Goal: Task Accomplishment & Management: Use online tool/utility

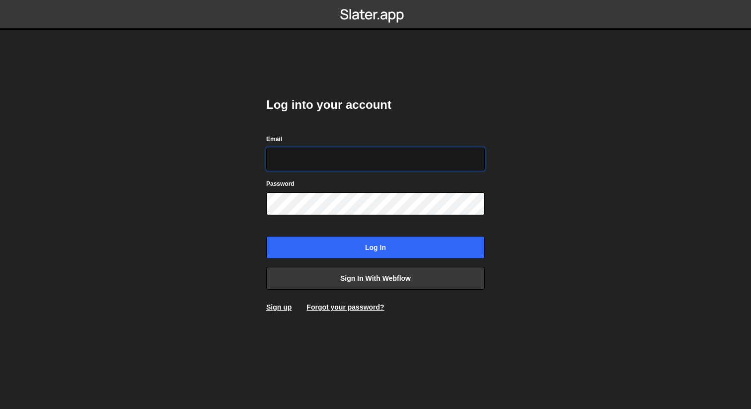
type input "geffroy.valentin@gmail.com"
click at [356, 161] on input "geffroy.valentin@gmail.com" at bounding box center [375, 159] width 219 height 23
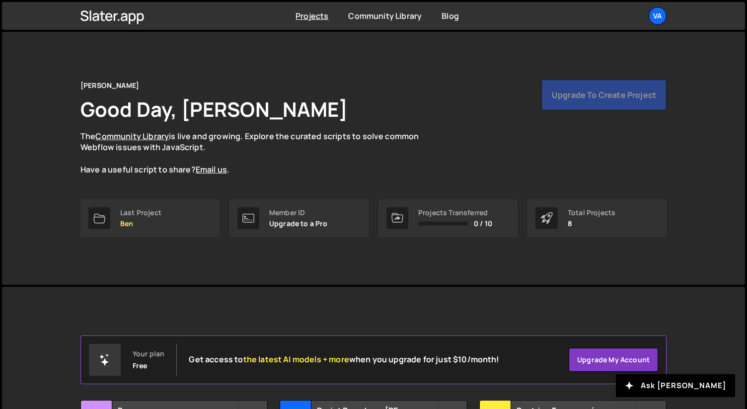
click at [437, 119] on div "Valentin Geffroy Good Day, Valentin Geffroy The Community Library is live and g…" at bounding box center [373, 128] width 586 height 96
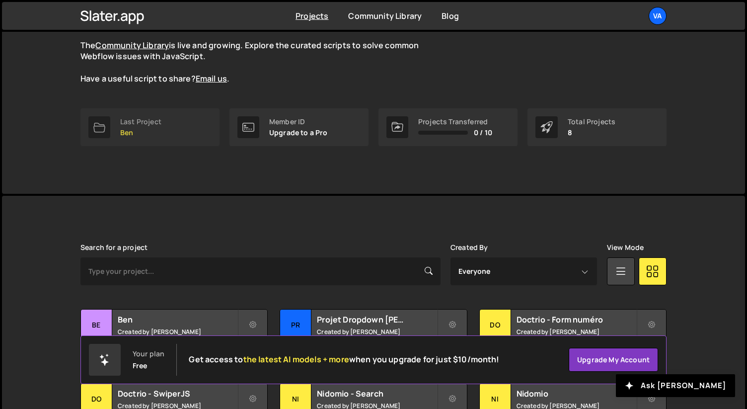
click at [174, 125] on link "Last Project Ben" at bounding box center [149, 127] width 139 height 38
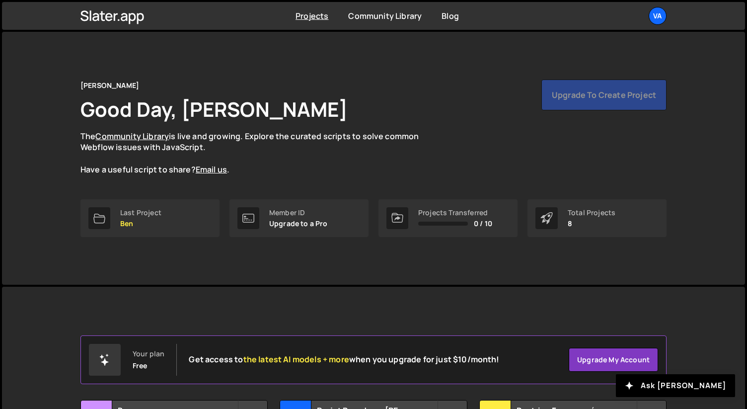
click at [306, 201] on div "Member ID Upgrade to a Pro" at bounding box center [299, 218] width 139 height 38
click at [300, 210] on div "Member ID" at bounding box center [298, 213] width 59 height 8
click at [301, 227] on p "Upgrade to a Pro" at bounding box center [298, 224] width 59 height 8
click at [626, 362] on link "Upgrade my account" at bounding box center [613, 360] width 89 height 24
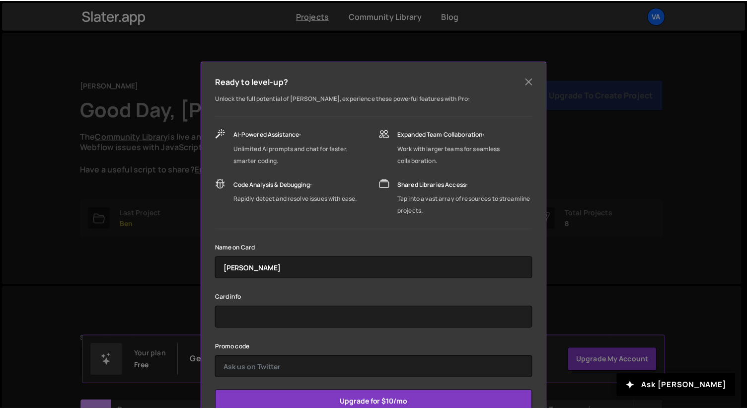
scroll to position [71, 0]
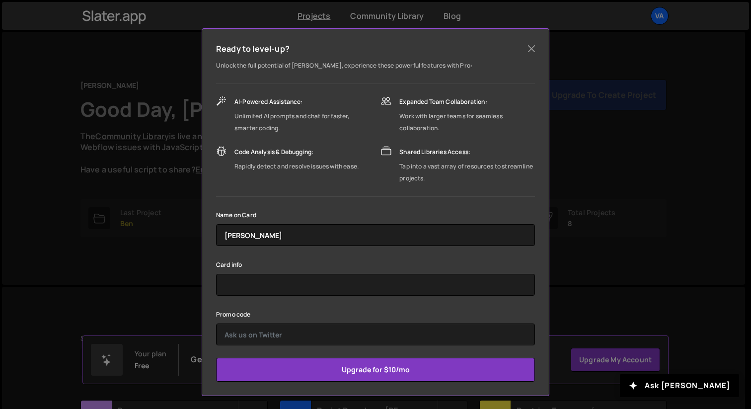
click at [634, 229] on div "Ready to level-up? Unlock the full potential of Slater, experience these powerf…" at bounding box center [375, 204] width 751 height 409
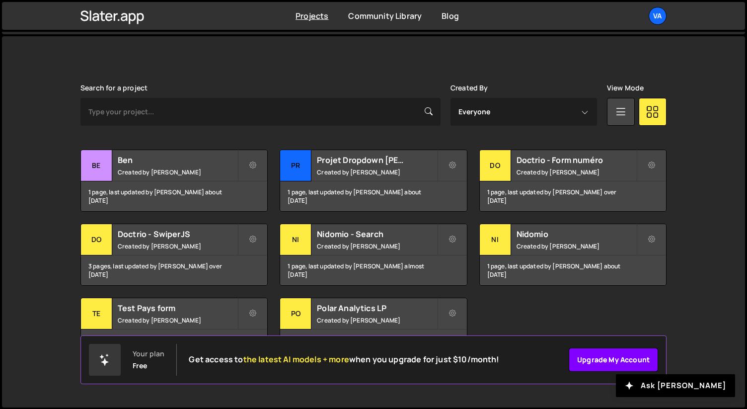
scroll to position [0, 0]
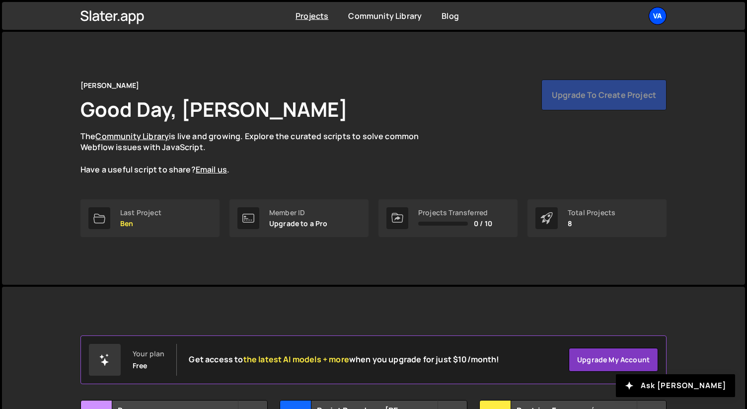
click at [661, 16] on div "Va" at bounding box center [658, 16] width 18 height 18
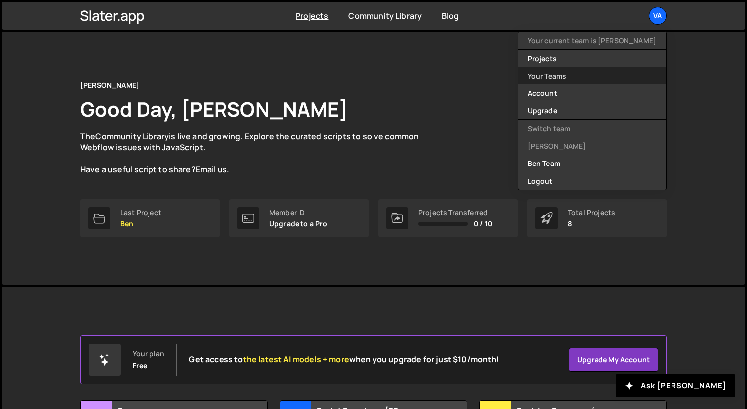
click at [594, 71] on link "Your Teams" at bounding box center [592, 75] width 148 height 17
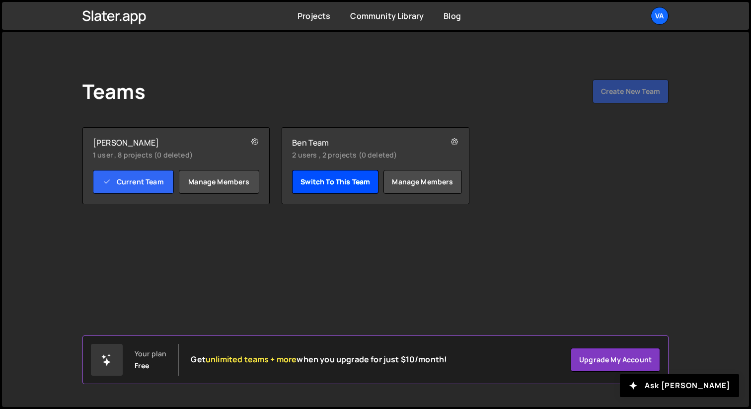
click at [367, 186] on link "Switch to this team" at bounding box center [335, 182] width 86 height 24
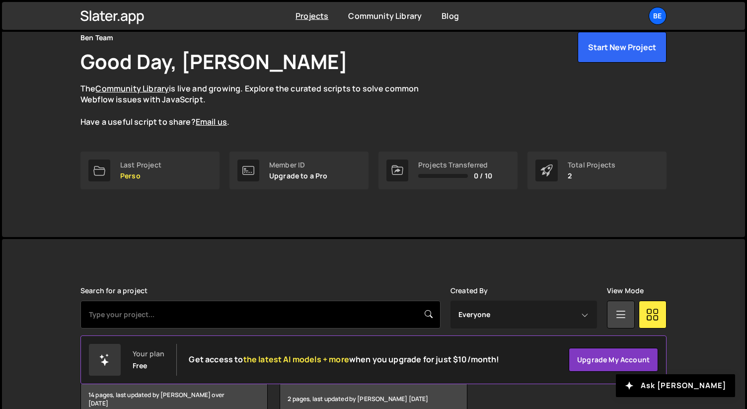
scroll to position [102, 0]
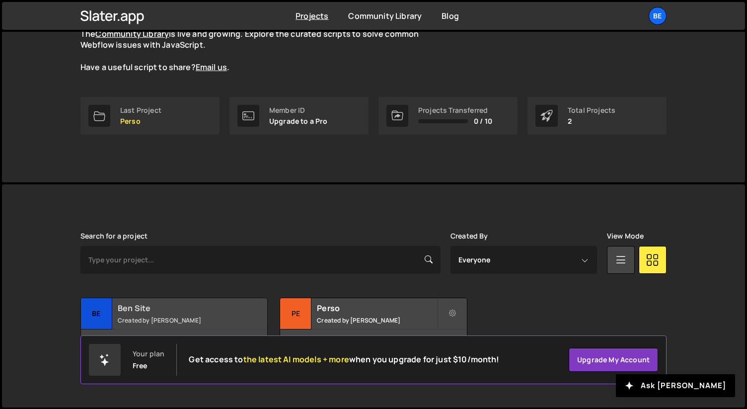
click at [205, 317] on small "Created by [PERSON_NAME]" at bounding box center [178, 320] width 120 height 8
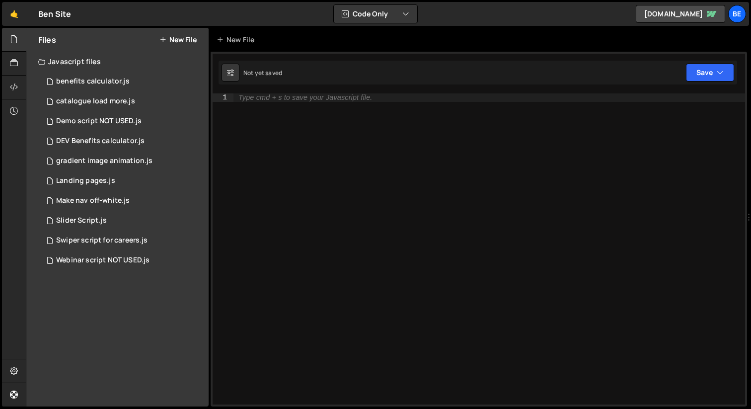
click at [179, 41] on button "New File" at bounding box center [178, 40] width 37 height 8
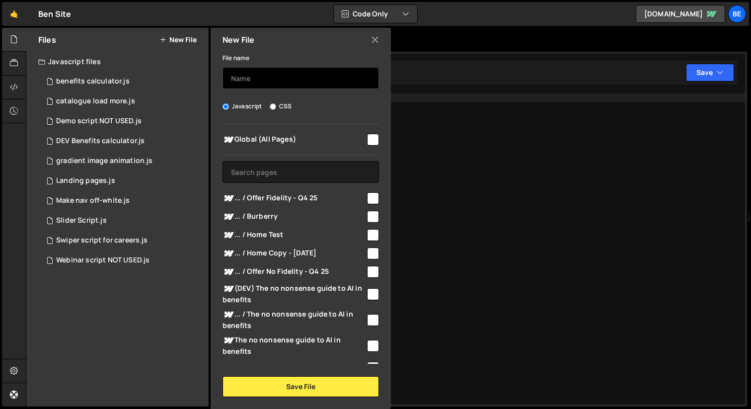
click at [284, 82] on input "text" at bounding box center [301, 78] width 157 height 22
type input "Book a demo page"
click at [330, 118] on div "File name Book a demo page Javascript CSS Global (All Pages)" at bounding box center [301, 224] width 180 height 345
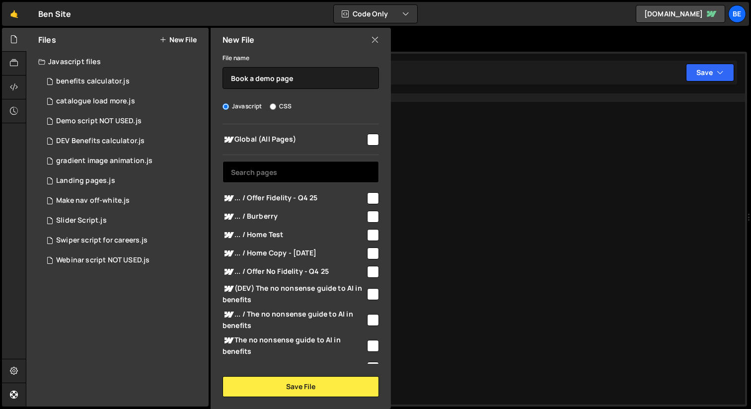
click at [302, 172] on input "text" at bounding box center [301, 172] width 157 height 22
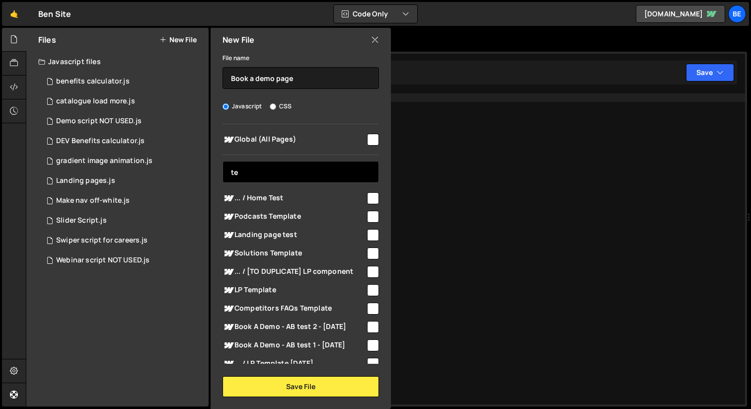
type input "t"
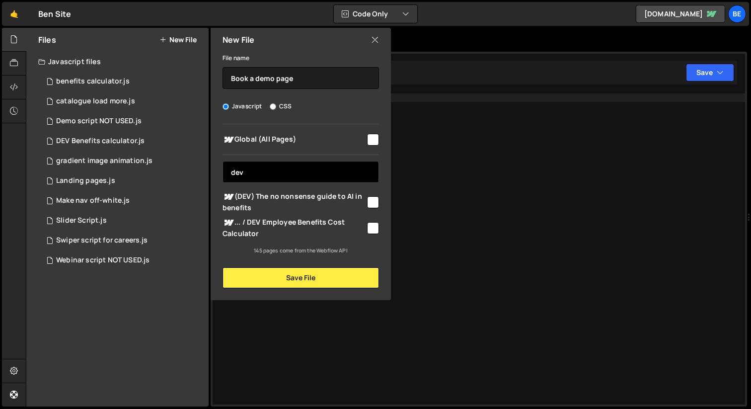
type input "dev"
drag, startPoint x: 374, startPoint y: 37, endPoint x: 382, endPoint y: 36, distance: 8.0
click at [376, 37] on icon at bounding box center [375, 39] width 8 height 11
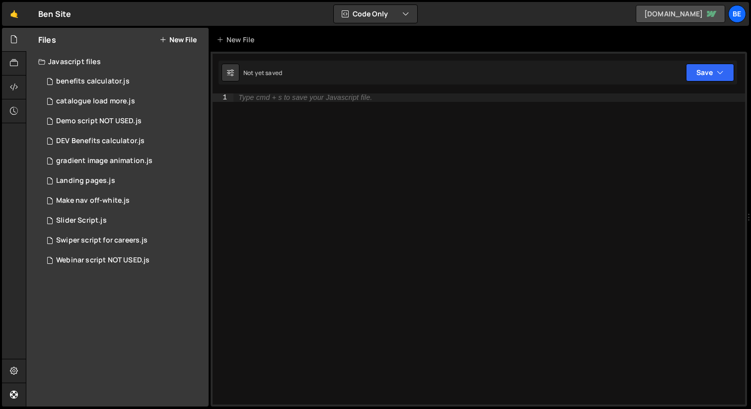
click at [684, 15] on link "[DOMAIN_NAME]" at bounding box center [680, 14] width 89 height 18
click at [429, 132] on div "Type cmd + s to save your Javascript file." at bounding box center [490, 256] width 512 height 327
click at [176, 36] on button "New File" at bounding box center [178, 40] width 37 height 8
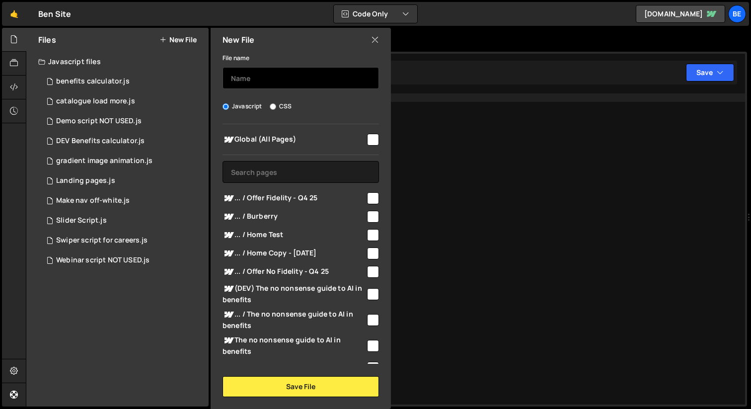
click at [276, 79] on input "text" at bounding box center [301, 78] width 157 height 22
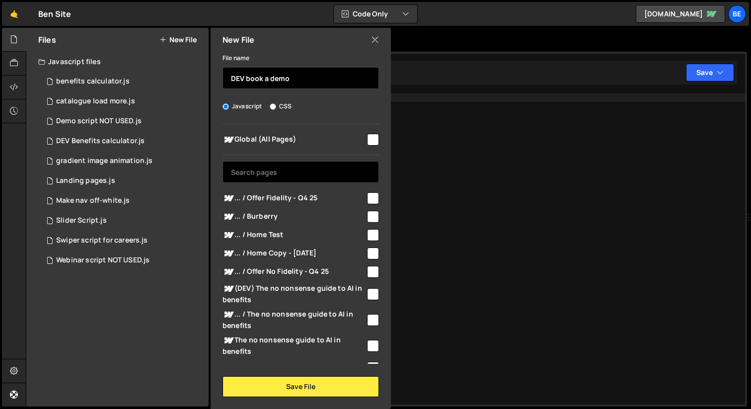
type input "DEV book a demo"
click at [297, 173] on input "text" at bounding box center [301, 172] width 157 height 22
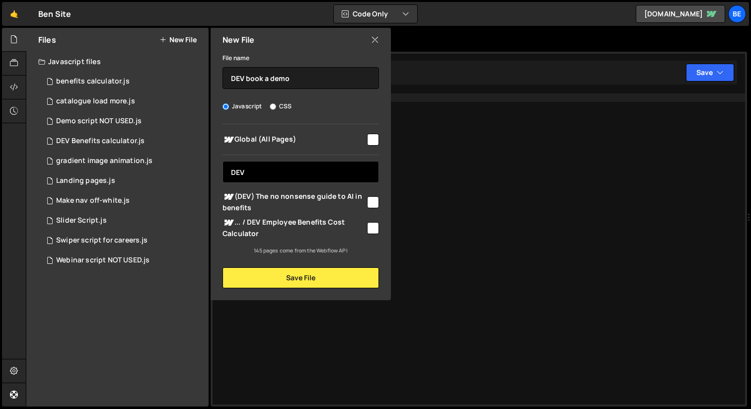
type input "DEV"
click at [426, 176] on div "Type cmd + s to save your Javascript file." at bounding box center [490, 256] width 512 height 327
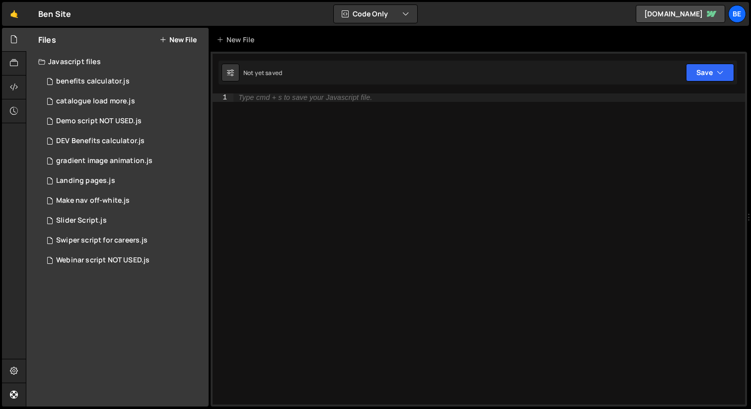
click at [438, 172] on div "Type cmd + s to save your Javascript file." at bounding box center [490, 256] width 512 height 327
click at [203, 34] on div "Files New File" at bounding box center [117, 40] width 182 height 24
click at [191, 37] on button "New File" at bounding box center [178, 40] width 37 height 8
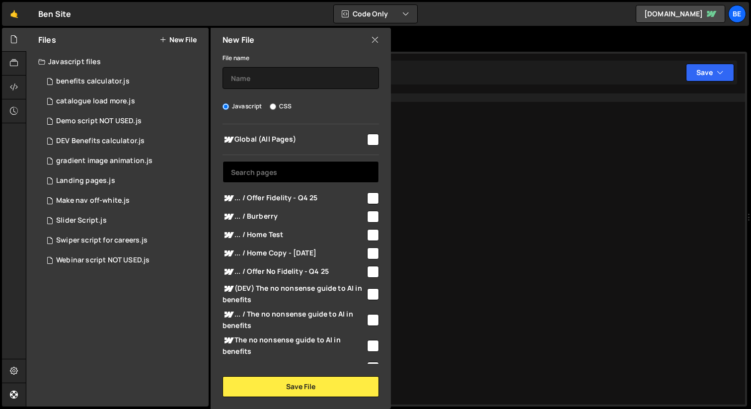
click at [298, 169] on input "text" at bounding box center [301, 172] width 157 height 22
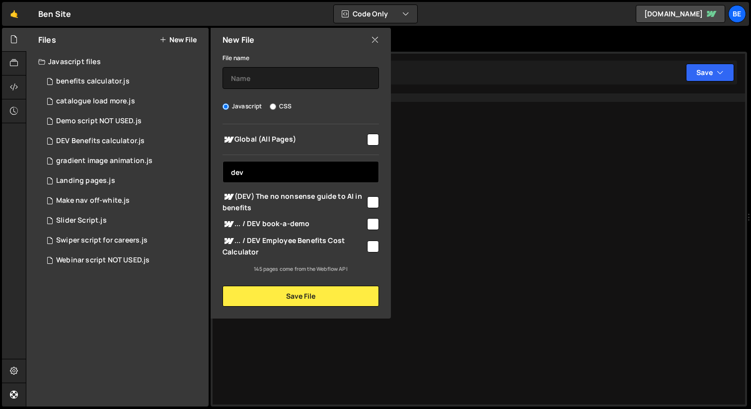
type input "dev"
click at [315, 219] on span "... / DEV book-a-demo" at bounding box center [294, 224] width 143 height 12
checkbox input "true"
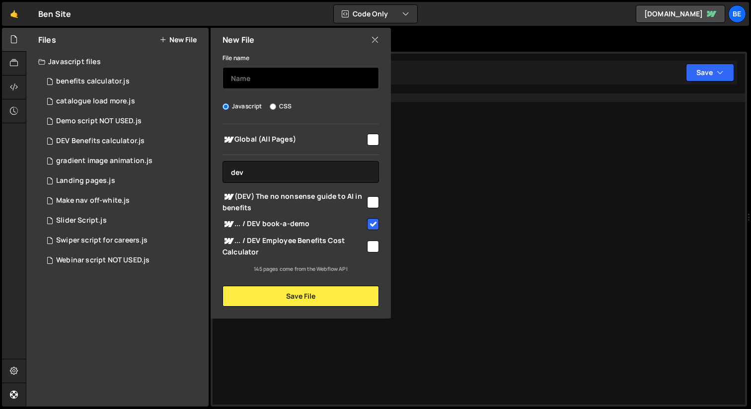
click at [280, 76] on input "text" at bounding box center [301, 78] width 157 height 22
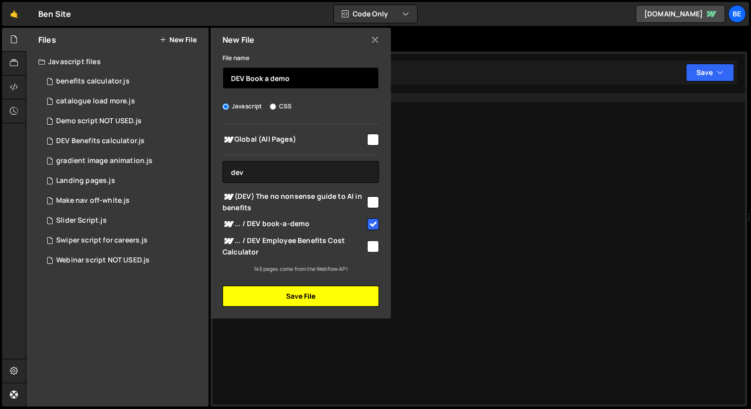
type input "DEV Book a demo"
click at [336, 289] on button "Save File" at bounding box center [301, 296] width 157 height 21
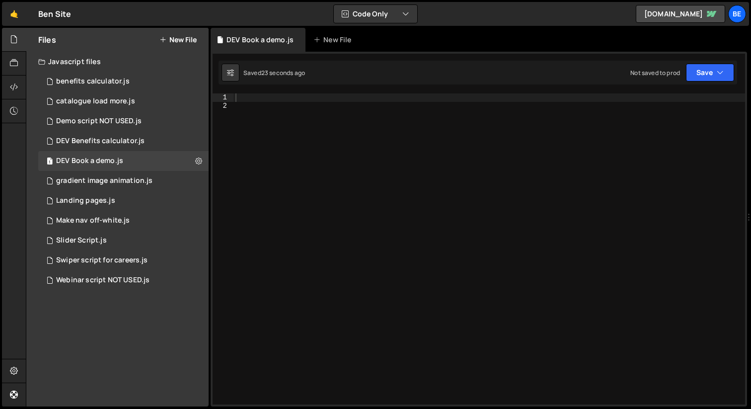
click at [302, 96] on div at bounding box center [490, 256] width 512 height 327
paste textarea "</script>"
type textarea "</script>"
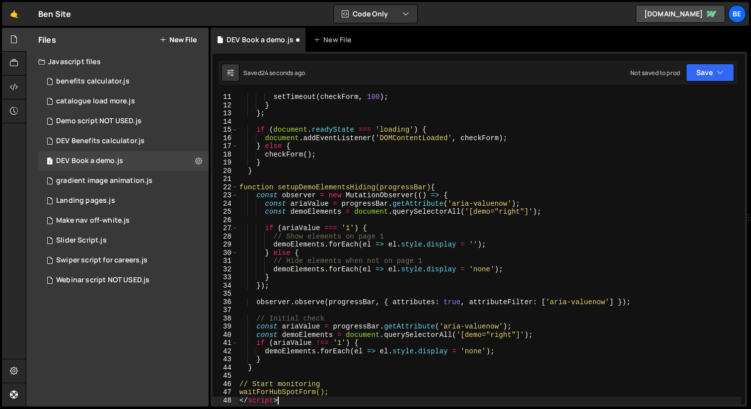
scroll to position [189, 0]
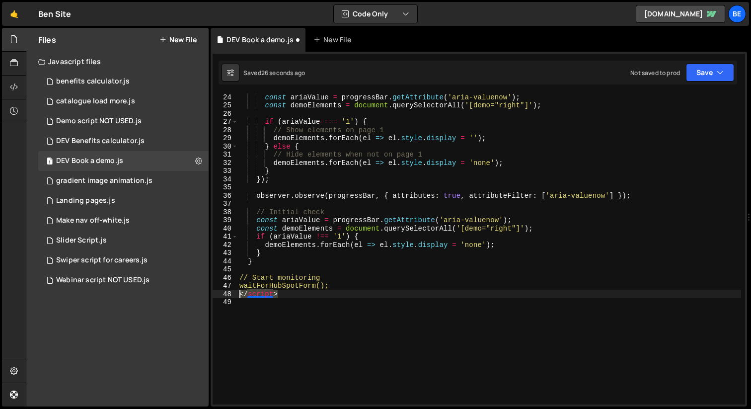
drag, startPoint x: 280, startPoint y: 296, endPoint x: 217, endPoint y: 292, distance: 63.7
click at [217, 292] on div "</script> 24 25 26 27 28 29 30 31 32 33 34 35 36 37 38 39 40 41 42 43 44 45 46 …" at bounding box center [479, 248] width 533 height 311
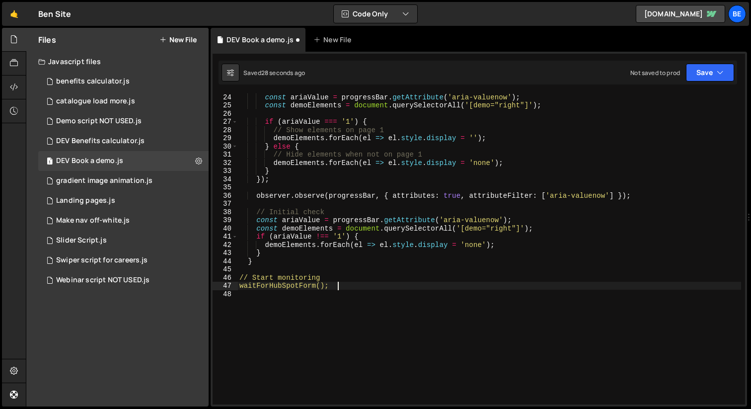
scroll to position [0, 0]
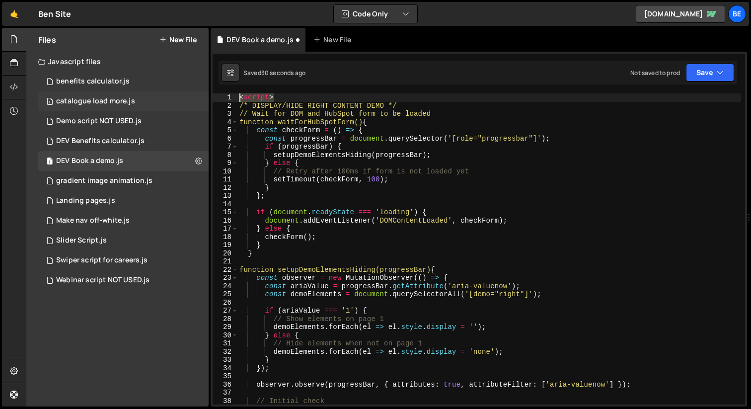
drag, startPoint x: 280, startPoint y: 100, endPoint x: 205, endPoint y: 97, distance: 75.6
click at [205, 97] on div "Files New File Javascript files 3 benefits calculator.js 0 1 catalogue load mor…" at bounding box center [388, 217] width 725 height 379
type textarea "<script>"
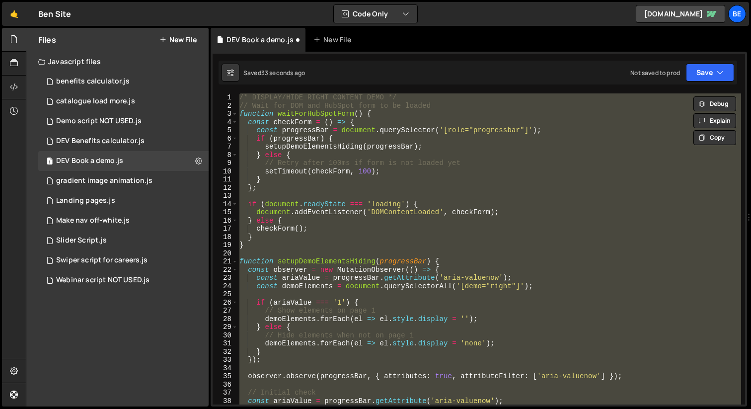
click at [461, 178] on div "/* DISPLAY/HIDE RIGHT CONTENT DEMO */ // Wait for DOM and HubSpot form to be lo…" at bounding box center [490, 248] width 504 height 311
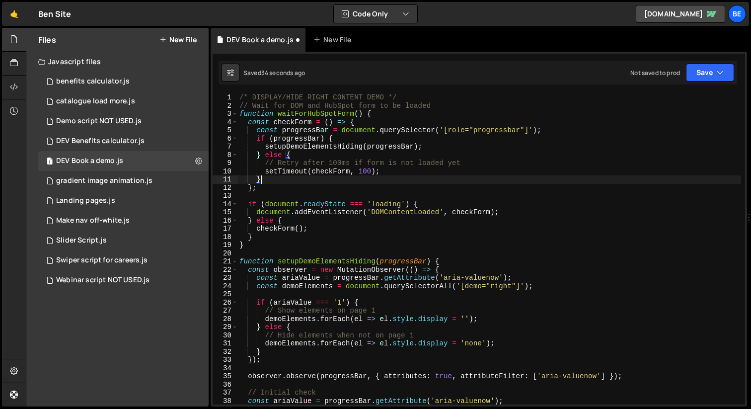
click at [712, 63] on div "Saved 34 seconds ago Not saved to prod Upgrade to Edit Save Save to Staging S S…" at bounding box center [478, 73] width 519 height 24
click at [715, 70] on button "Save" at bounding box center [710, 73] width 48 height 18
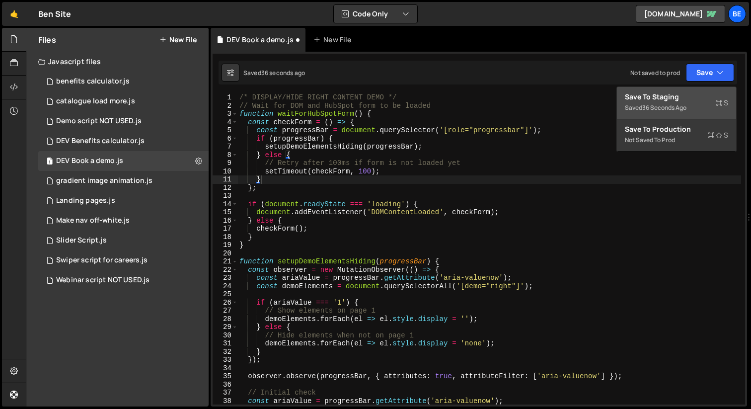
click at [695, 106] on div "Saved 36 seconds ago" at bounding box center [676, 108] width 103 height 12
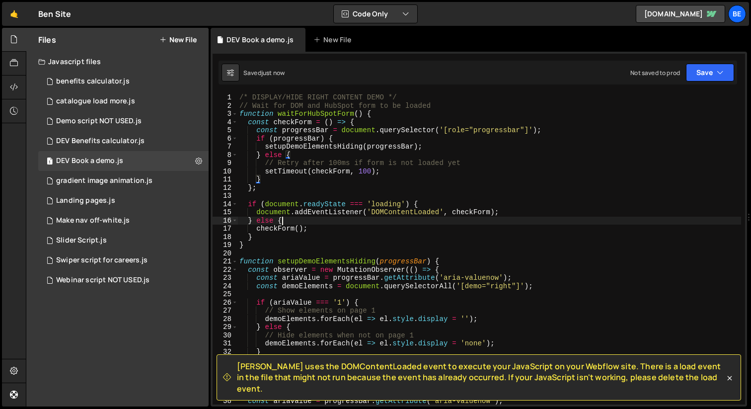
click at [539, 222] on div "/* DISPLAY/HIDE RIGHT CONTENT DEMO */ // Wait for DOM and HubSpot form to be lo…" at bounding box center [490, 256] width 504 height 327
type textarea "waitForHubSpotForm();"
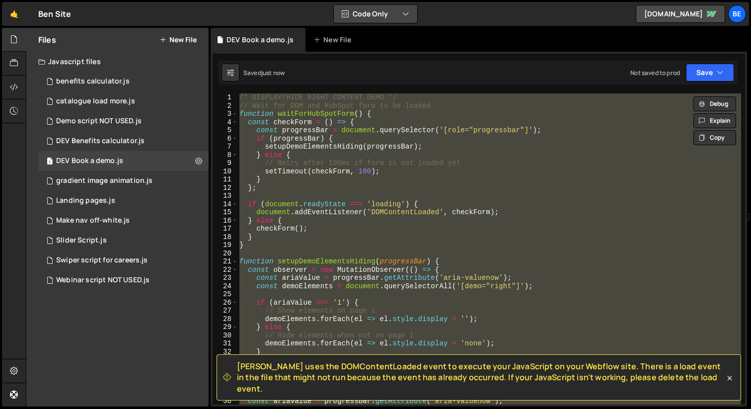
click at [388, 12] on div "Hold on a sec... Are you certain you wish to leave this page? Any changes you'v…" at bounding box center [375, 204] width 751 height 409
click at [388, 12] on button "Code Only" at bounding box center [375, 14] width 83 height 18
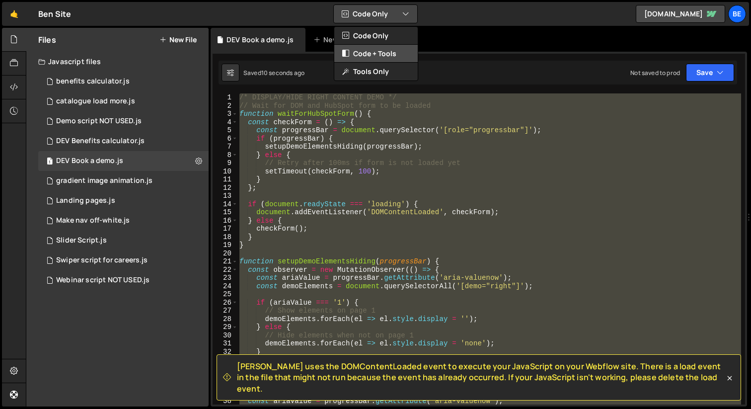
click at [384, 54] on button "Code + Tools" at bounding box center [375, 54] width 83 height 18
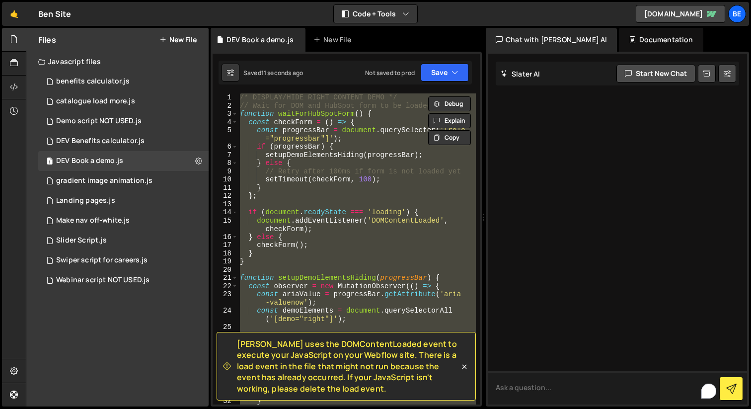
click at [584, 394] on textarea "To enrich screen reader interactions, please activate Accessibility in Grammarl…" at bounding box center [617, 388] width 259 height 34
type textarea "remove the contend loaded"
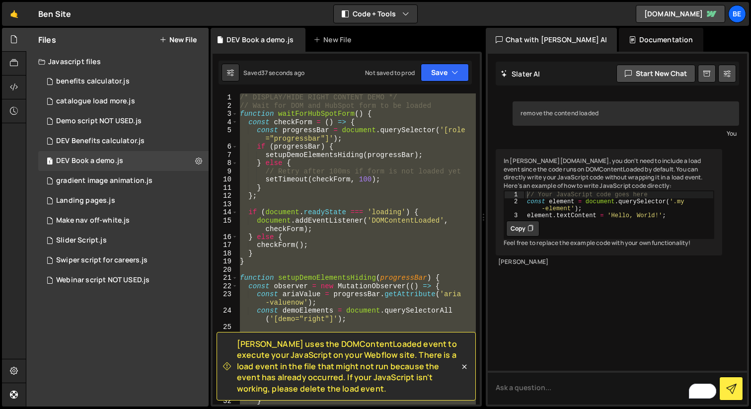
click at [586, 317] on div "remove the contend loaded You In Slater.app, you don't need to include a load e…" at bounding box center [617, 229] width 259 height 351
click at [565, 395] on textarea "To enrich screen reader interactions, please activate Accessibility in Grammarl…" at bounding box center [617, 388] width 259 height 34
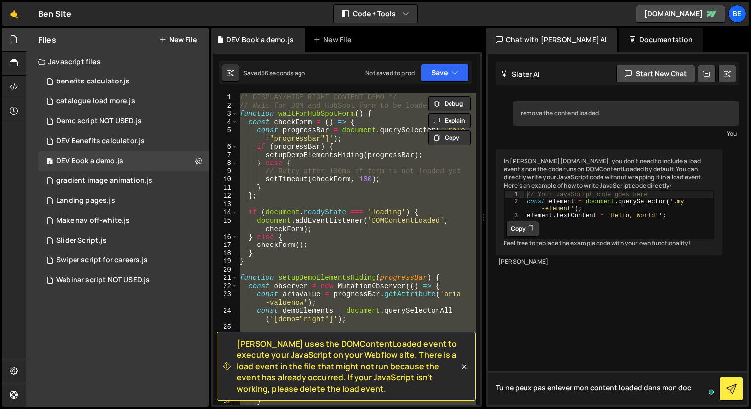
type textarea "Tu ne peux pas enlever mon content loaded dans mon doc ?"
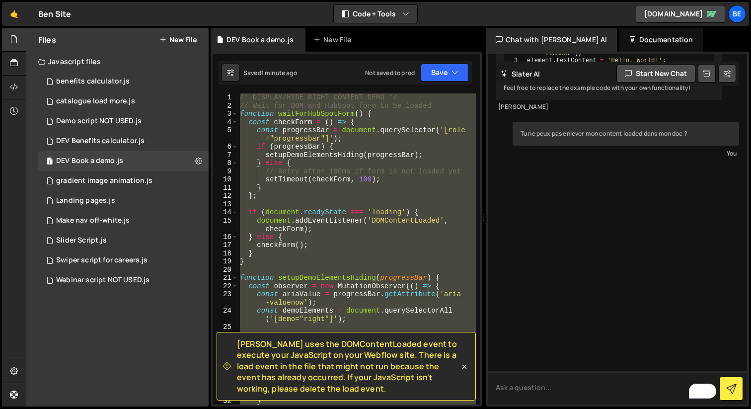
scroll to position [220, 0]
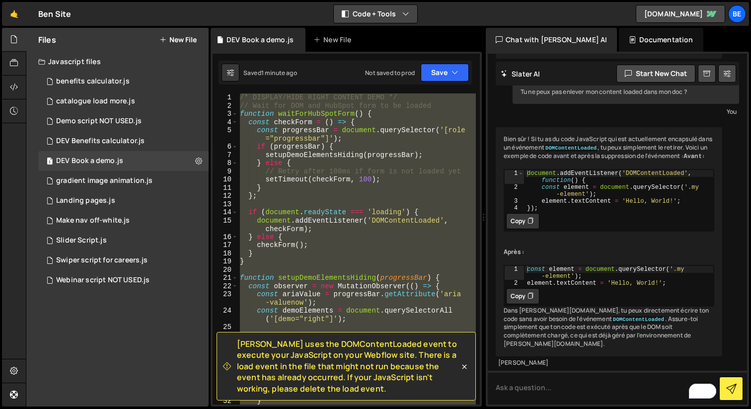
click at [397, 23] on div "Code + Tools Code Only Code + Tools Tools Only" at bounding box center [375, 13] width 84 height 19
click at [407, 17] on icon "button" at bounding box center [405, 14] width 7 height 10
click at [396, 33] on button "Code Only" at bounding box center [375, 36] width 83 height 18
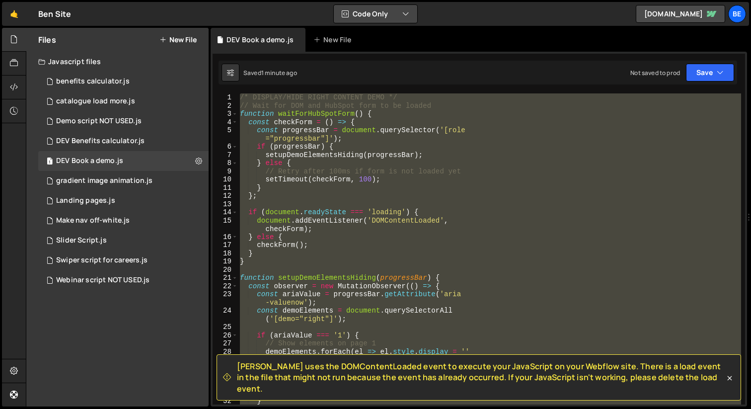
scroll to position [246, 0]
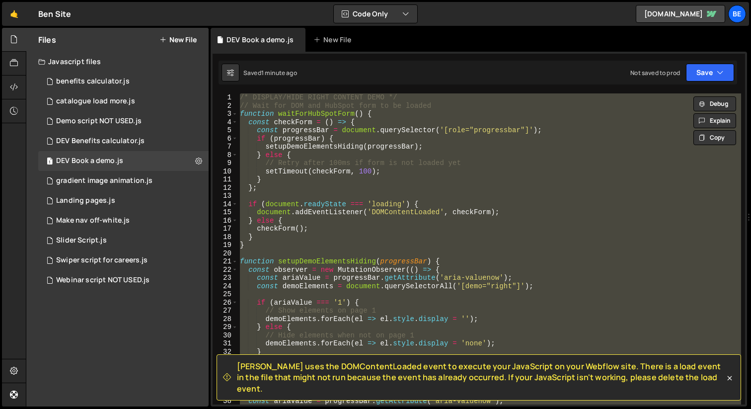
drag, startPoint x: 503, startPoint y: 146, endPoint x: 482, endPoint y: 191, distance: 50.0
click at [503, 146] on div "/* DISPLAY/HIDE RIGHT CONTENT DEMO */ // Wait for DOM and HubSpot form to be lo…" at bounding box center [489, 248] width 503 height 311
click at [460, 169] on div "/* DISPLAY/HIDE RIGHT CONTENT DEMO */ // Wait for DOM and HubSpot form to be lo…" at bounding box center [489, 248] width 503 height 311
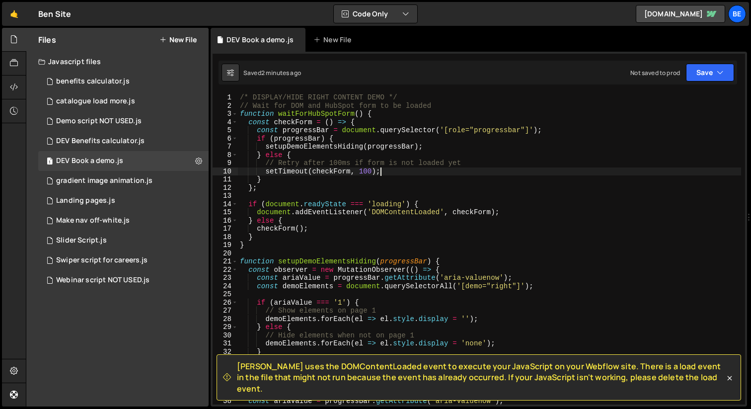
click at [522, 153] on div "/* DISPLAY/HIDE RIGHT CONTENT DEMO */ // Wait for DOM and HubSpot form to be lo…" at bounding box center [489, 256] width 503 height 327
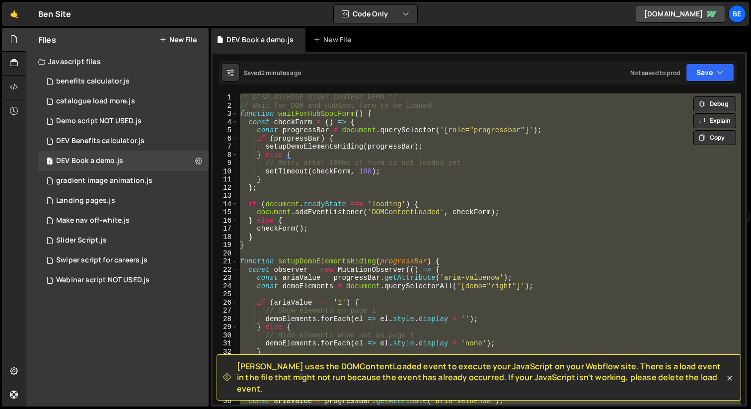
paste textarea
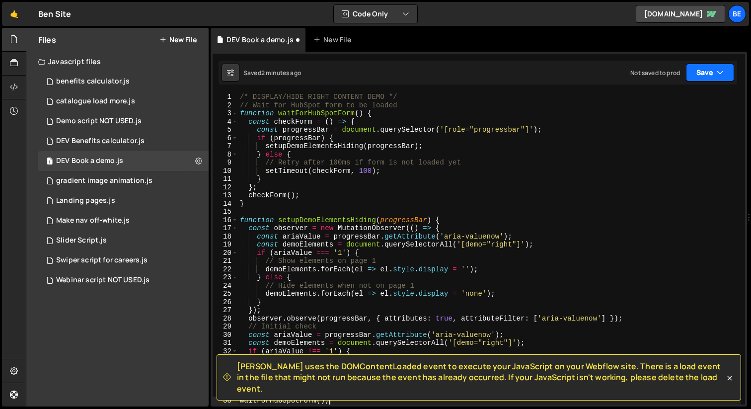
click at [723, 76] on icon "button" at bounding box center [720, 73] width 7 height 10
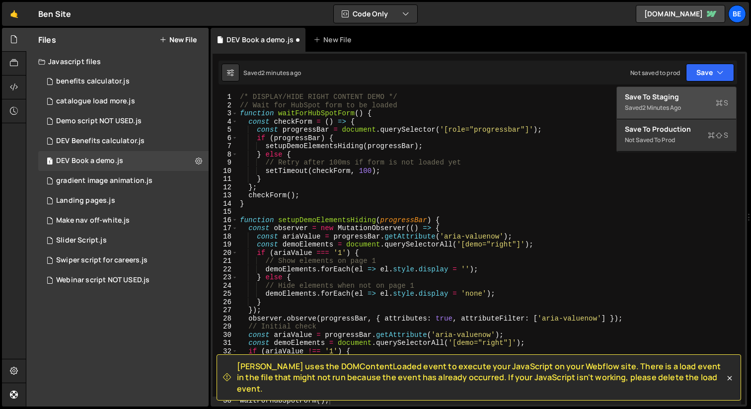
click at [676, 108] on div "2 minutes ago" at bounding box center [662, 107] width 39 height 8
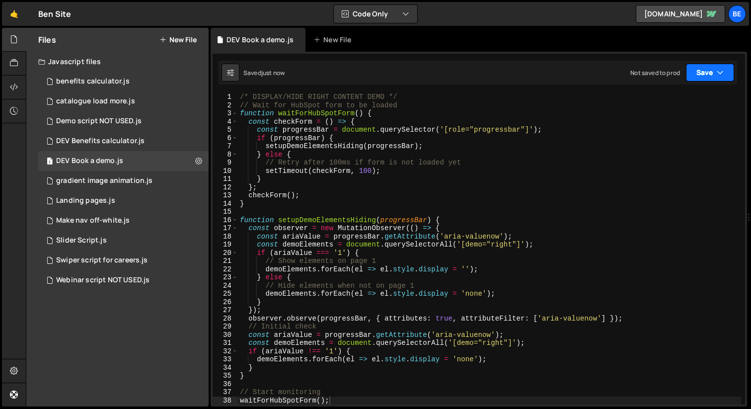
click at [733, 66] on button "Save" at bounding box center [710, 73] width 48 height 18
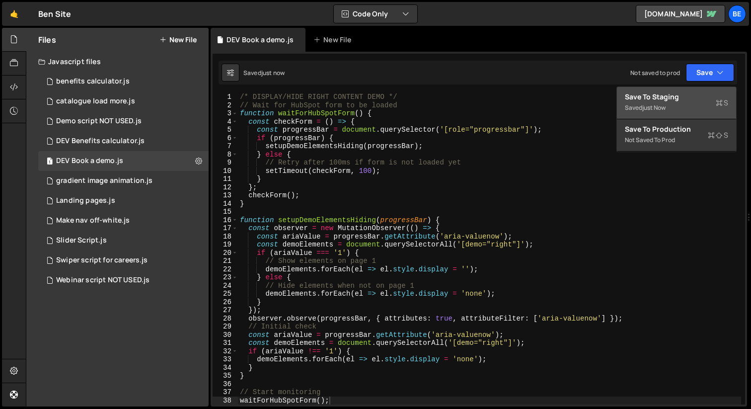
type textarea "}"
click at [406, 176] on div "/* DISPLAY/HIDE RIGHT CONTENT DEMO */ // Wait for HubSpot form to be loaded fun…" at bounding box center [489, 256] width 503 height 327
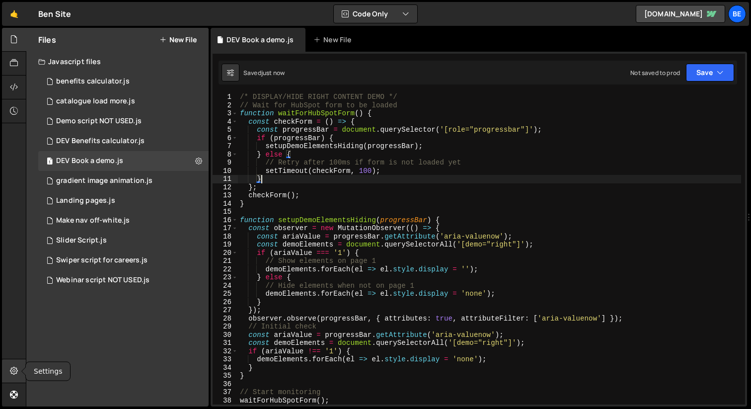
click at [12, 368] on icon at bounding box center [14, 370] width 8 height 11
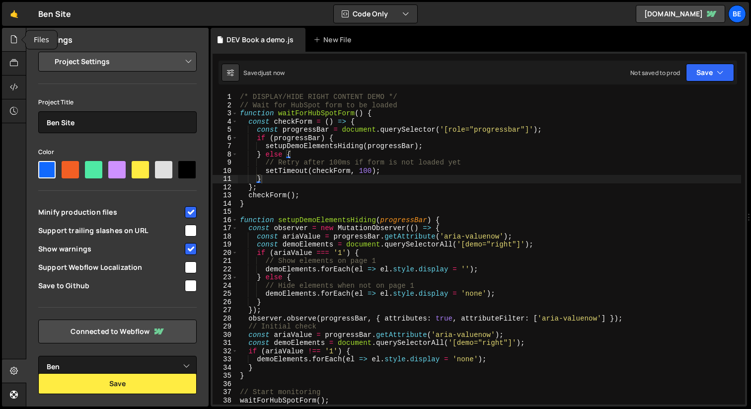
click at [14, 49] on div at bounding box center [14, 40] width 24 height 24
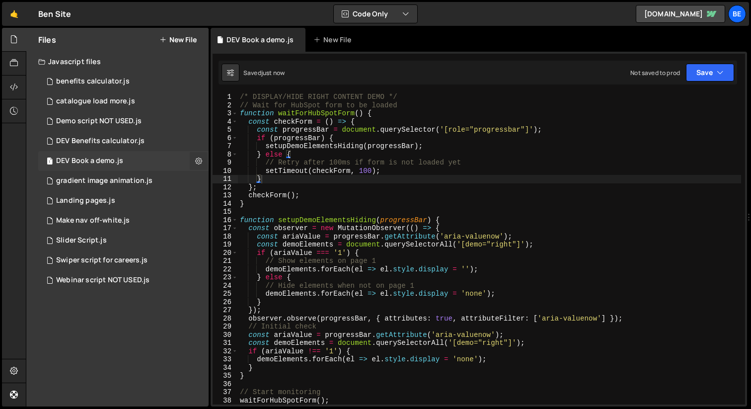
click at [197, 161] on icon at bounding box center [198, 160] width 7 height 9
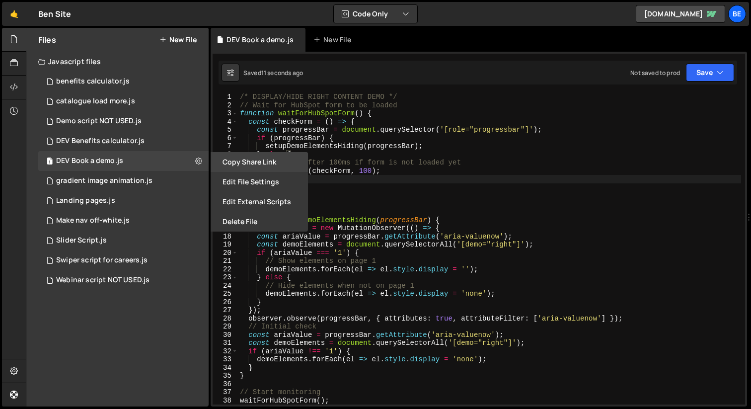
click at [264, 155] on button "Copy share link" at bounding box center [259, 162] width 97 height 20
click at [263, 181] on button "Edit File Settings" at bounding box center [259, 182] width 97 height 20
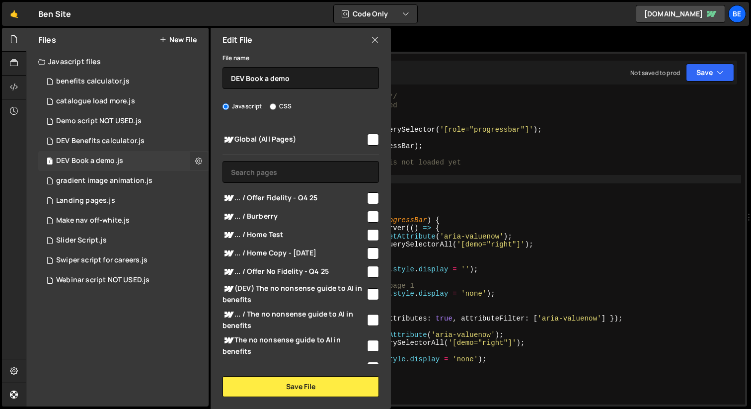
click at [201, 162] on icon at bounding box center [198, 160] width 7 height 9
type input "DEV Book a demo"
radio input "true"
checkbox input "true"
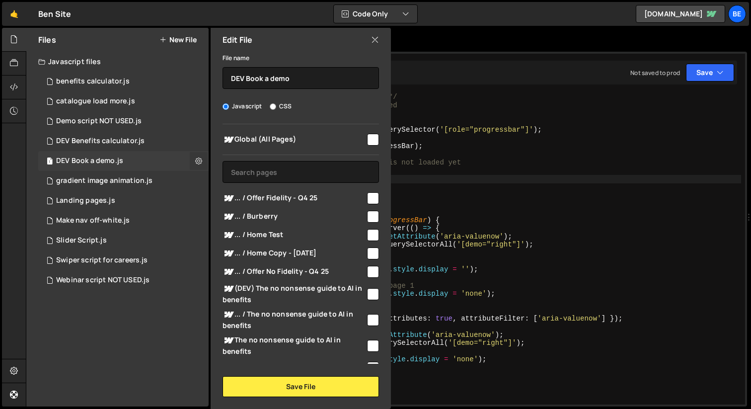
checkbox input "true"
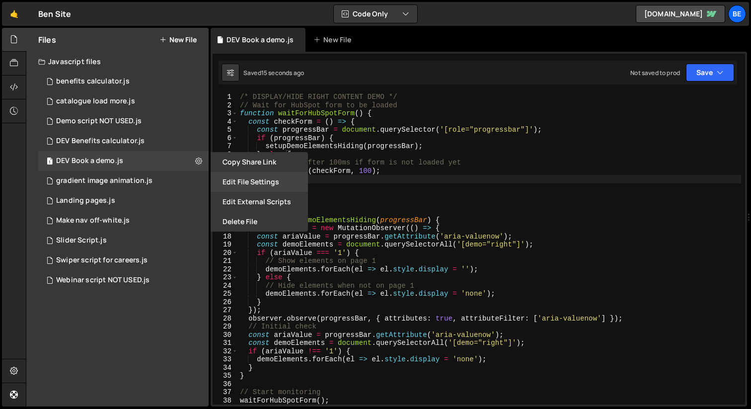
click at [273, 179] on button "Edit File Settings" at bounding box center [259, 182] width 97 height 20
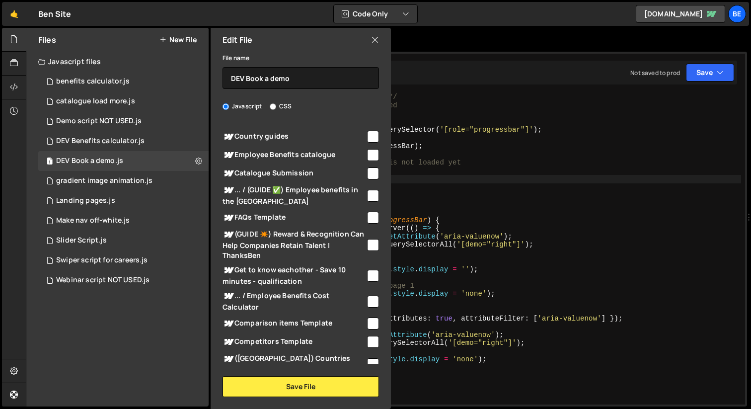
scroll to position [2228, 0]
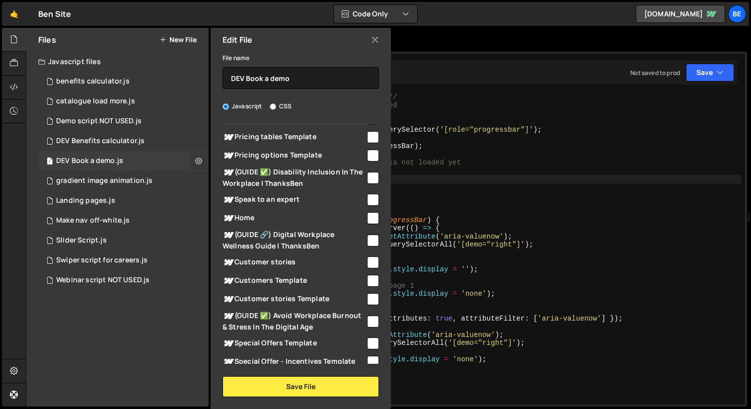
click at [196, 160] on icon at bounding box center [198, 160] width 7 height 9
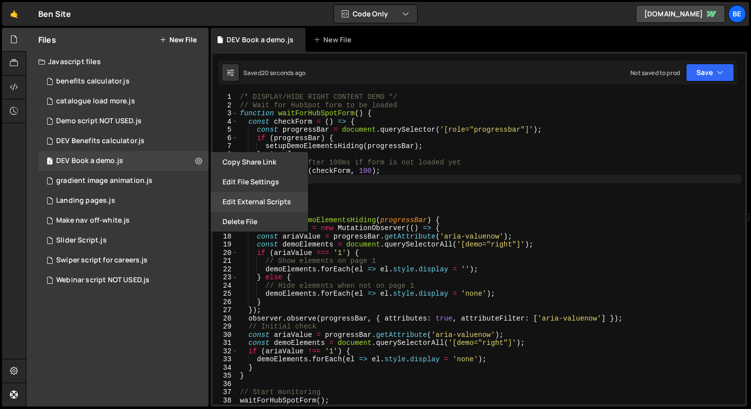
click at [275, 204] on button "Edit External Scripts" at bounding box center [259, 202] width 97 height 20
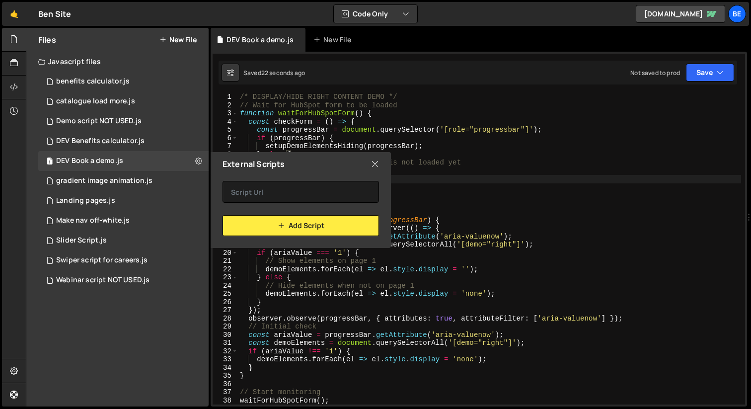
click at [383, 163] on div "External Scripts" at bounding box center [301, 164] width 180 height 24
click at [378, 164] on div "External Scripts" at bounding box center [301, 164] width 180 height 24
click at [374, 165] on icon at bounding box center [375, 164] width 8 height 11
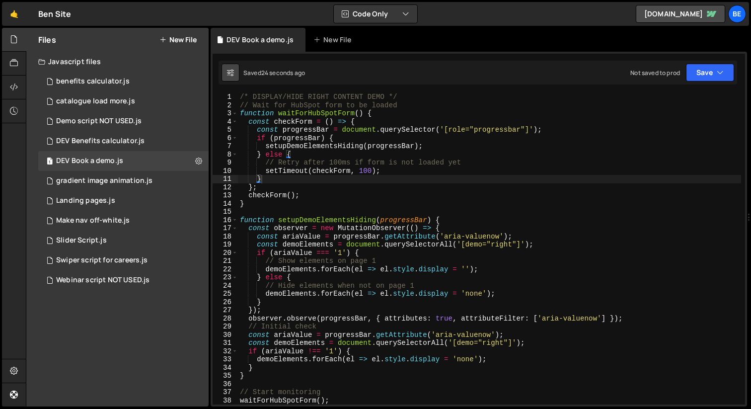
click at [239, 76] on button at bounding box center [231, 73] width 18 height 18
select select "editor"
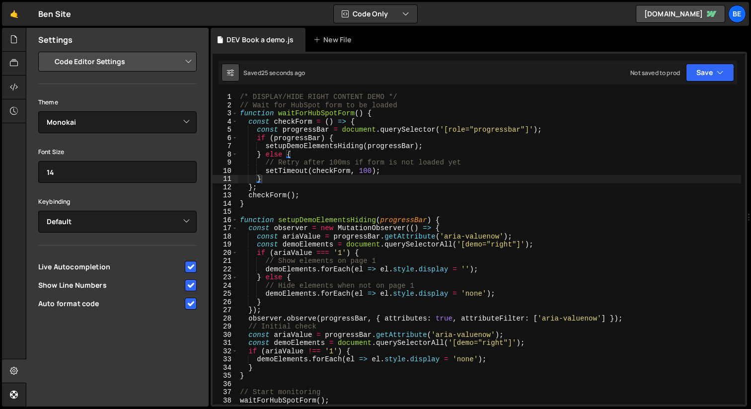
click at [239, 76] on button at bounding box center [231, 73] width 18 height 18
click at [134, 61] on select "Project Settings Code Editor Settings Chat Settings" at bounding box center [120, 62] width 146 height 22
click at [11, 86] on icon at bounding box center [14, 86] width 8 height 11
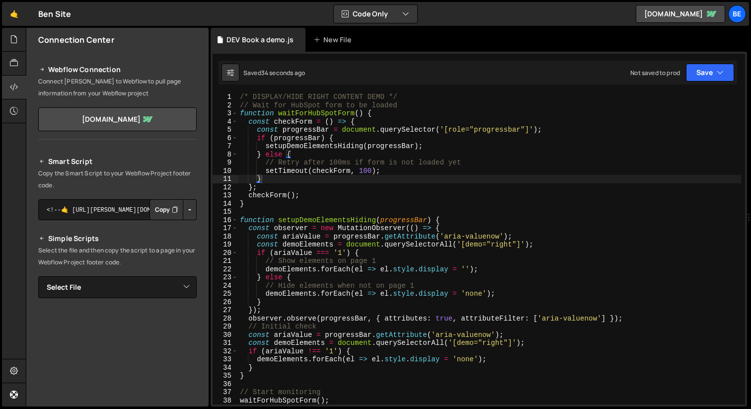
scroll to position [29, 0]
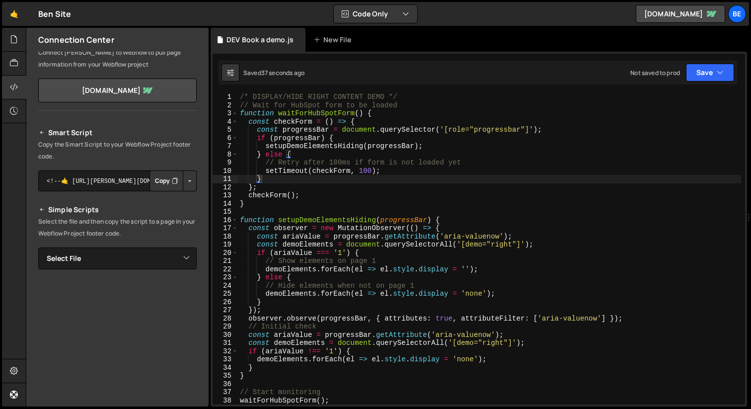
click at [162, 184] on button "Copy" at bounding box center [167, 180] width 34 height 21
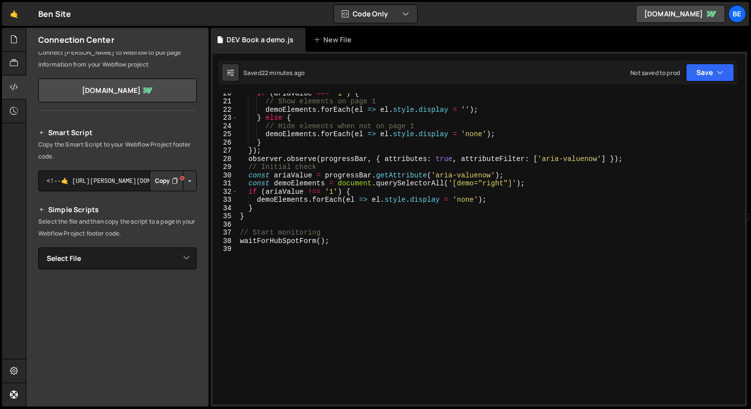
click at [310, 258] on div "if ( ariaValue === '1' ) { // Show elements on page 1 demoElements . forEach ( …" at bounding box center [489, 252] width 503 height 327
paste textarea "}"
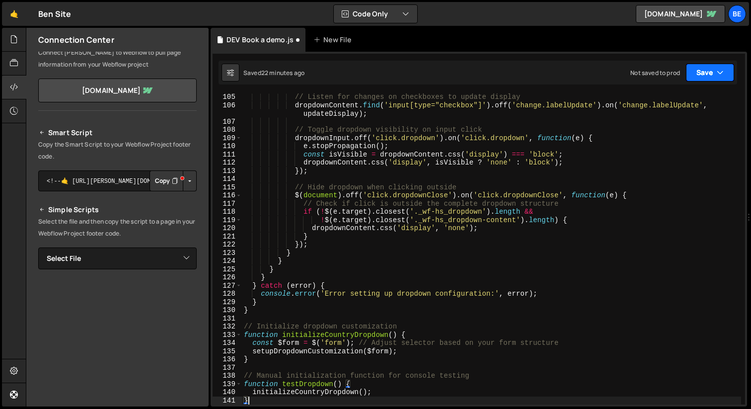
type textarea "}"
click at [722, 77] on icon "button" at bounding box center [720, 73] width 7 height 10
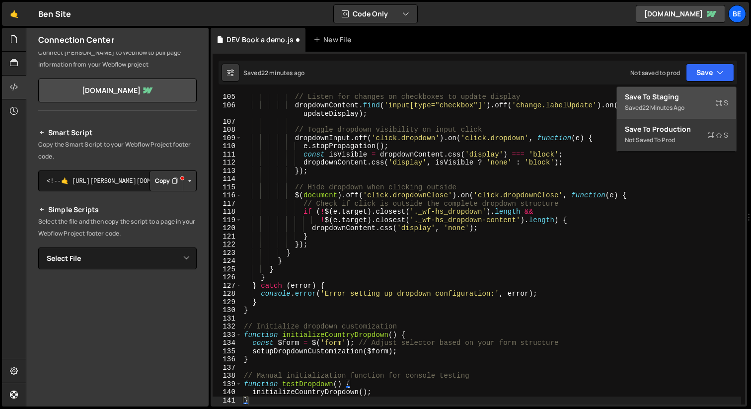
click at [672, 104] on div "22 minutes ago" at bounding box center [664, 107] width 42 height 8
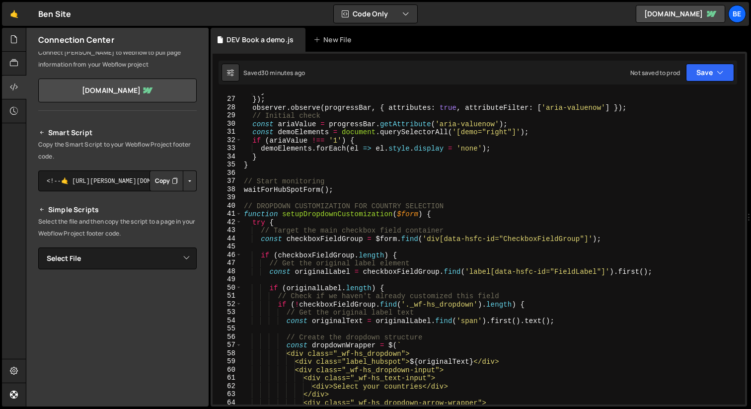
scroll to position [0, 0]
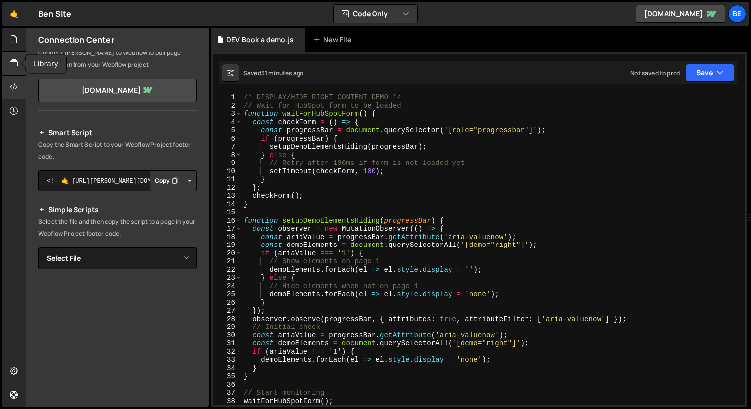
click at [14, 67] on icon at bounding box center [14, 63] width 8 height 11
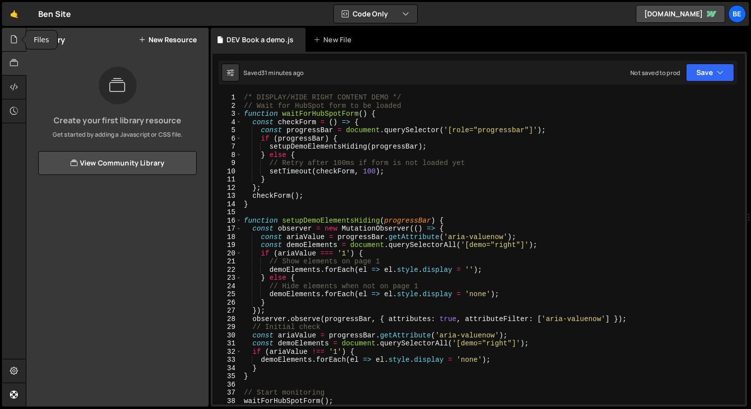
click at [19, 40] on div at bounding box center [14, 40] width 24 height 24
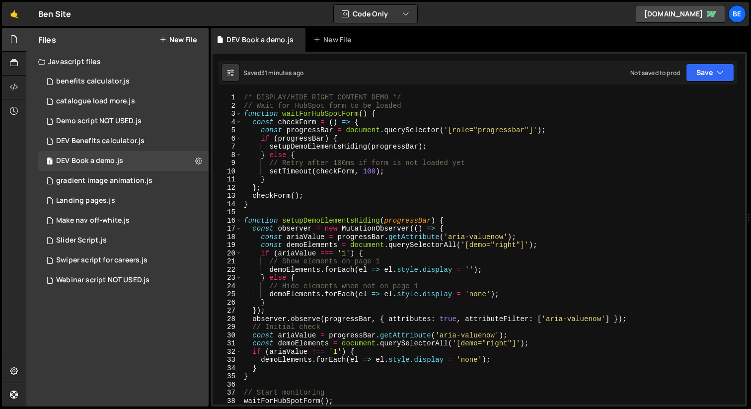
click at [183, 41] on button "New File" at bounding box center [178, 40] width 37 height 8
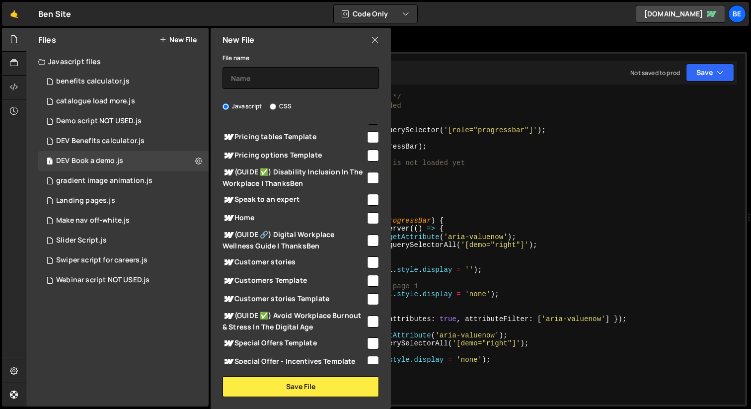
click at [295, 107] on div "Javascript CSS" at bounding box center [301, 106] width 157 height 10
click at [292, 106] on div "Javascript CSS" at bounding box center [301, 106] width 157 height 10
click at [289, 106] on label "CSS" at bounding box center [281, 106] width 22 height 10
click at [276, 106] on input "CSS" at bounding box center [273, 106] width 6 height 6
radio input "true"
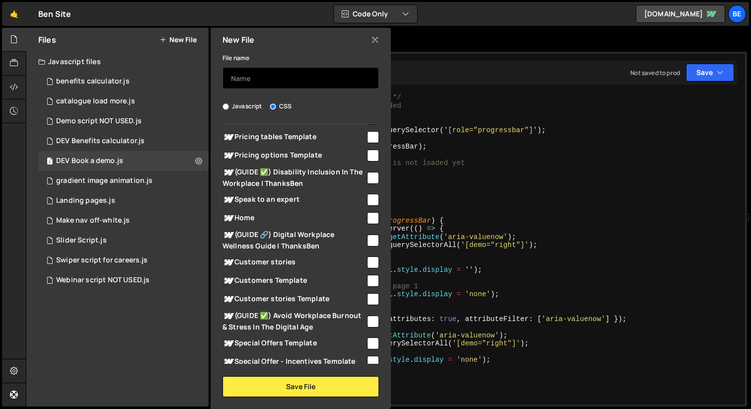
click at [292, 82] on input "text" at bounding box center [301, 78] width 157 height 22
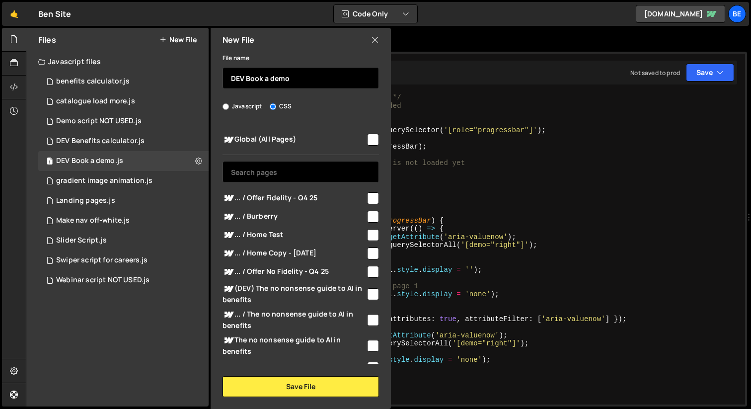
type input "DEV Book a demo"
drag, startPoint x: 291, startPoint y: 179, endPoint x: 307, endPoint y: 173, distance: 17.2
click at [297, 177] on input "text" at bounding box center [301, 172] width 157 height 22
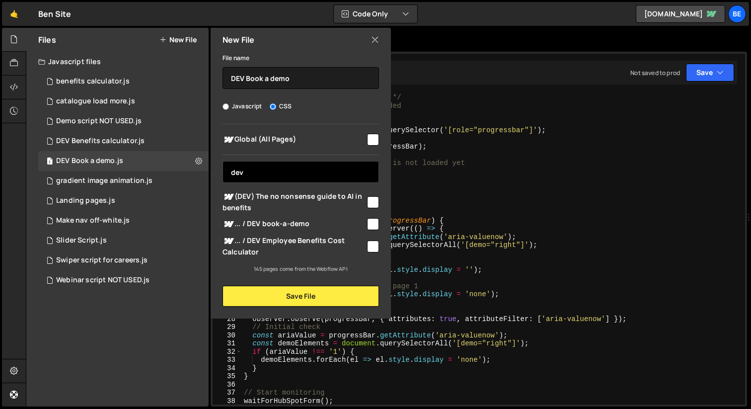
type input "dev"
click at [379, 225] on div "Global (All Pages) dev ... / Offer Fidelity - Q4 25" at bounding box center [301, 198] width 180 height 149
click at [377, 225] on input "checkbox" at bounding box center [373, 224] width 12 height 12
checkbox input "true"
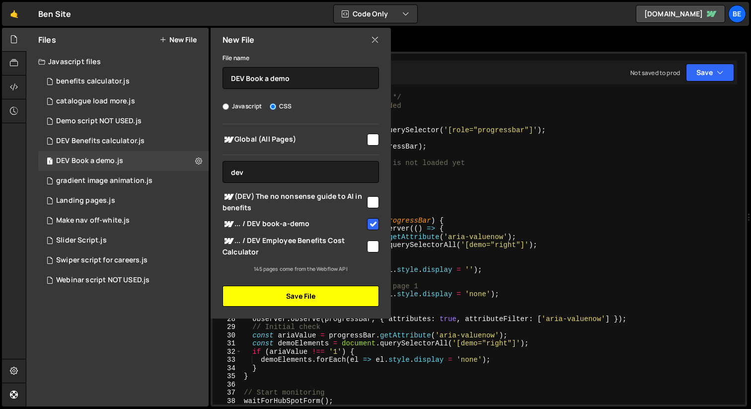
click at [349, 294] on button "Save File" at bounding box center [301, 296] width 157 height 21
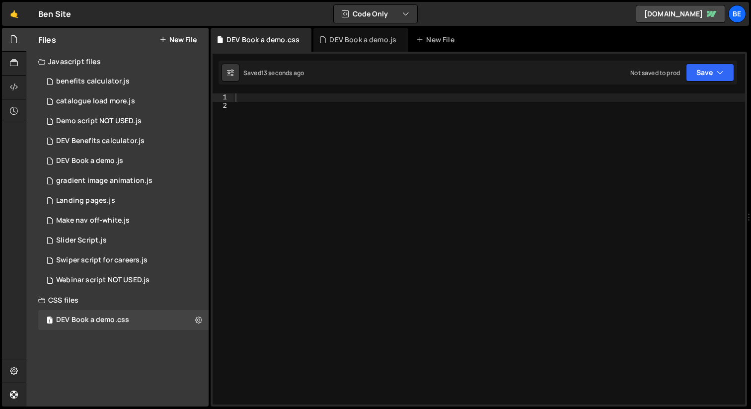
click at [351, 107] on div at bounding box center [490, 256] width 512 height 327
click at [348, 100] on div at bounding box center [490, 256] width 512 height 327
paste textarea "}"
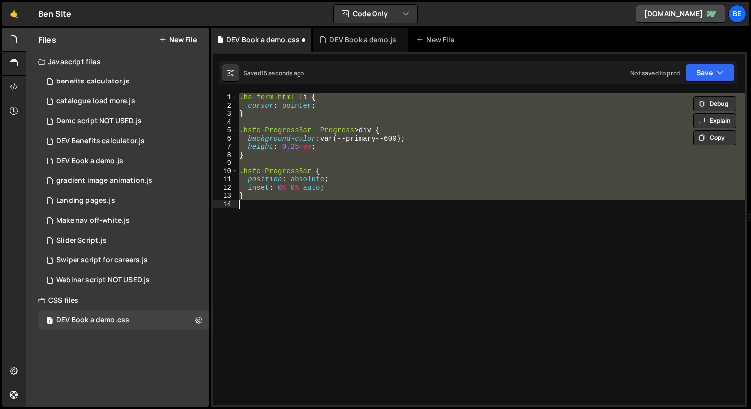
click at [399, 138] on div ".hs-form-html li { cursor : pointer ; } .hsfc-ProgressBar__Progress > div { bac…" at bounding box center [492, 248] width 508 height 311
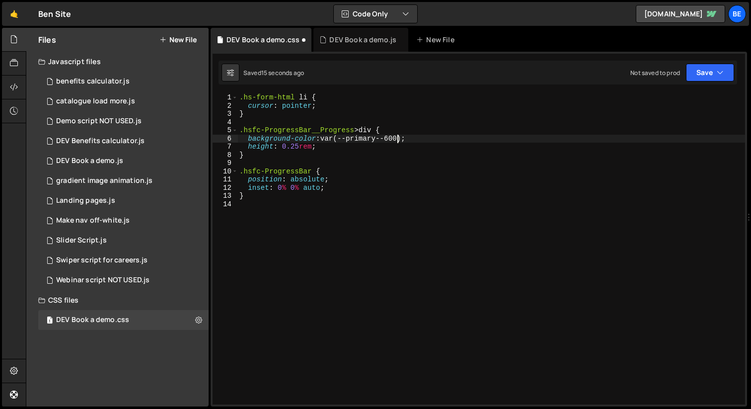
type textarea "background-color: var(--primary--600);"
click at [709, 79] on button "Save" at bounding box center [710, 73] width 48 height 18
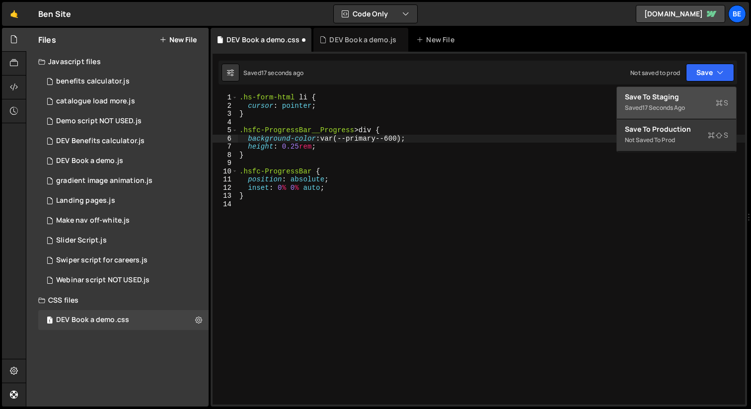
click at [673, 110] on div "17 seconds ago" at bounding box center [664, 107] width 43 height 8
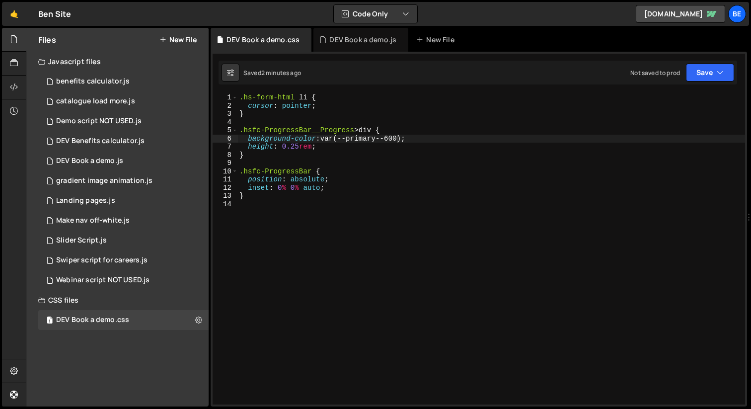
click at [289, 229] on div ".hs-form-html li { cursor : pointer ; } .hsfc-ProgressBar__Progress > div { bac…" at bounding box center [492, 256] width 508 height 327
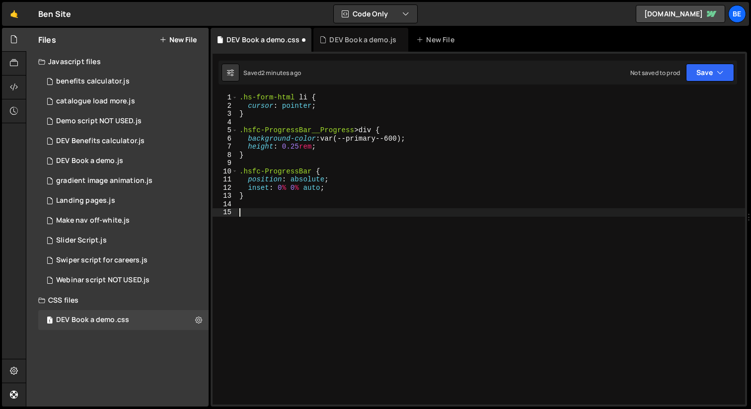
paste textarea "}"
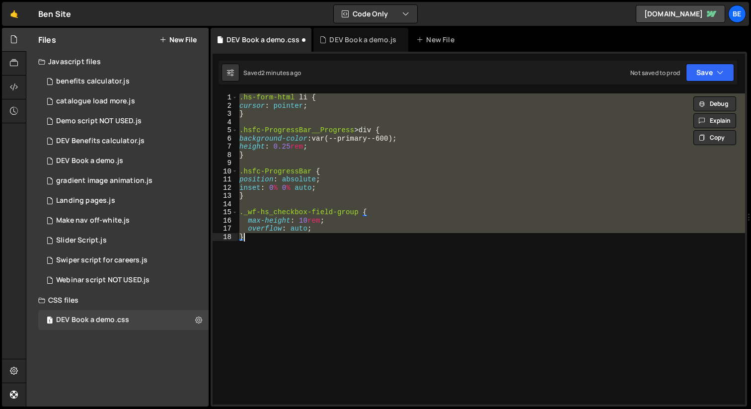
click at [338, 156] on div ".hs-form-html li { cursor : pointer ; } .hsfc-ProgressBar__Progress > div { bac…" at bounding box center [492, 248] width 508 height 311
type textarea "max-height: 10rem; overflow: auto;"
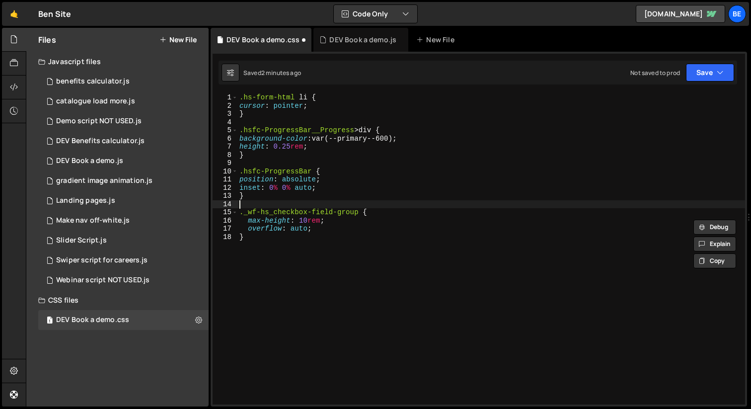
click at [251, 200] on div ".hs-form-html li { cursor : pointer ; } .hsfc-ProgressBar__Progress > div { bac…" at bounding box center [492, 256] width 508 height 327
click at [295, 109] on div ".hs-form-html li { cursor : pointer ; } .hsfc-ProgressBar__Progress > div { bac…" at bounding box center [492, 256] width 508 height 327
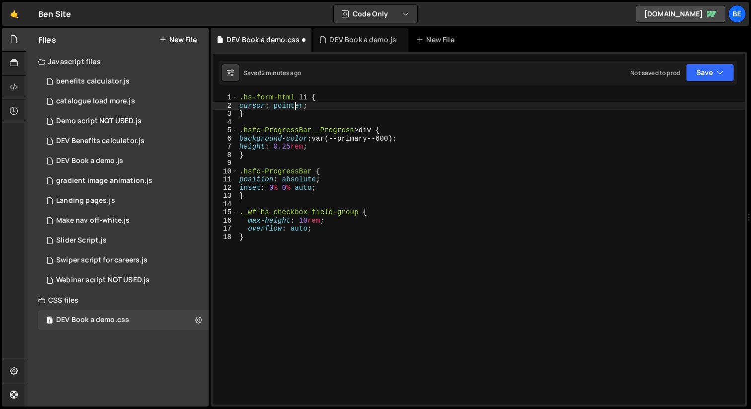
type textarea ".hsfc-ProgressBar__Progress>div {"
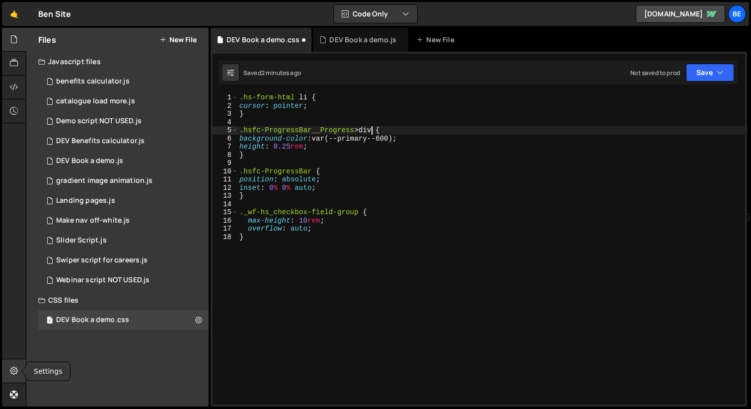
click at [8, 373] on div at bounding box center [14, 371] width 24 height 24
select select "project"
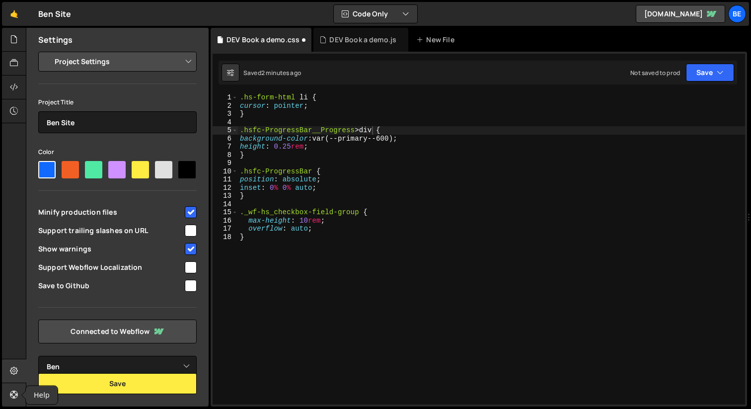
click at [16, 397] on icon at bounding box center [14, 394] width 8 height 11
click at [729, 17] on div "Be" at bounding box center [737, 14] width 18 height 18
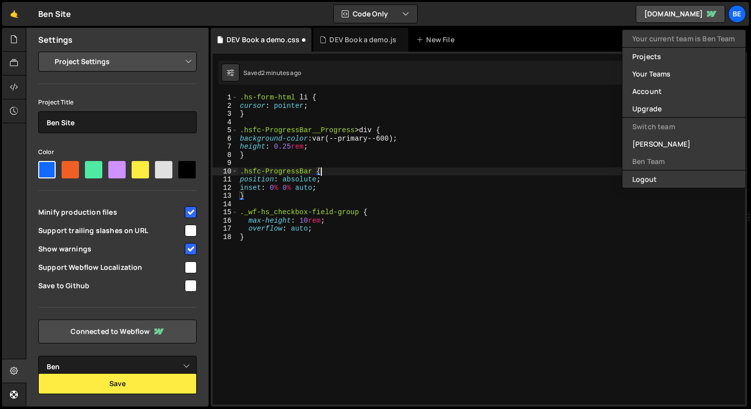
click at [420, 173] on div ".hs-form-html li { cursor : pointer ; } .hsfc-ProgressBar__Progress > div { bac…" at bounding box center [491, 256] width 507 height 327
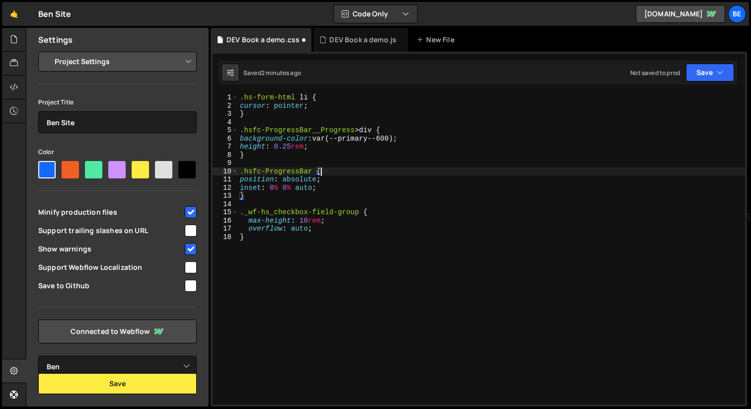
click at [377, 281] on div ".hs-form-html li { cursor : pointer ; } .hsfc-ProgressBar__Progress > div { bac…" at bounding box center [491, 256] width 507 height 327
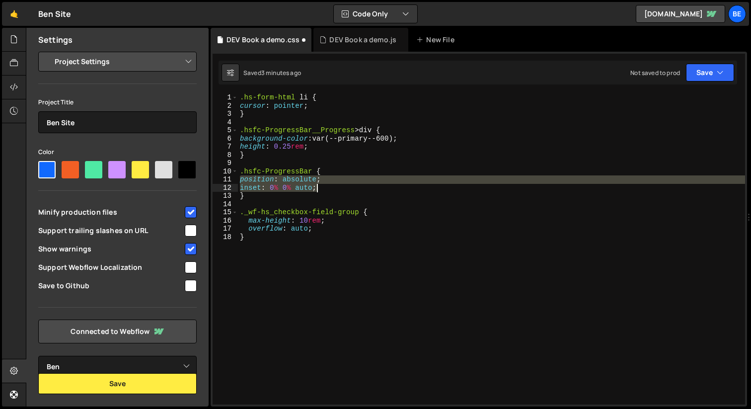
drag, startPoint x: 240, startPoint y: 177, endPoint x: 378, endPoint y: 189, distance: 138.6
click at [378, 189] on div ".hs-form-html li { cursor : pointer ; } .hsfc-ProgressBar__Progress > div { bac…" at bounding box center [491, 256] width 507 height 327
click at [314, 142] on div ".hs-form-html li { cursor : pointer ; } .hsfc-ProgressBar__Progress > div { bac…" at bounding box center [491, 256] width 507 height 327
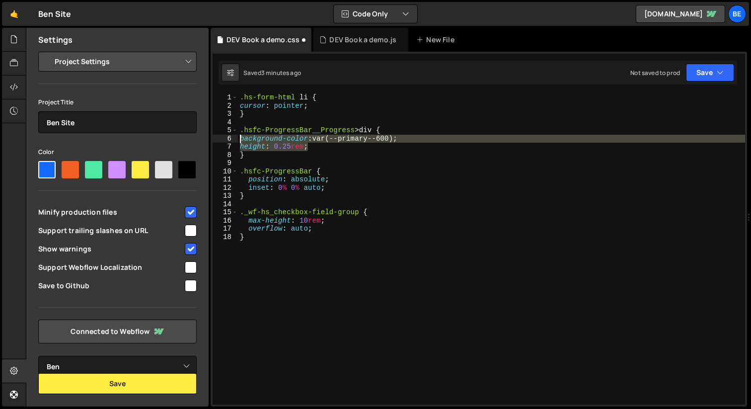
drag, startPoint x: 313, startPoint y: 144, endPoint x: 208, endPoint y: 137, distance: 105.6
click at [208, 137] on div "Files New File Javascript files 3 benefits calculator.js 0 1 catalogue load mor…" at bounding box center [388, 217] width 725 height 379
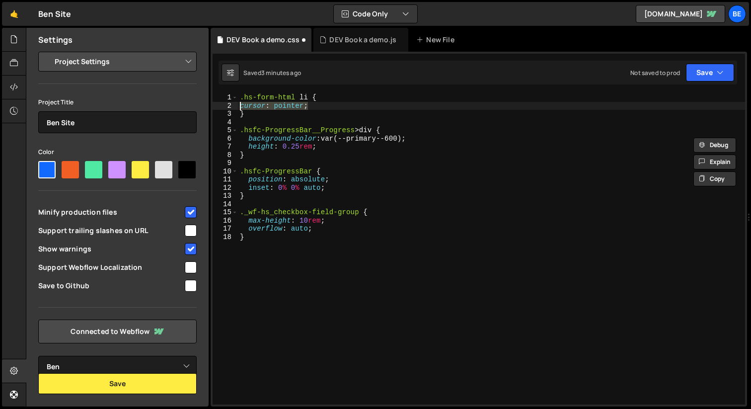
drag, startPoint x: 243, startPoint y: 94, endPoint x: 204, endPoint y: 109, distance: 41.8
click at [204, 109] on div "Files New File Javascript files 3 benefits calculator.js 0 1 catalogue load mor…" at bounding box center [388, 217] width 725 height 379
click at [410, 209] on div ".hs-form-html li { cursor : pointer ; } .hsfc-ProgressBar__Progress > div { bac…" at bounding box center [491, 256] width 507 height 327
type textarea "._wf-hs_checkbox-field-group {"
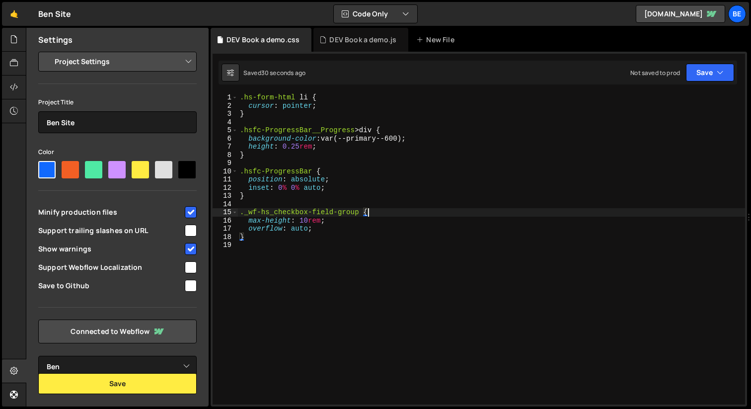
click at [257, 246] on div ".hs-form-html li { cursor : pointer ; } .hsfc-ProgressBar__Progress > div { bac…" at bounding box center [491, 256] width 507 height 327
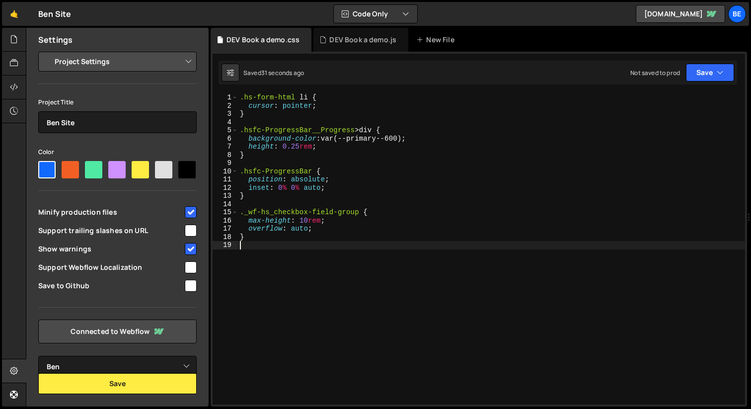
paste textarea "}"
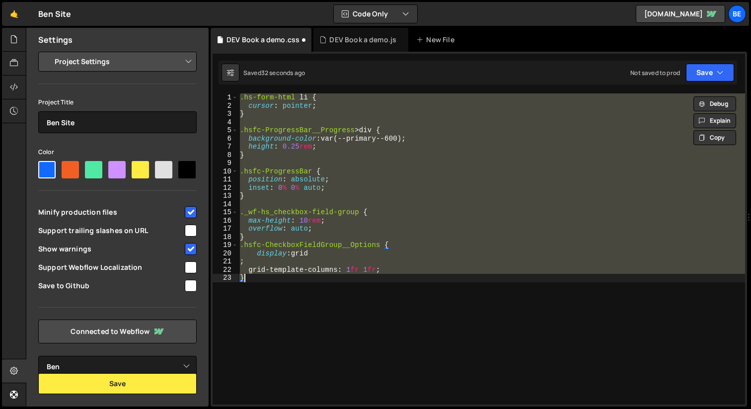
click at [294, 255] on div ".hs-form-html li { cursor : pointer ; } .hsfc-ProgressBar__Progress > div { bac…" at bounding box center [491, 248] width 507 height 311
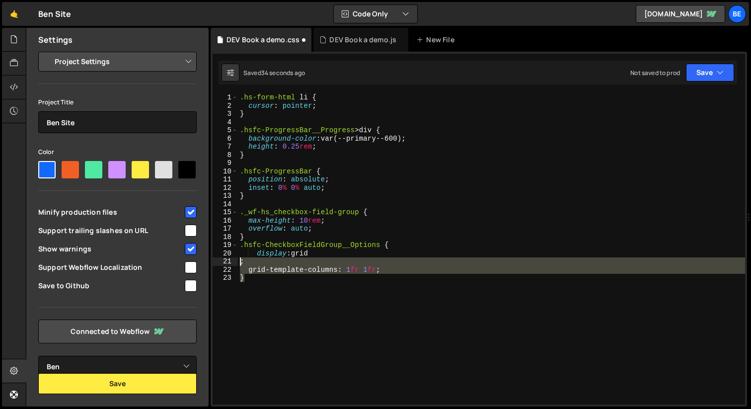
drag, startPoint x: 404, startPoint y: 280, endPoint x: 322, endPoint y: 249, distance: 86.9
click at [197, 258] on div "Files New File Javascript files 3 benefits calculator.js 0 1 catalogue load mor…" at bounding box center [388, 217] width 725 height 379
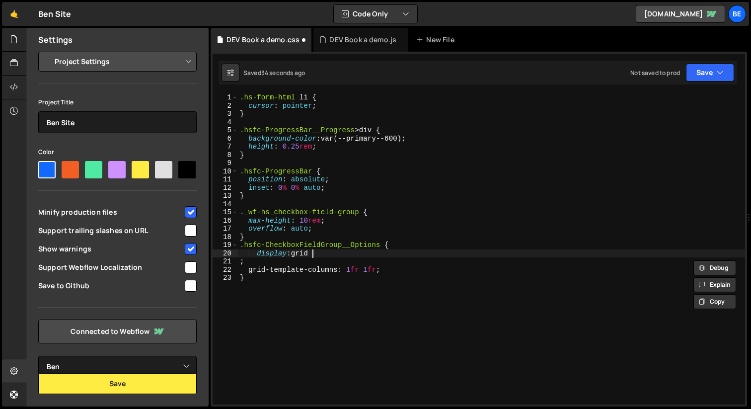
drag, startPoint x: 321, startPoint y: 250, endPoint x: 300, endPoint y: 254, distance: 21.7
click at [321, 250] on div ".hs-form-html li { cursor : pointer ; } .hsfc-ProgressBar__Progress > div { bac…" at bounding box center [491, 256] width 507 height 327
click at [233, 267] on div "22" at bounding box center [225, 270] width 25 height 8
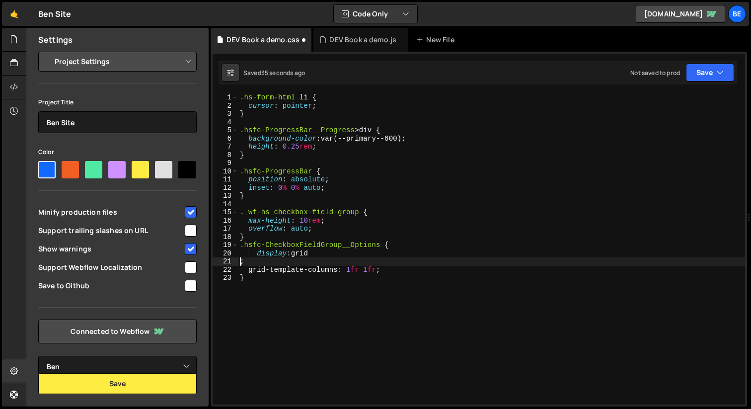
click at [241, 262] on div ".hs-form-html li { cursor : pointer ; } .hsfc-ProgressBar__Progress > div { bac…" at bounding box center [491, 256] width 507 height 327
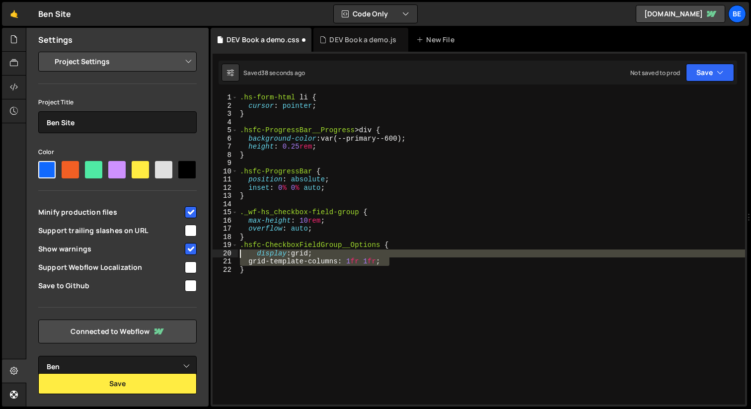
drag, startPoint x: 387, startPoint y: 268, endPoint x: 166, endPoint y: 254, distance: 221.1
click at [166, 254] on div "Files New File Javascript files 3 benefits calculator.js 0 1 catalogue load mor…" at bounding box center [388, 217] width 725 height 379
click at [387, 275] on div ".hs-form-html li { cursor : pointer ; } .hsfc-ProgressBar__Progress > div { bac…" at bounding box center [491, 256] width 507 height 327
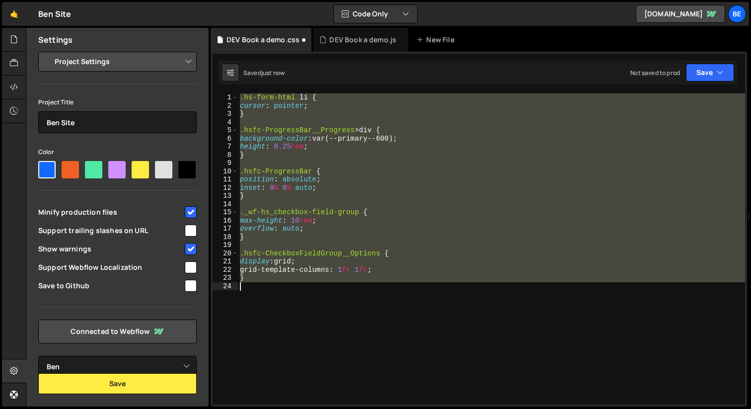
click at [525, 216] on div ".hs-form-html li { cursor : pointer ; } .hsfc-ProgressBar__Progress > div { bac…" at bounding box center [491, 256] width 507 height 327
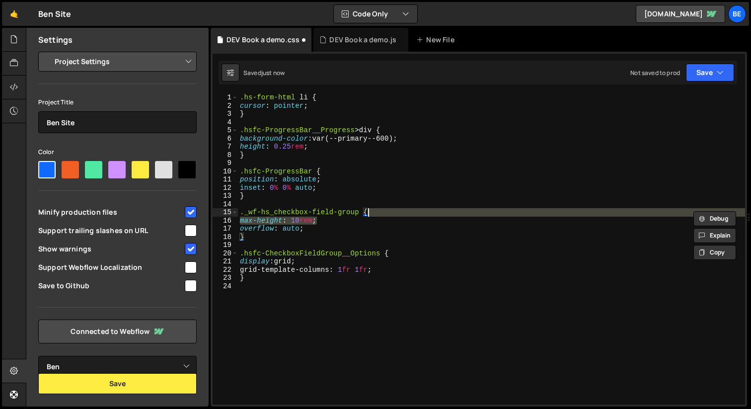
type textarea "._wf-hs_checkbox-field-group {"
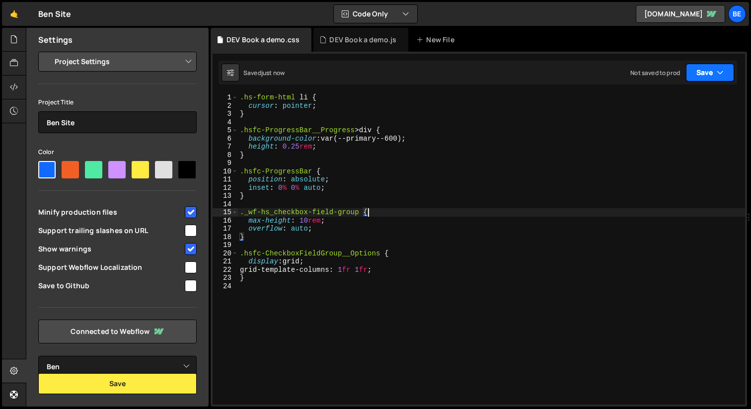
click at [707, 71] on button "Save" at bounding box center [710, 73] width 48 height 18
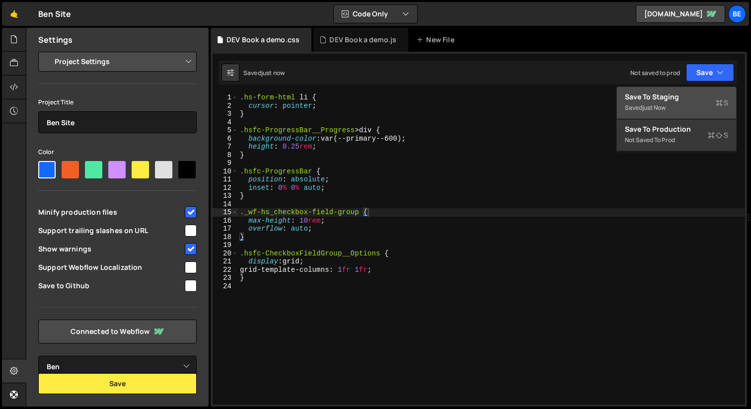
click at [681, 98] on div "Save to Staging S" at bounding box center [676, 97] width 103 height 10
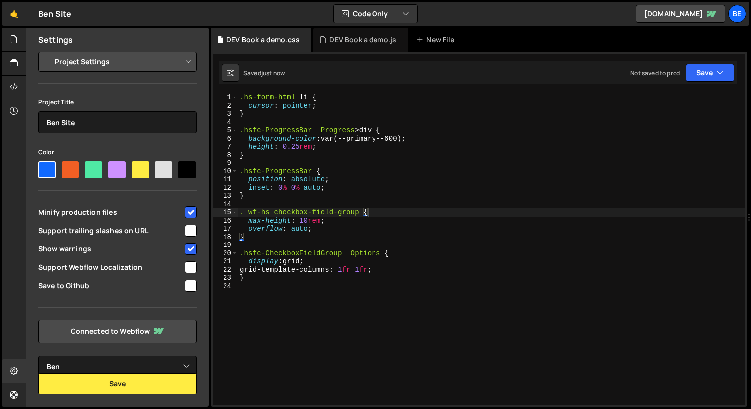
click at [589, 164] on div ".hs-form-html li { cursor : pointer ; } .hsfc-ProgressBar__Progress > div { bac…" at bounding box center [491, 256] width 507 height 327
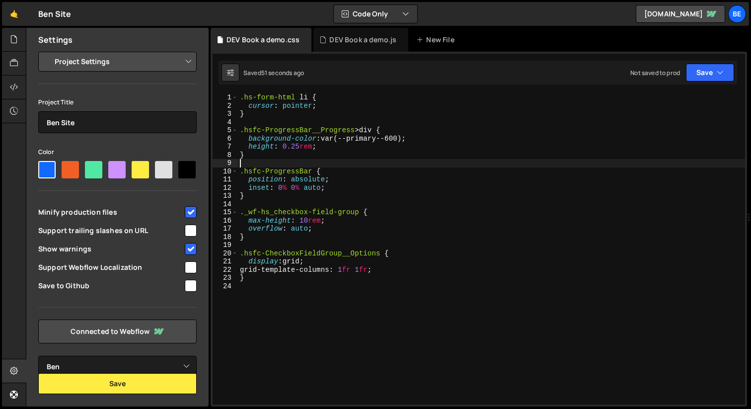
click at [315, 305] on div ".hs-form-html li { cursor : pointer ; } .hsfc-ProgressBar__Progress > div { bac…" at bounding box center [491, 256] width 507 height 327
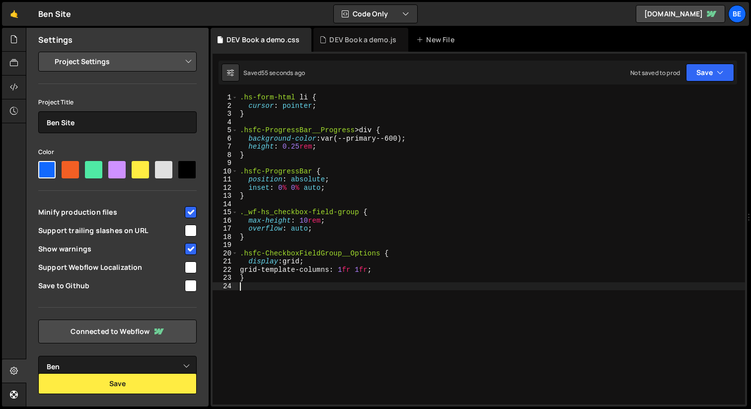
click at [312, 98] on div ".hs-form-html li { cursor : pointer ; } .hsfc-ProgressBar__Progress > div { bac…" at bounding box center [491, 256] width 507 height 327
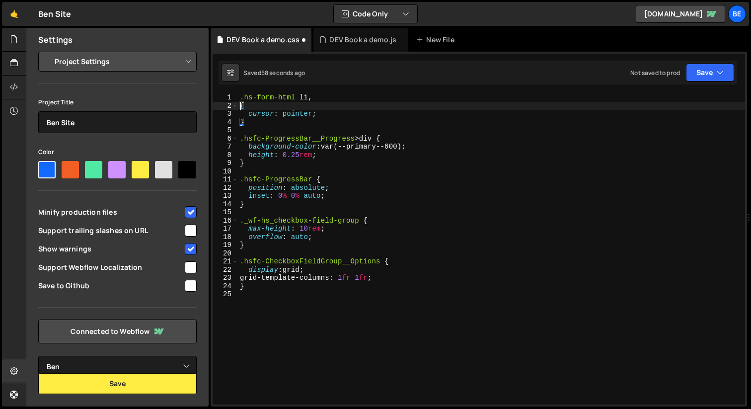
type textarea "{"
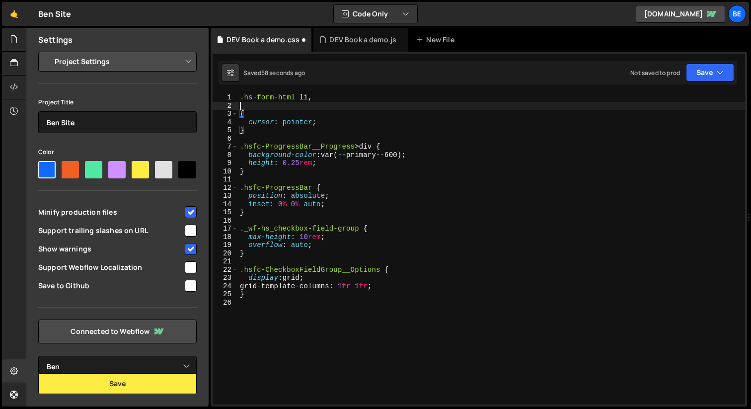
paste textarea "type="checkbox""
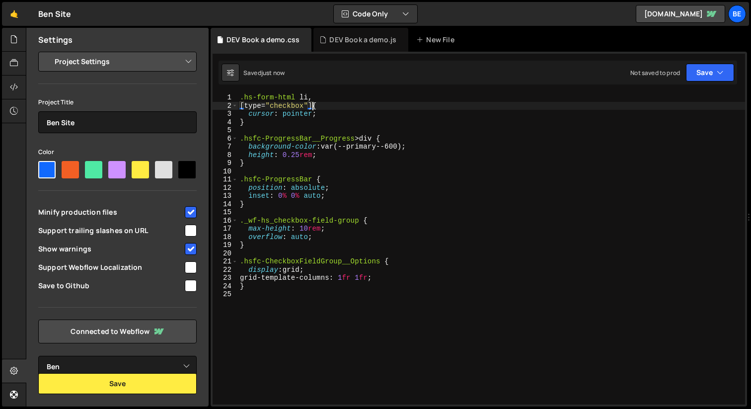
click at [353, 121] on div ".hs-form-html li , [ type = " checkbox " ] { cursor : pointer ; } .hsfc-Progres…" at bounding box center [491, 256] width 507 height 327
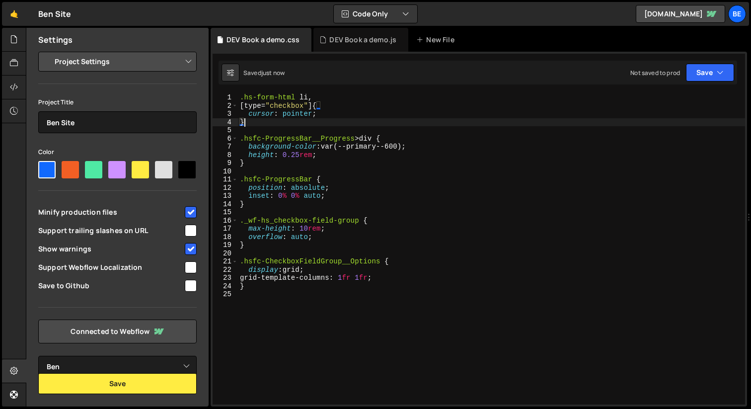
click at [309, 103] on div ".hs-form-html li , [ type = " checkbox " ] { cursor : pointer ; } .hsfc-Progres…" at bounding box center [491, 256] width 507 height 327
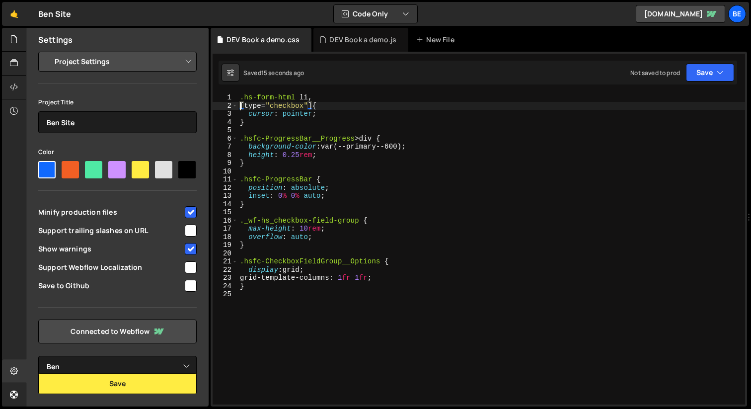
click at [241, 107] on div ".hs-form-html li , [ type = " checkbox " ] { cursor : pointer ; } .hsfc-Progres…" at bounding box center [491, 256] width 507 height 327
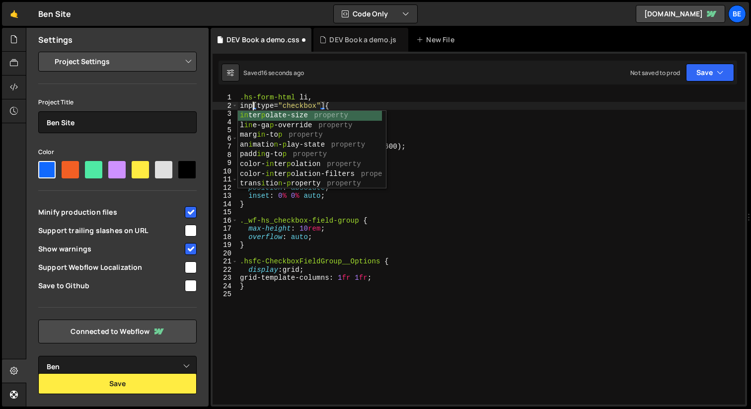
scroll to position [0, 1]
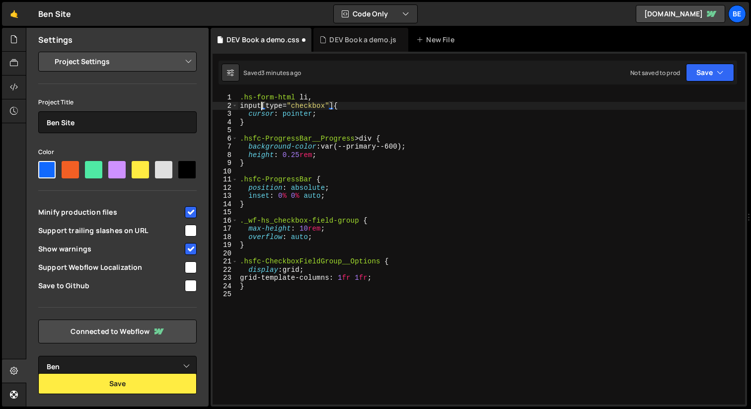
click at [274, 267] on div ".hs-form-html li , input [ type = " checkbox " ] { cursor : pointer ; } .hsfc-P…" at bounding box center [491, 256] width 507 height 327
type textarea "display: grid;"
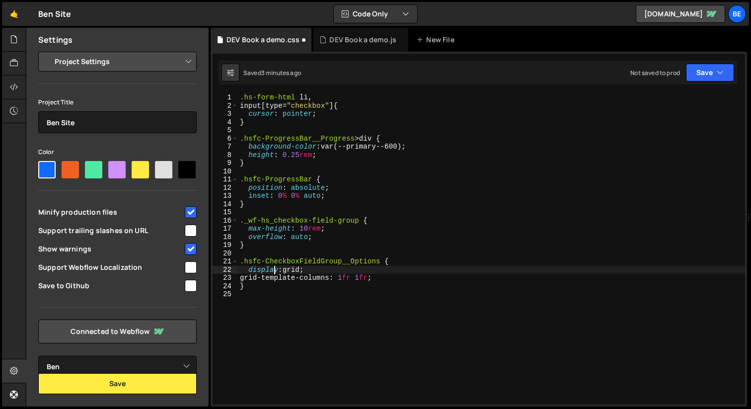
click at [272, 254] on div ".hs-form-html li , input [ type = " checkbox " ] { cursor : pointer ; } .hsfc-P…" at bounding box center [491, 256] width 507 height 327
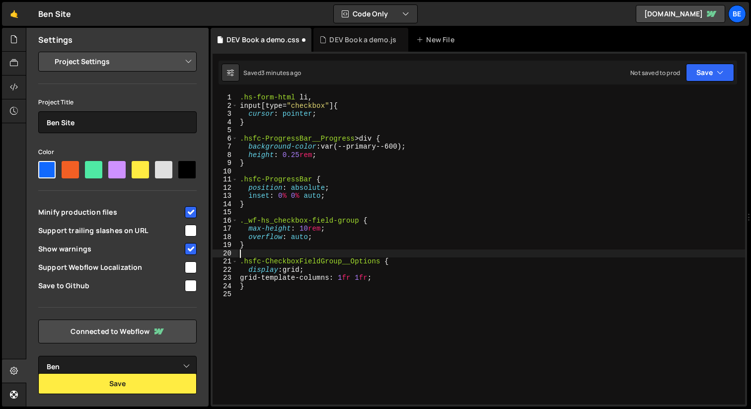
scroll to position [0, 0]
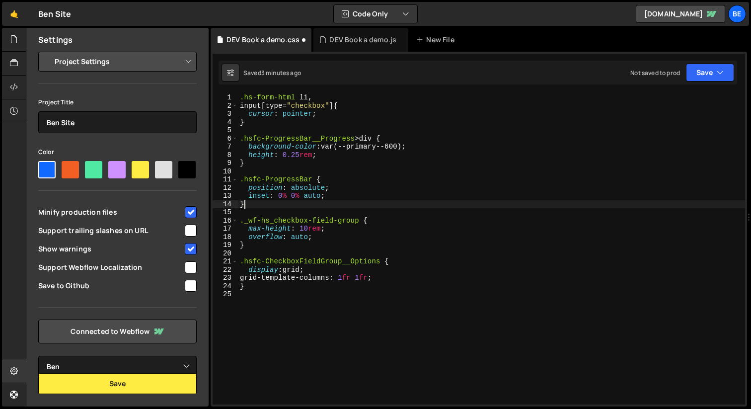
click at [248, 205] on div ".hs-form-html li , input [ type = " checkbox " ] { cursor : pointer ; } .hsfc-P…" at bounding box center [491, 256] width 507 height 327
type textarea "}"
click at [257, 214] on div ".hs-form-html li , input [ type = " checkbox " ] { cursor : pointer ; } .hsfc-P…" at bounding box center [491, 256] width 507 height 327
type textarea "/*"
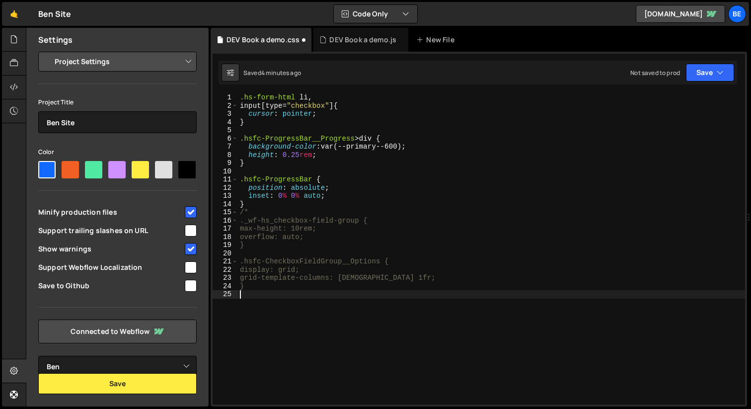
click at [304, 299] on div ".hs-form-html li , input [ type = " checkbox " ] { cursor : pointer ; } .hsfc-P…" at bounding box center [491, 256] width 507 height 327
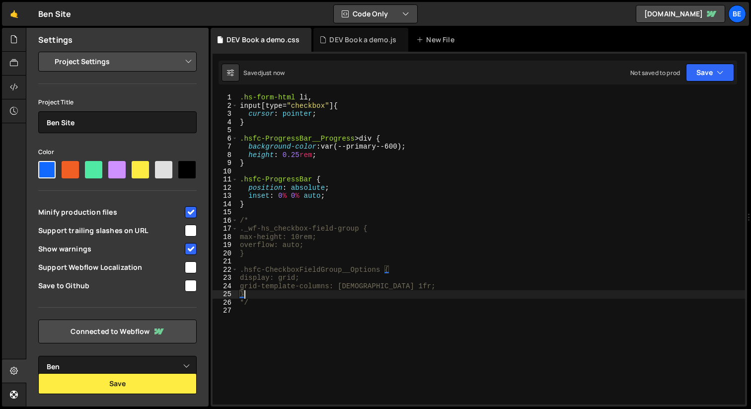
type textarea "}"
click at [359, 38] on div "DEV Book a demo.js" at bounding box center [362, 40] width 67 height 10
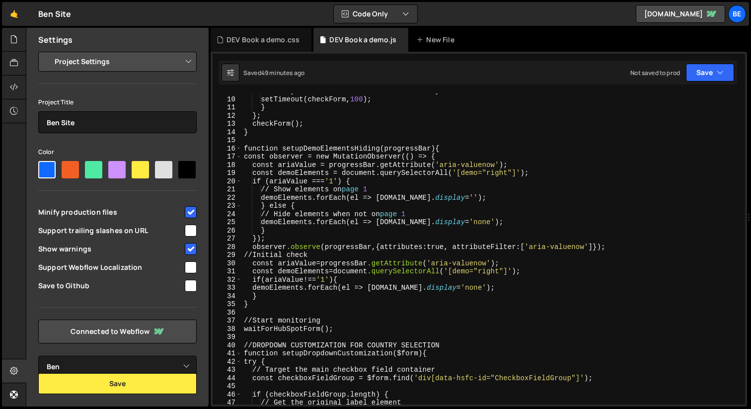
scroll to position [182, 0]
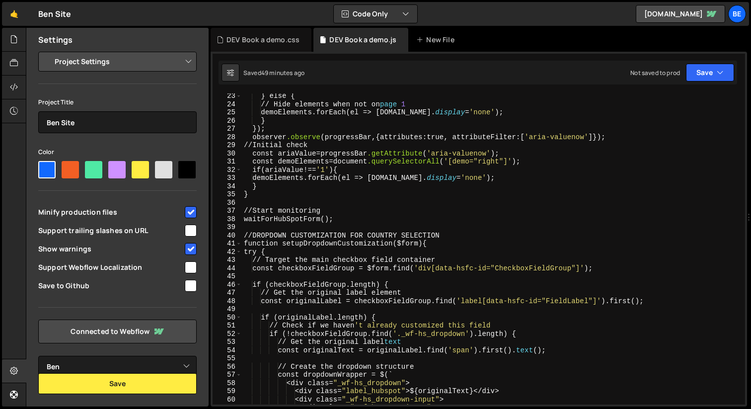
drag, startPoint x: 278, startPoint y: 39, endPoint x: 304, endPoint y: 93, distance: 59.8
click at [278, 39] on div "DEV Book a demo.css" at bounding box center [263, 40] width 73 height 10
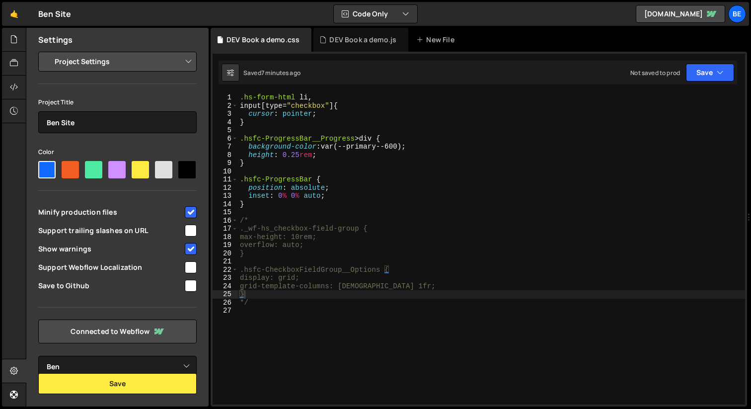
scroll to position [4, 0]
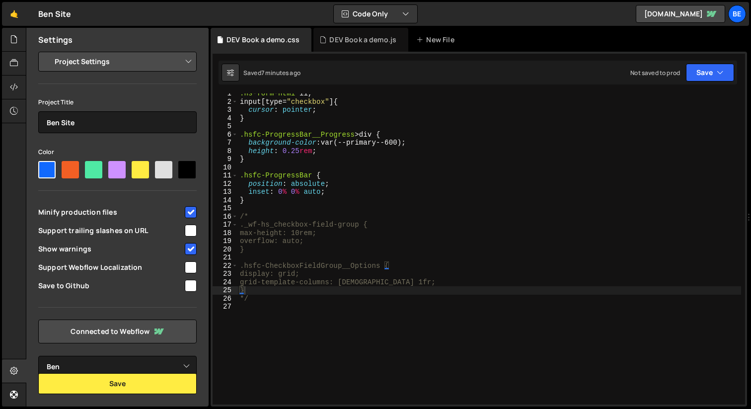
click at [277, 308] on div ".hs-form-html li , input [ type = " checkbox " ] { cursor : pointer ; } .hsfc-P…" at bounding box center [489, 252] width 503 height 327
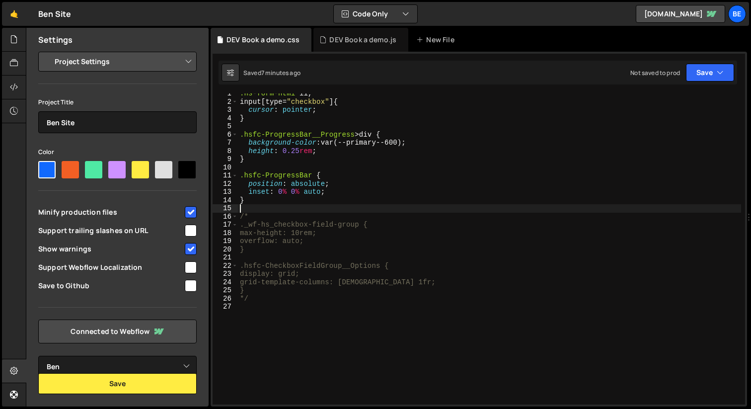
click at [308, 208] on div ".hs-form-html li , input [ type = " checkbox " ] { cursor : pointer ; } .hsfc-P…" at bounding box center [489, 252] width 503 height 327
paste textarea "*/"
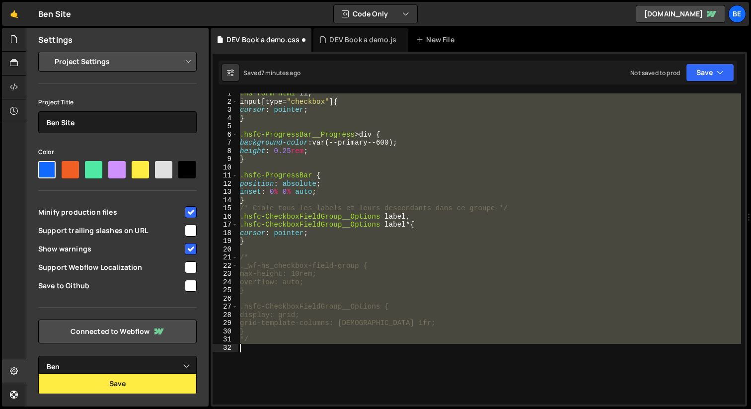
type textarea "*/"
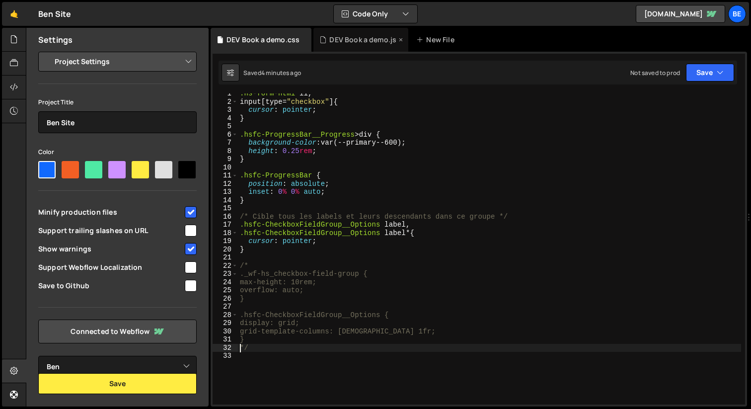
click at [349, 39] on div "DEV Book a demo.js" at bounding box center [362, 40] width 67 height 10
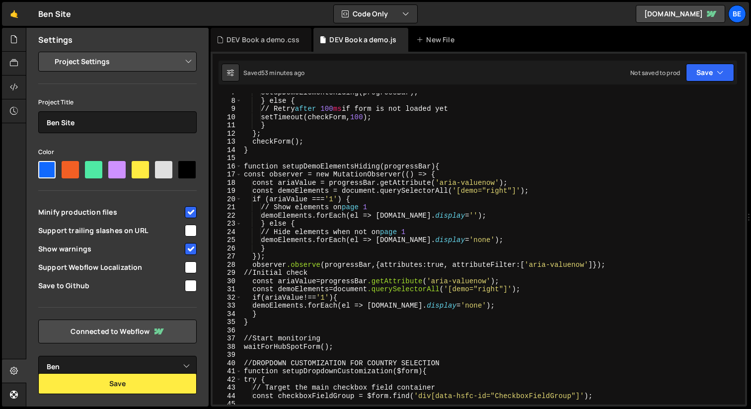
scroll to position [0, 0]
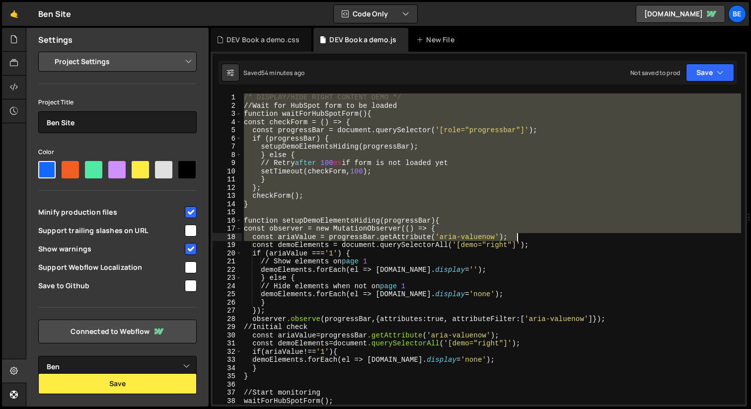
drag, startPoint x: 243, startPoint y: 98, endPoint x: 535, endPoint y: 211, distance: 313.2
click at [526, 227] on div "/* DISPLAY/HIDE RIGHT CONTENT DEMO */ // Wait for HubSpot form to be loaded fun…" at bounding box center [491, 256] width 499 height 327
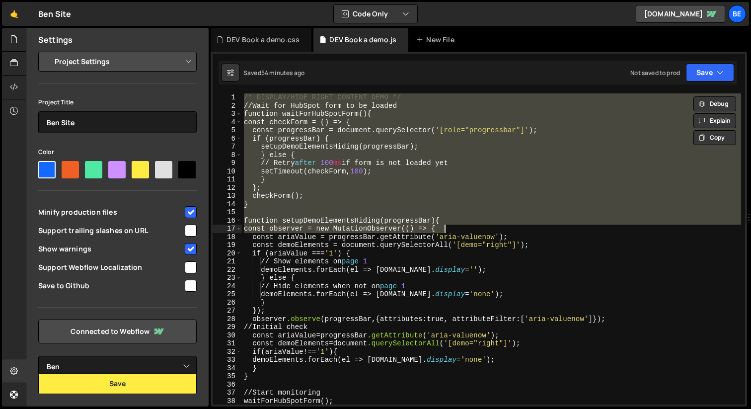
click at [545, 184] on div "/* DISPLAY/HIDE RIGHT CONTENT DEMO */ // Wait for HubSpot form to be loaded fun…" at bounding box center [491, 248] width 499 height 311
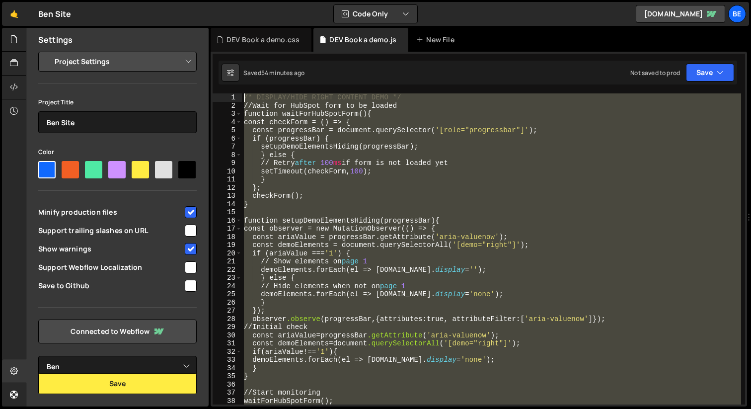
drag, startPoint x: 286, startPoint y: 266, endPoint x: 219, endPoint y: 95, distance: 183.4
click at [219, 95] on div "}; 1 2 3 4 5 6 7 8 9 10 11 12 13 14 15 16 17 18 19 20 21 22 23 24 25 26 27 28 2…" at bounding box center [479, 248] width 533 height 311
click at [227, 41] on div "DEV Book a demo.css" at bounding box center [263, 40] width 73 height 10
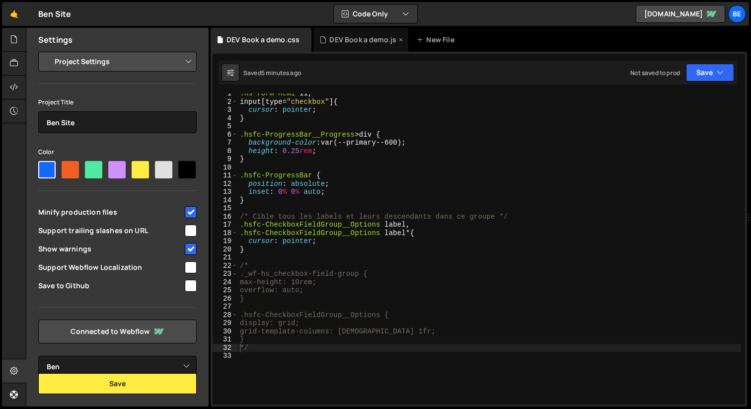
click at [341, 35] on div "DEV Book a demo.js" at bounding box center [362, 40] width 67 height 10
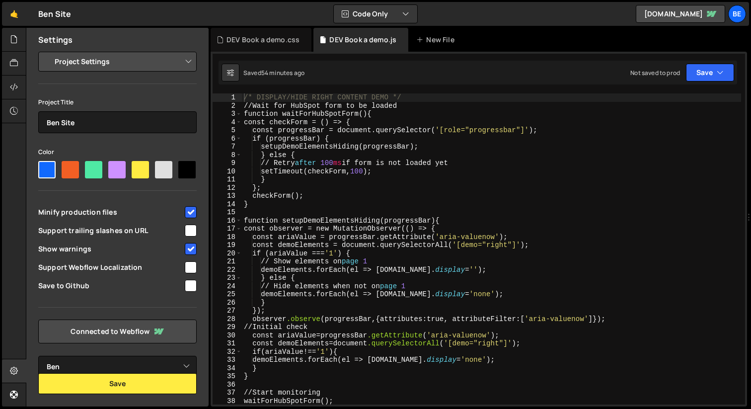
scroll to position [1554, 0]
click at [342, 138] on div "/* DISPLAY/HIDE RIGHT CONTENT DEMO */ // Wait for HubSpot form to be loaded fun…" at bounding box center [491, 256] width 499 height 327
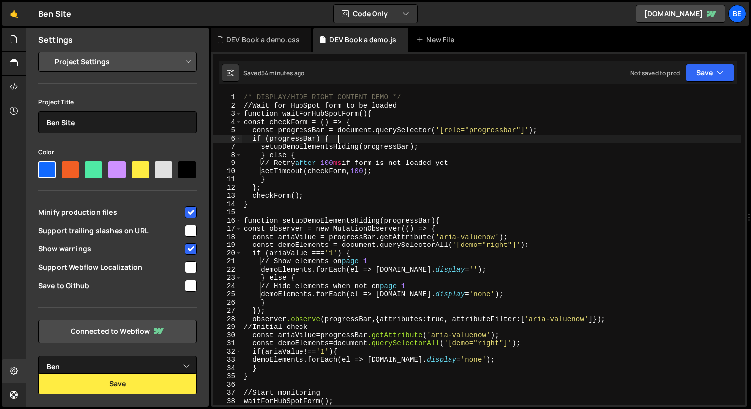
click at [239, 99] on div "1" at bounding box center [227, 97] width 29 height 8
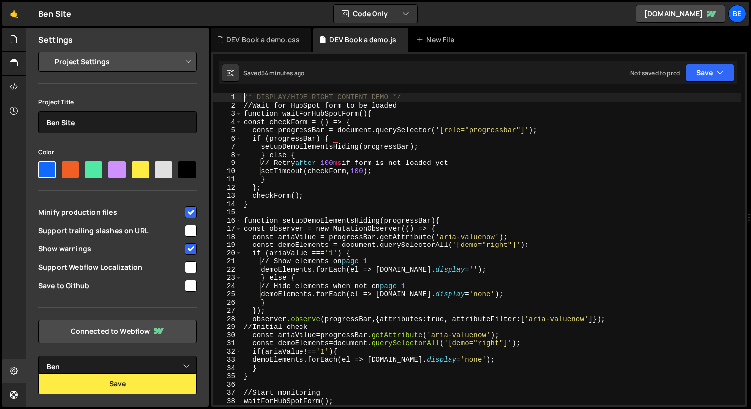
click at [244, 98] on div "/* DISPLAY/HIDE RIGHT CONTENT DEMO */ // Wait for HubSpot form to be loaded fun…" at bounding box center [491, 256] width 499 height 327
type textarea "/* DISPLAY/HIDE RIGHT CONTENT DEMO */"
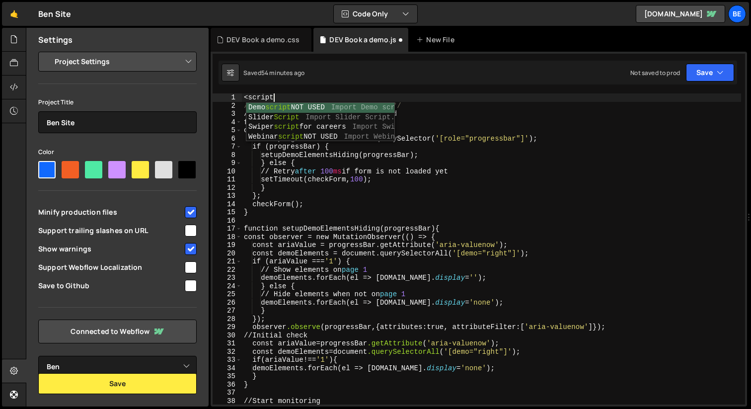
scroll to position [0, 1]
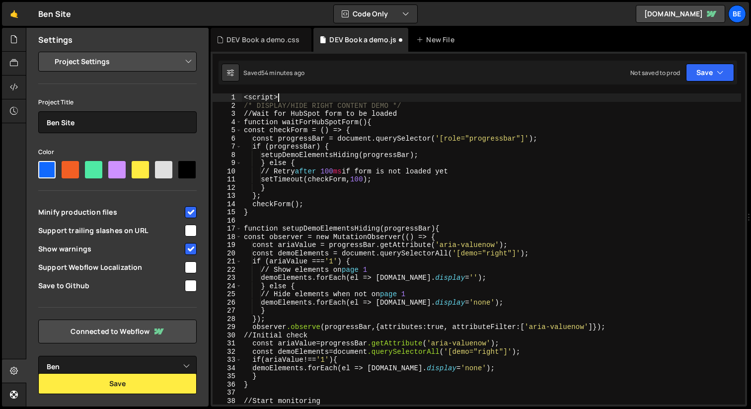
click at [612, 242] on div "< script > /* DISPLAY/HIDE RIGHT CONTENT DEMO */ // Wait for HubSpot form to be…" at bounding box center [491, 256] width 499 height 327
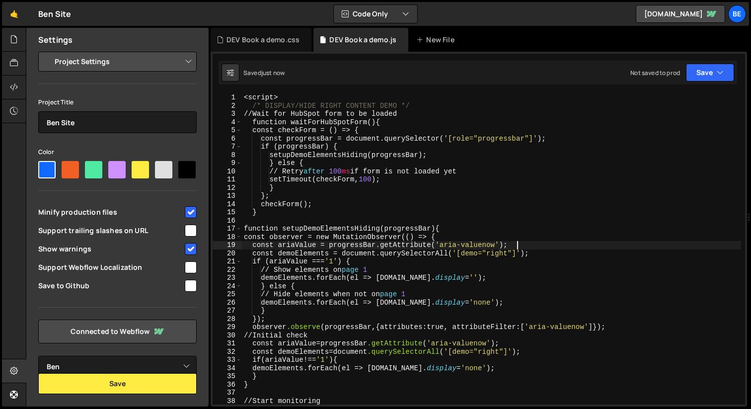
type textarea "}"
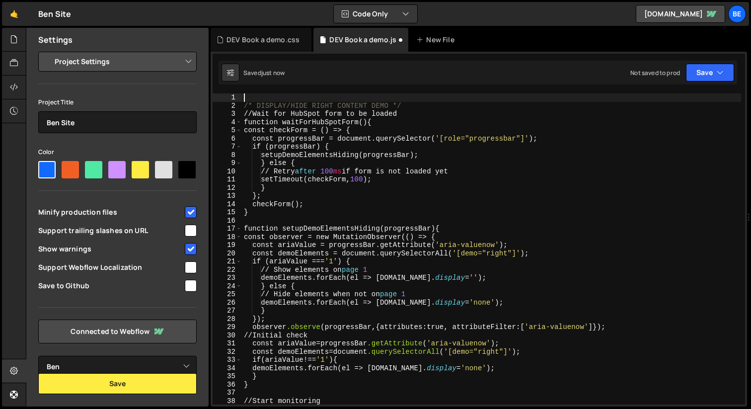
scroll to position [0, 0]
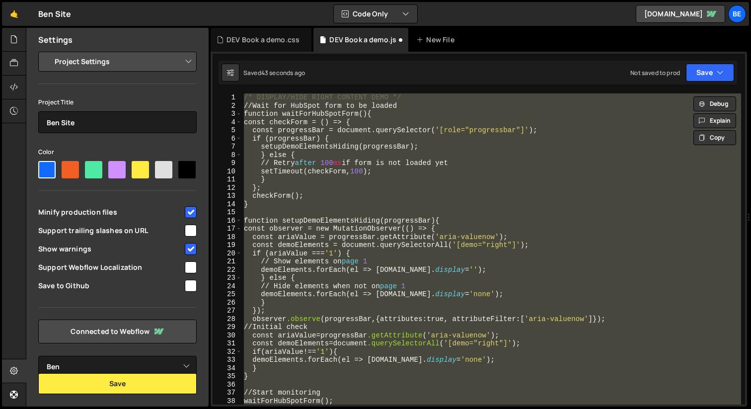
click at [500, 219] on div "/* DISPLAY/HIDE RIGHT CONTENT DEMO */ // Wait for HubSpot form to be loaded fun…" at bounding box center [491, 248] width 499 height 311
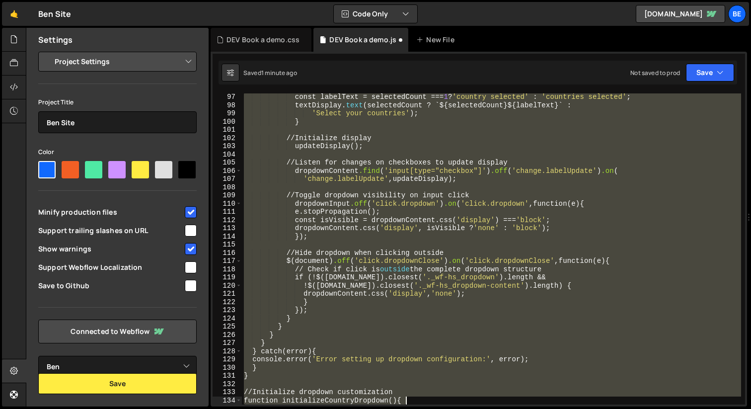
scroll to position [861, 0]
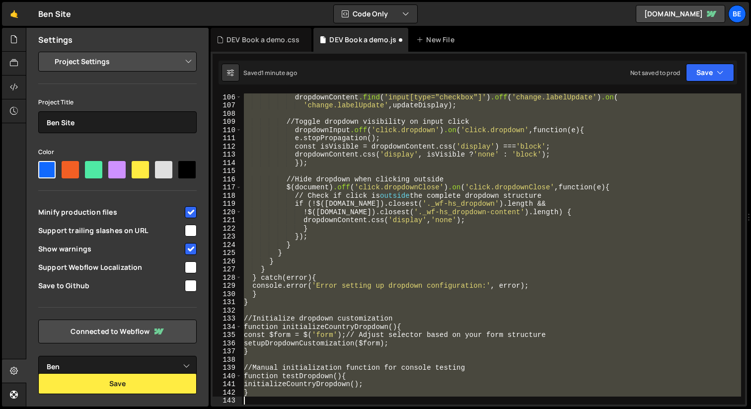
drag, startPoint x: 245, startPoint y: 141, endPoint x: 469, endPoint y: 398, distance: 340.9
click at [469, 398] on div "dropdownContent .find ( ' input[type="checkbox"] ' ) .off ( ' change.labelUpdat…" at bounding box center [491, 256] width 499 height 327
type textarea "}"
type textarea "-"
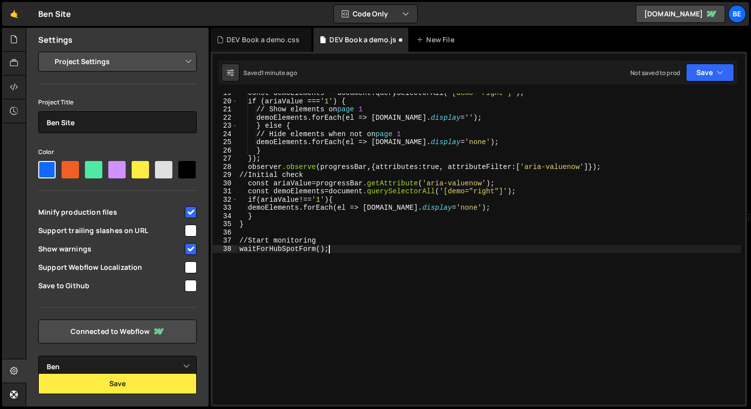
scroll to position [0, 0]
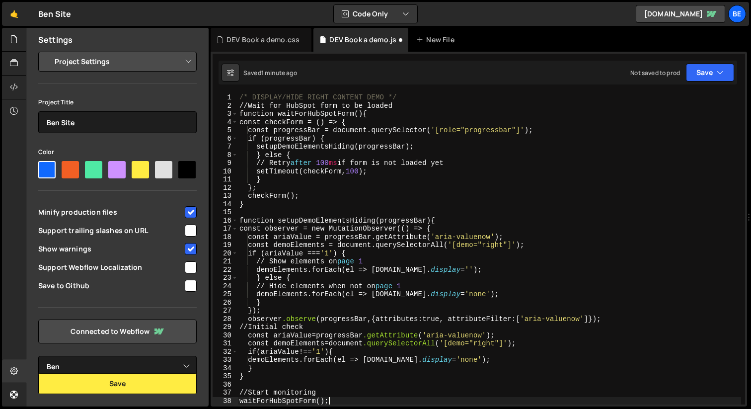
type textarea "waitForHubSpotForm();"
click at [246, 71] on div "Saved 1 minute ago" at bounding box center [270, 73] width 54 height 8
click at [238, 73] on button at bounding box center [231, 73] width 18 height 18
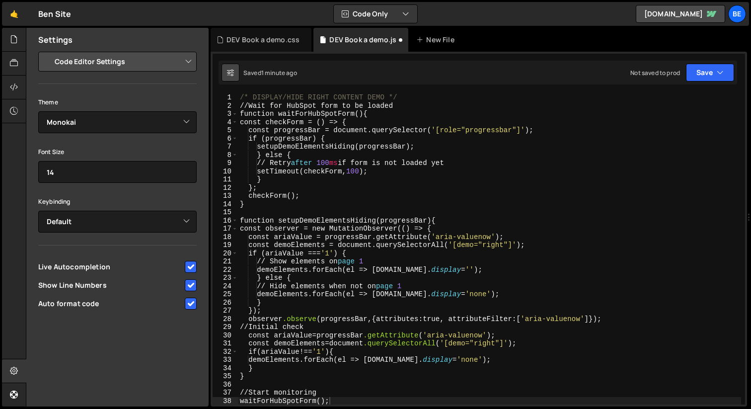
click at [236, 71] on button at bounding box center [231, 73] width 18 height 18
click at [121, 55] on select "Project Settings Code Editor Settings Chat Settings" at bounding box center [120, 62] width 146 height 22
click at [47, 51] on select "Project Settings Code Editor Settings Chat Settings" at bounding box center [120, 62] width 146 height 22
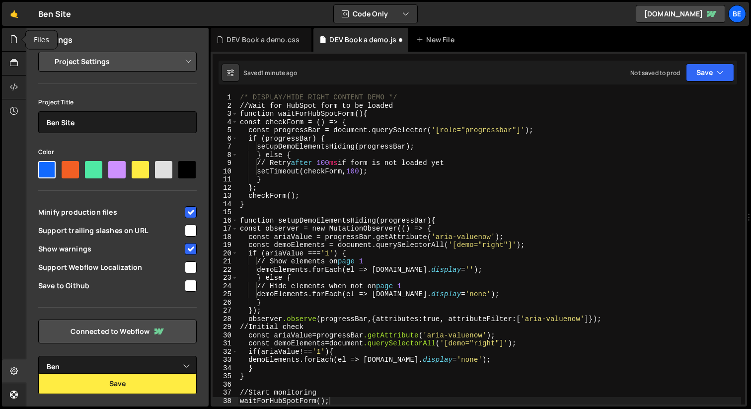
drag, startPoint x: 18, startPoint y: 44, endPoint x: 30, endPoint y: 46, distance: 12.2
click at [18, 43] on div at bounding box center [14, 40] width 24 height 24
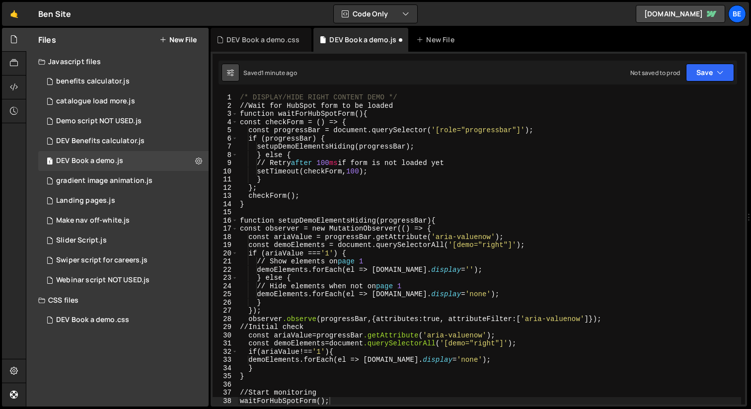
drag, startPoint x: 224, startPoint y: 70, endPoint x: 231, endPoint y: 72, distance: 7.2
click at [224, 70] on button at bounding box center [231, 73] width 18 height 18
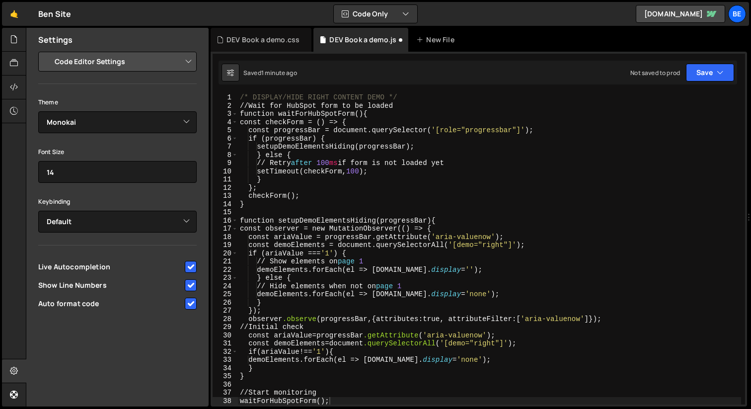
click at [139, 54] on select "Project Settings Code Editor Settings Chat Settings" at bounding box center [120, 62] width 146 height 22
select select "project"
click at [47, 51] on select "Project Settings Code Editor Settings Chat Settings" at bounding box center [120, 62] width 146 height 22
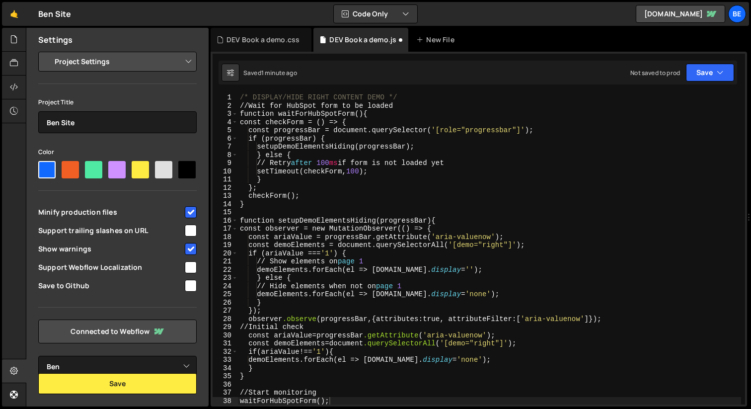
click at [194, 286] on input "checkbox" at bounding box center [191, 286] width 12 height 12
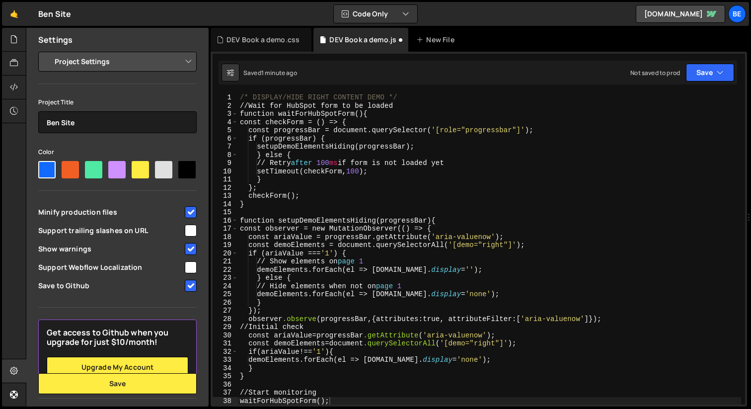
scroll to position [107, 0]
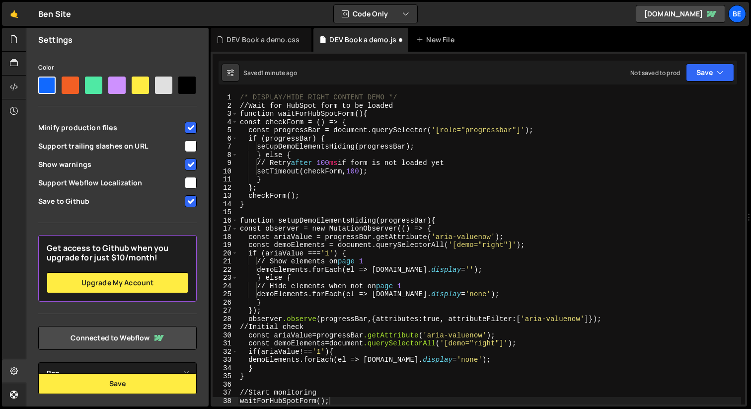
click at [191, 201] on input "checkbox" at bounding box center [191, 201] width 12 height 12
click at [185, 204] on input "checkbox" at bounding box center [191, 201] width 12 height 12
click at [188, 201] on input "checkbox" at bounding box center [191, 201] width 12 height 12
checkbox input "true"
click at [161, 205] on span "Save to Github" at bounding box center [110, 201] width 145 height 10
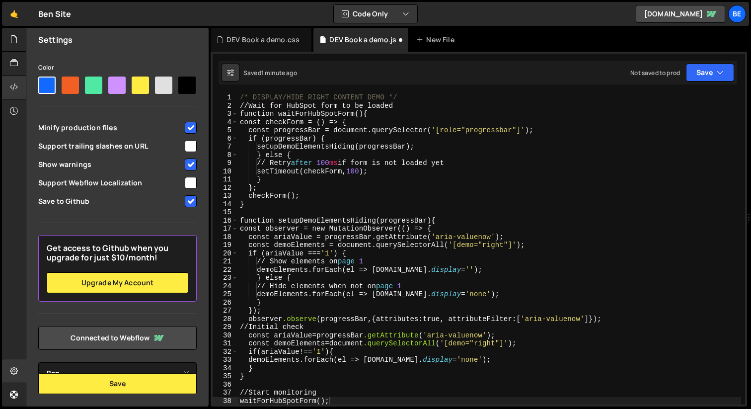
scroll to position [95, 0]
click at [20, 50] on div at bounding box center [14, 40] width 24 height 24
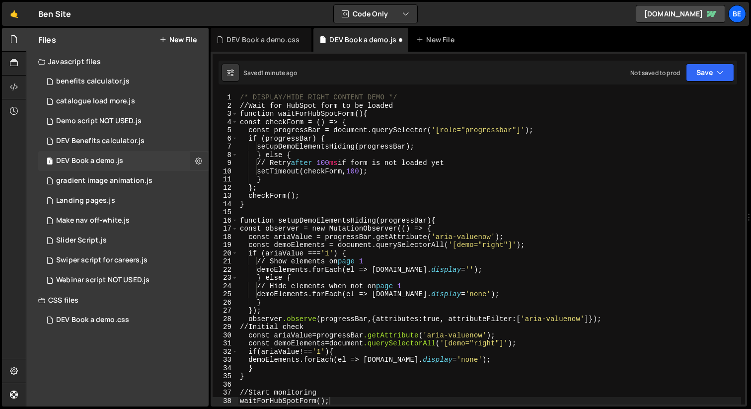
click at [200, 160] on icon at bounding box center [198, 160] width 7 height 9
type input "DEV Book a demo"
radio input "true"
checkbox input "true"
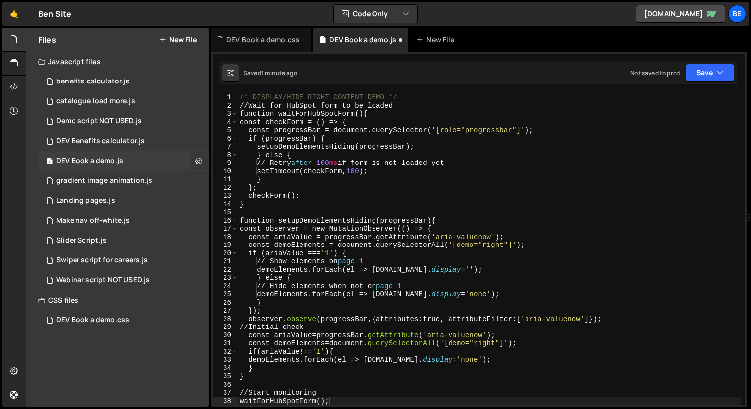
checkbox input "true"
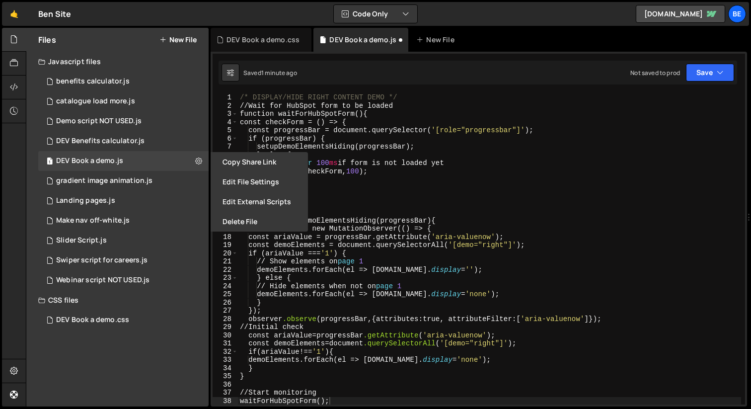
click at [255, 177] on button "Edit File Settings" at bounding box center [259, 182] width 97 height 20
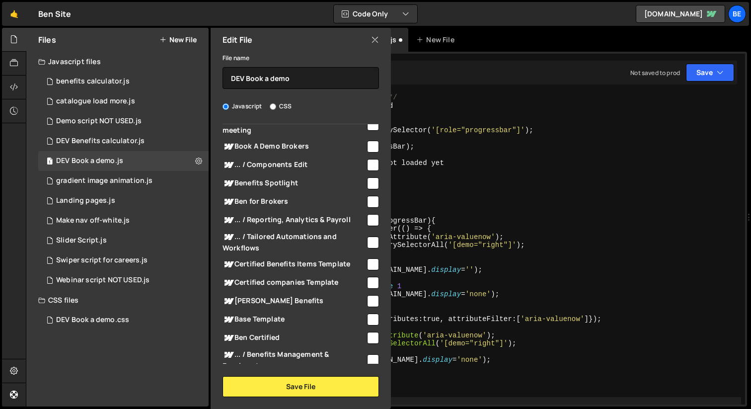
scroll to position [1326, 0]
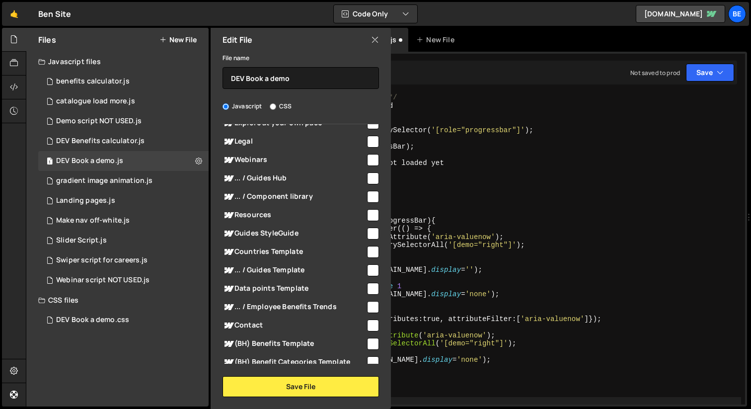
click at [472, 189] on div "/* DISPLAY/HIDE RIGHT CONTENT DEMO */ // Wait for HubSpot form to be loaded fun…" at bounding box center [489, 256] width 503 height 327
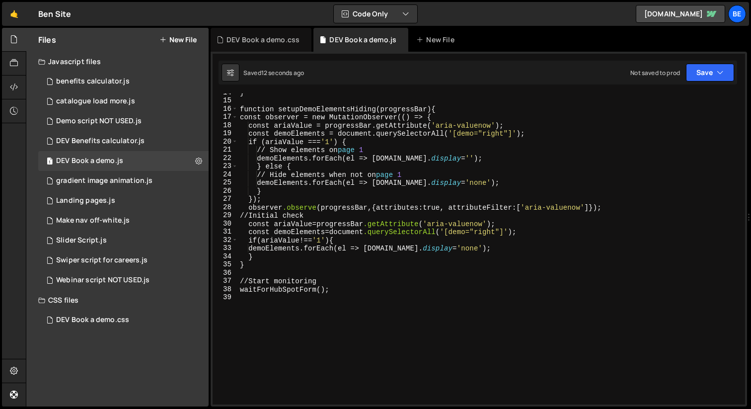
scroll to position [0, 0]
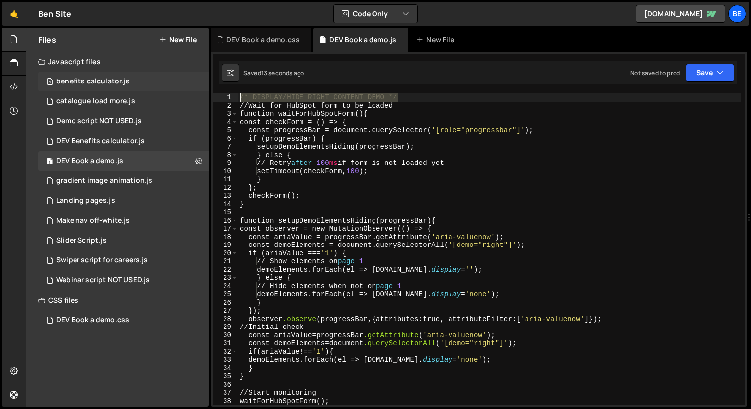
drag, startPoint x: 402, startPoint y: 98, endPoint x: 192, endPoint y: 78, distance: 210.7
click at [192, 78] on div "Files New File Javascript files 3 benefits calculator.js 0 1 catalogue load mor…" at bounding box center [388, 217] width 725 height 379
type textarea "/* DISPLAY/HIDE RIGHT CONTENT DEMO */"
click at [520, 121] on div "/* DISPLAY/HIDE RIGHT CONTENT DEMO */ // Wait for HubSpot form to be loaded fun…" at bounding box center [489, 256] width 503 height 327
type textarea "const checkForm = () => {"
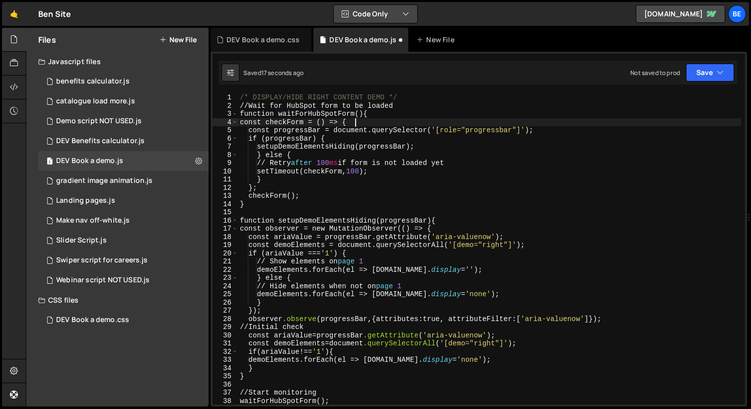
click at [400, 19] on button "Code Only" at bounding box center [375, 14] width 83 height 18
click at [391, 33] on button "Code Only" at bounding box center [375, 36] width 83 height 18
click at [395, 17] on button "Code Only" at bounding box center [375, 14] width 83 height 18
click at [382, 51] on button "Code + Tools" at bounding box center [375, 54] width 83 height 18
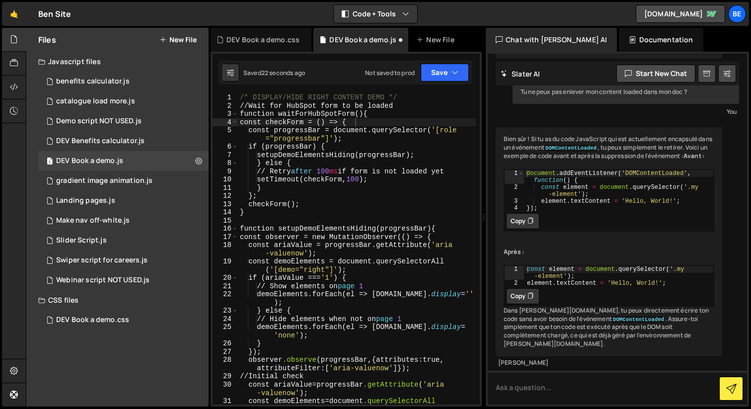
scroll to position [247, 0]
click at [555, 382] on textarea "To enrich screen reader interactions, please activate Accessibility in Grammarl…" at bounding box center [617, 388] width 259 height 34
type textarea "Pourquoi mon js ne fonctionne pas sur dev book a demo.js"
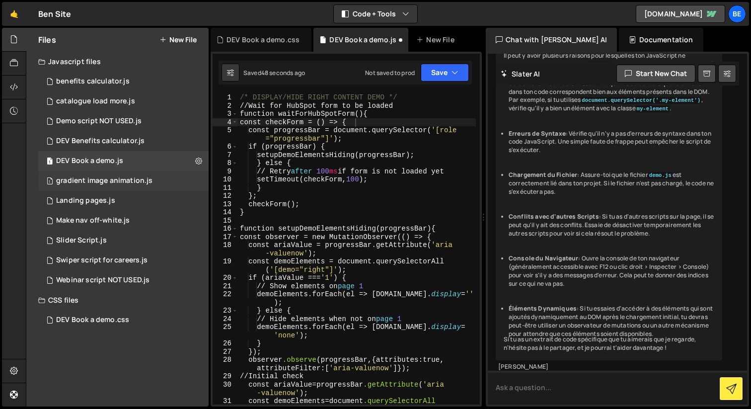
scroll to position [658, 0]
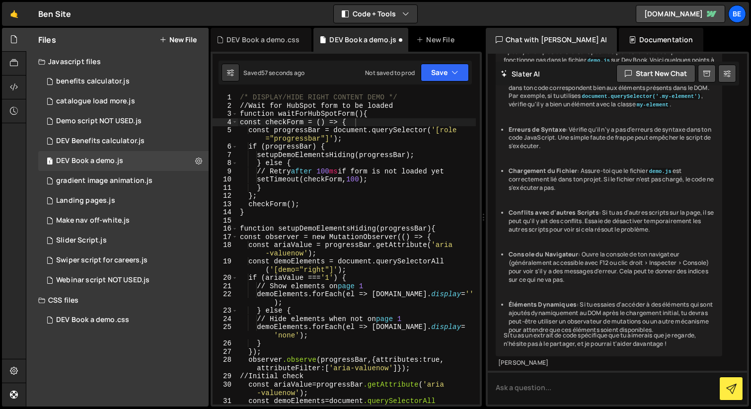
click at [483, 205] on div at bounding box center [484, 217] width 4 height 379
click at [390, 193] on div "/* DISPLAY/HIDE RIGHT CONTENT DEMO */ // Wait for HubSpot form to be loaded fun…" at bounding box center [357, 261] width 238 height 336
type textarea "// Start monitoring waitForHubSpotForm();"
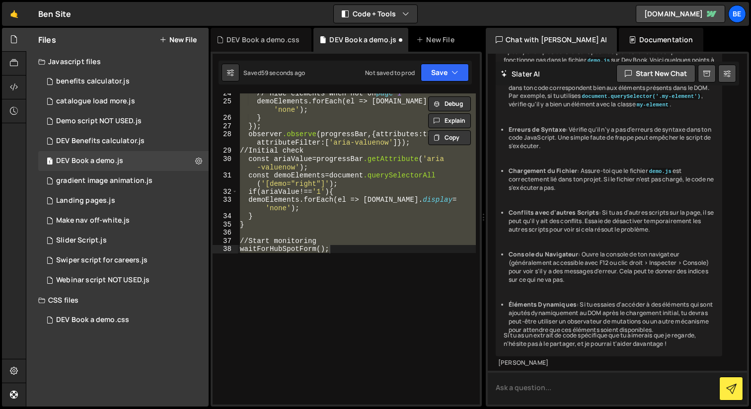
click at [558, 392] on textarea "To enrich screen reader interactions, please activate Accessibility in Grammarl…" at bounding box center [617, 388] width 259 height 34
paste textarea "/* DISPLAY/HIDE RIGHT CONTENT DEMO */ // Wait for HubSpot form to be loaded fun…"
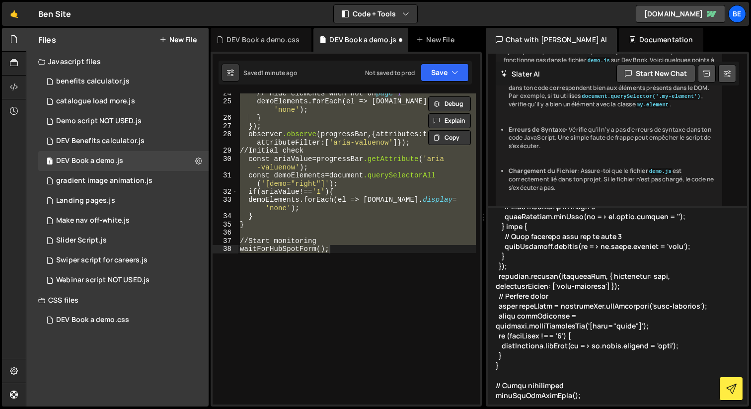
scroll to position [260, 0]
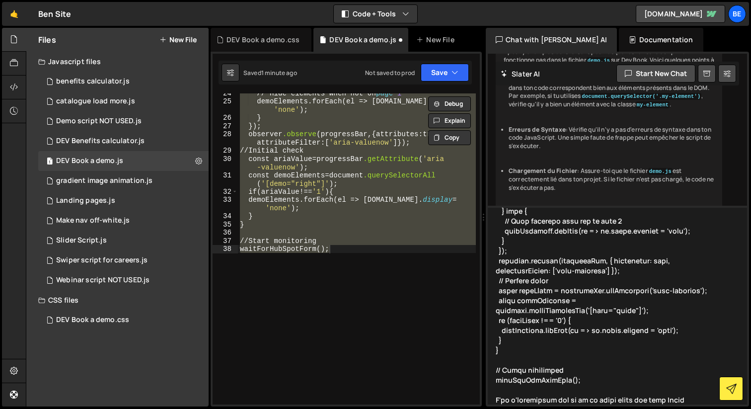
type textarea "voici le code : /* DISPLAY/HIDE RIGHT CONTENT DEMO */ // Wait for HubSpot form …"
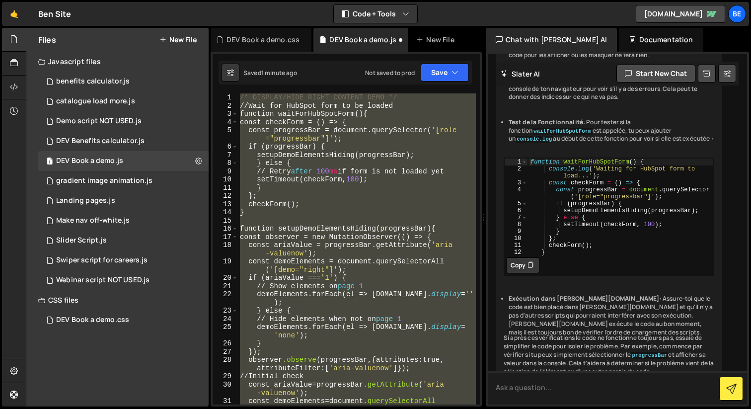
scroll to position [0, 0]
click at [353, 187] on div "/* DISPLAY/HIDE RIGHT CONTENT DEMO */ // Wait for HubSpot form to be loaded fun…" at bounding box center [357, 261] width 238 height 336
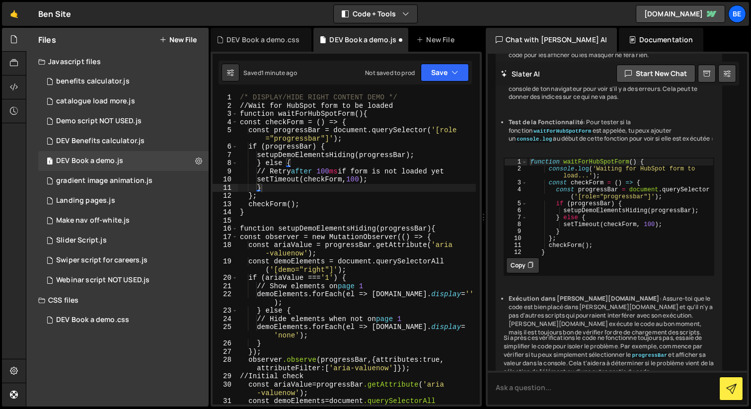
click at [524, 273] on button "Copy" at bounding box center [522, 265] width 33 height 16
click at [280, 151] on div "/* DISPLAY/HIDE RIGHT CONTENT DEMO */ // Wait for HubSpot form to be loaded fun…" at bounding box center [357, 261] width 238 height 336
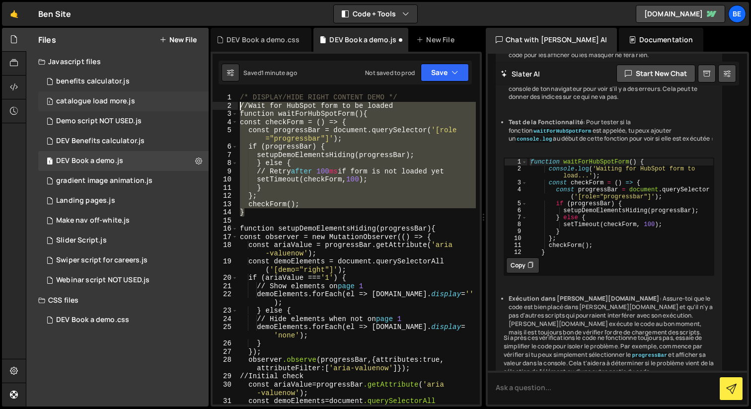
drag, startPoint x: 252, startPoint y: 215, endPoint x: 191, endPoint y: 104, distance: 126.3
click at [191, 104] on div "Files New File Javascript files 3 benefits calculator.js 0 1 catalogue load mor…" at bounding box center [388, 217] width 725 height 379
paste textarea "}"
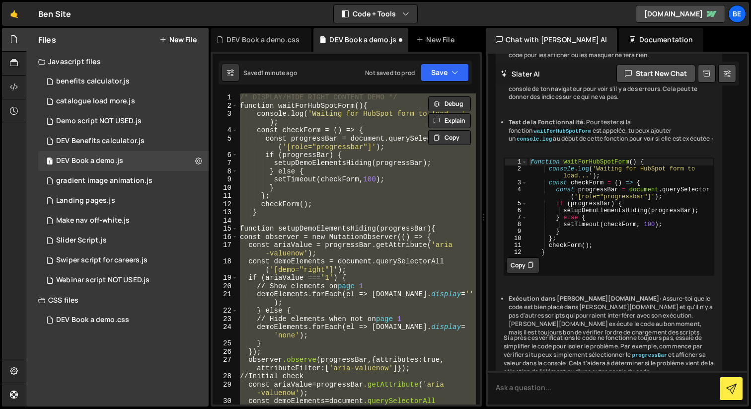
click at [375, 157] on div "/* DISPLAY/HIDE RIGHT CONTENT DEMO */ function waitForHubSpotForm () { console.…" at bounding box center [357, 248] width 238 height 311
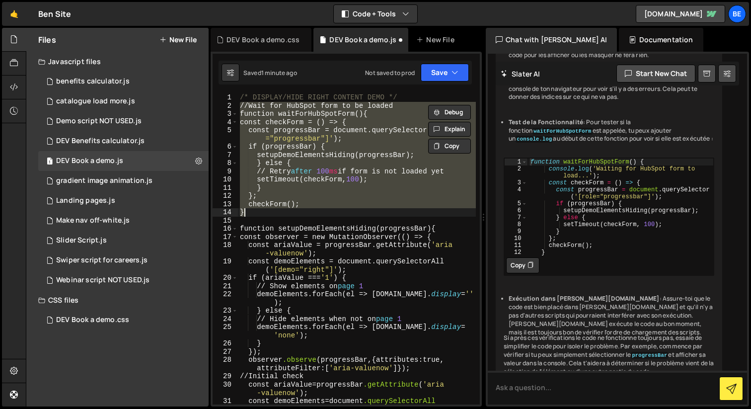
paste textarea
click at [303, 189] on div "/* DISPLAY/HIDE RIGHT CONTENT DEMO */ // Wait for HubSpot form to be loaded fun…" at bounding box center [357, 248] width 238 height 311
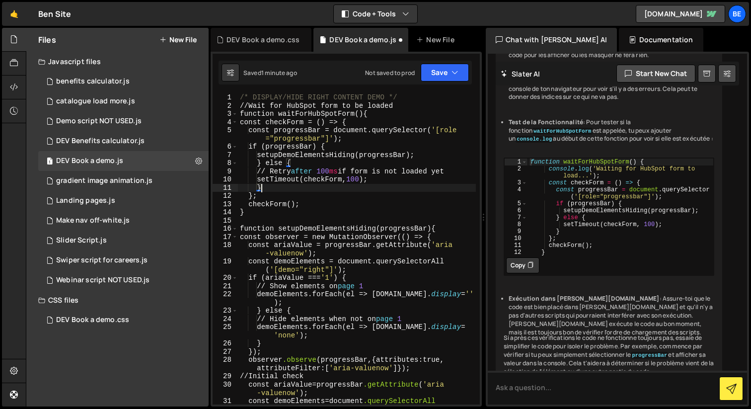
click at [286, 201] on div "/* DISPLAY/HIDE RIGHT CONTENT DEMO */ // Wait for HubSpot form to be loaded fun…" at bounding box center [357, 261] width 238 height 336
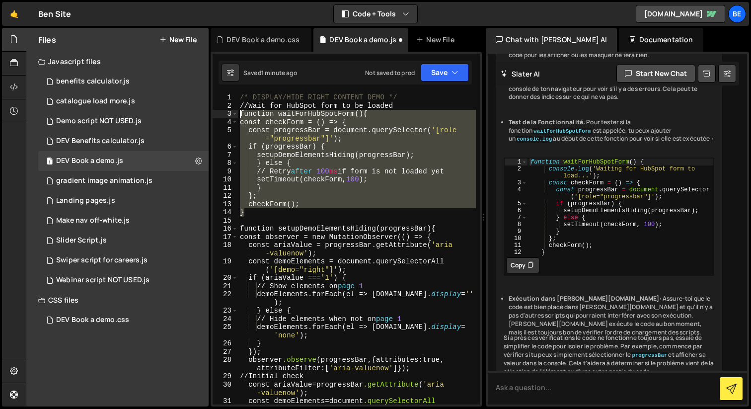
drag, startPoint x: 214, startPoint y: 155, endPoint x: 225, endPoint y: 116, distance: 40.9
click at [225, 116] on div "checkForm(); 1 2 3 4 5 6 7 8 9 10 11 12 13 14 15 16 17 18 19 20 21 22 23 24 25 …" at bounding box center [346, 248] width 267 height 311
paste textarea "}"
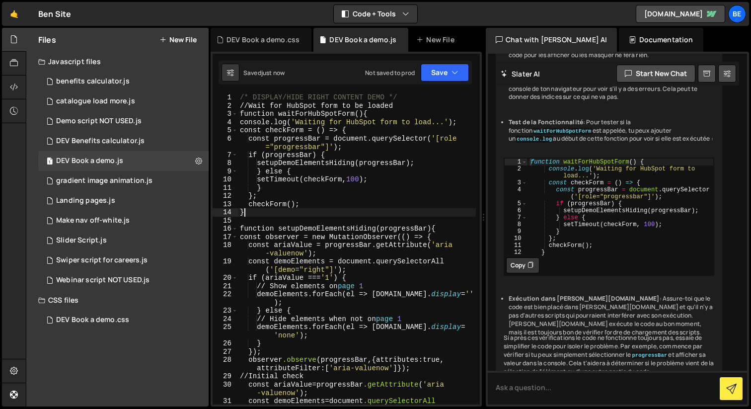
click at [375, 199] on div "/* DISPLAY/HIDE RIGHT CONTENT DEMO */ // Wait for HubSpot form to be loaded fun…" at bounding box center [357, 261] width 238 height 336
click at [529, 396] on textarea "To enrich screen reader interactions, please activate Accessibility in Grammarl…" at bounding box center [617, 388] width 259 height 34
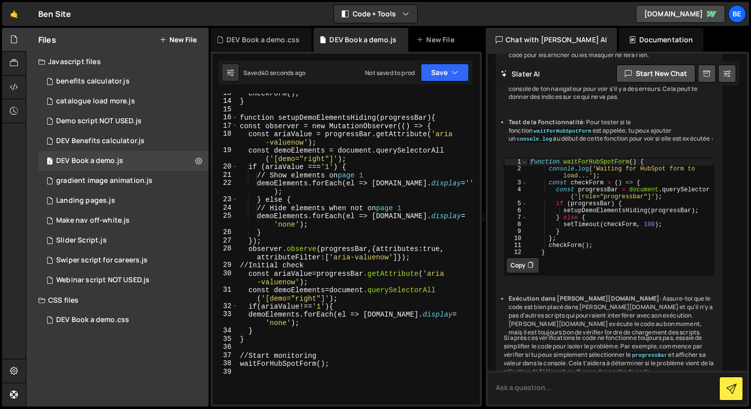
scroll to position [111, 0]
drag, startPoint x: 453, startPoint y: 136, endPoint x: 306, endPoint y: 145, distance: 146.9
click at [306, 145] on div "checkForm (); } function setupDemoElementsHiding ( progressBar ) { const observ…" at bounding box center [357, 252] width 238 height 327
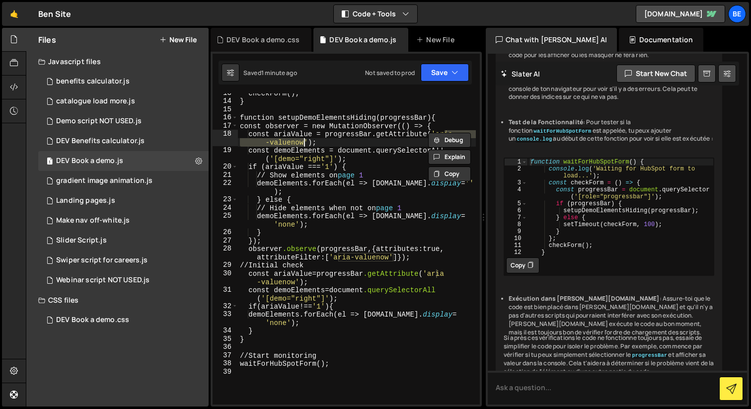
click at [382, 163] on div "checkForm (); } function setupDemoElementsHiding ( progressBar ) { const observ…" at bounding box center [357, 252] width 238 height 327
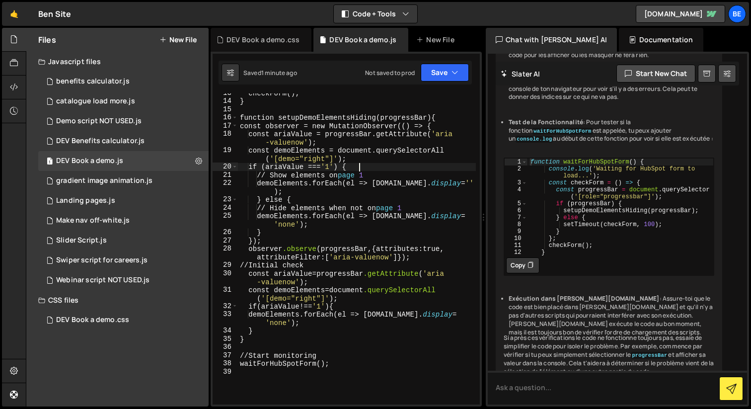
click at [370, 200] on div "checkForm (); } function setupDemoElementsHiding ( progressBar ) { const observ…" at bounding box center [357, 252] width 238 height 327
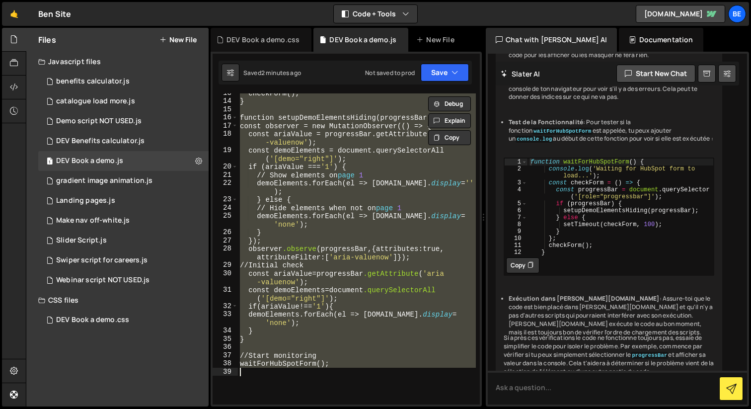
click at [383, 183] on div "checkForm (); } function setupDemoElementsHiding ( progressBar ) { const observ…" at bounding box center [357, 248] width 238 height 311
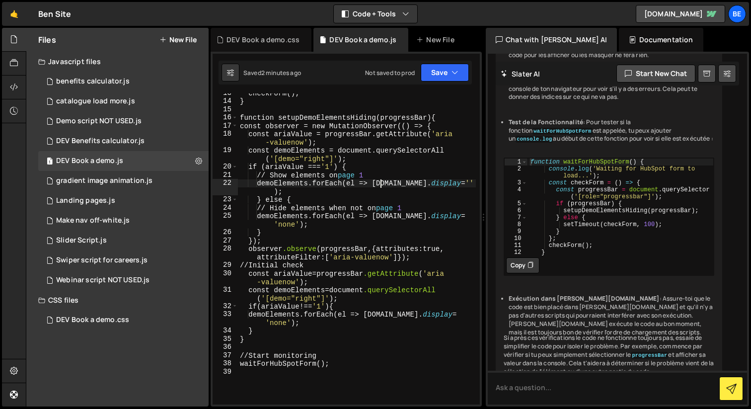
scroll to position [0, 0]
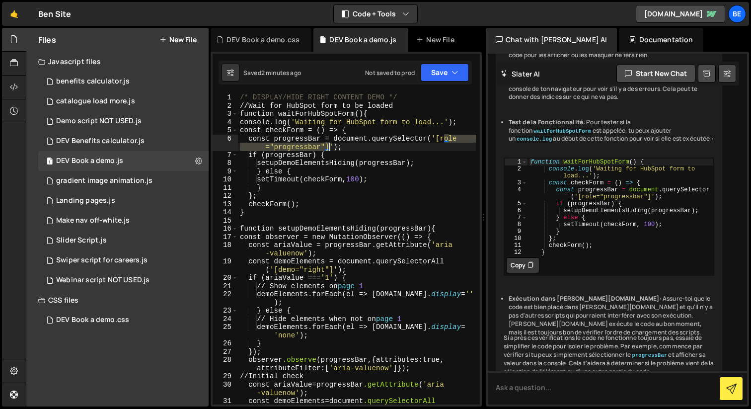
drag, startPoint x: 446, startPoint y: 139, endPoint x: 330, endPoint y: 148, distance: 116.1
click at [330, 148] on div "/* DISPLAY/HIDE RIGHT CONTENT DEMO */ // Wait for HubSpot form to be loaded fun…" at bounding box center [357, 261] width 238 height 336
click at [354, 179] on div "/* DISPLAY/HIDE RIGHT CONTENT DEMO */ // Wait for HubSpot form to be loaded fun…" at bounding box center [357, 261] width 238 height 336
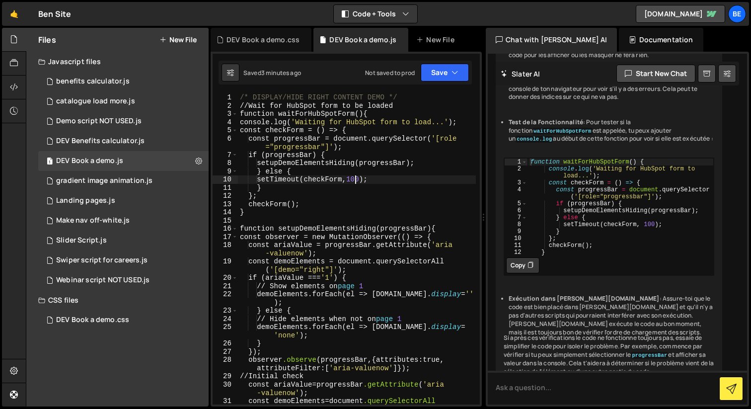
type textarea "waitForHubSpotForm();"
paste textarea
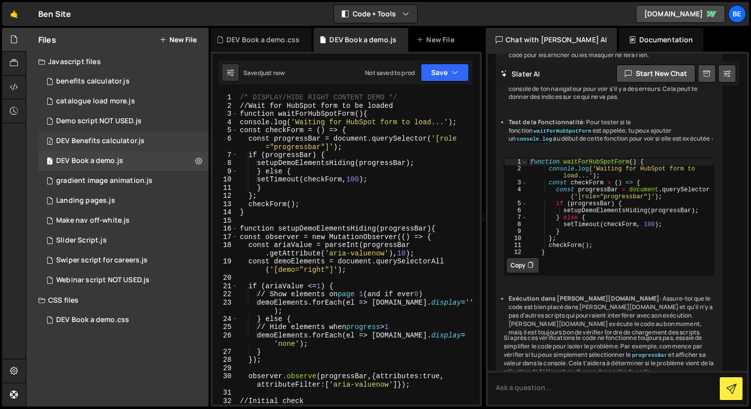
click at [111, 138] on div "DEV Benefits calculator.js" at bounding box center [100, 141] width 88 height 9
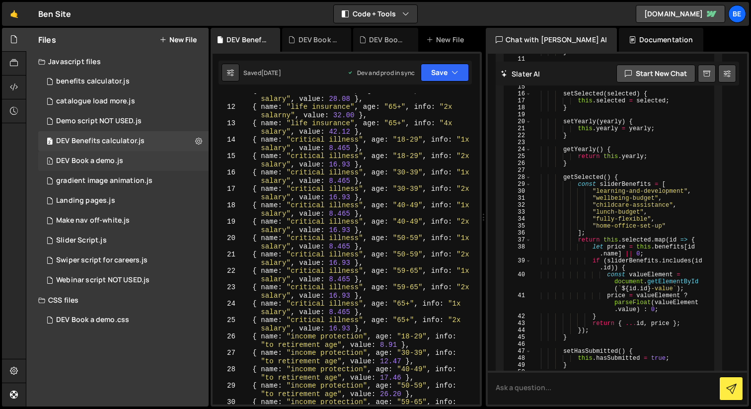
scroll to position [163, 0]
click at [121, 166] on div "1 DEV Book a demo.js 0" at bounding box center [123, 161] width 170 height 20
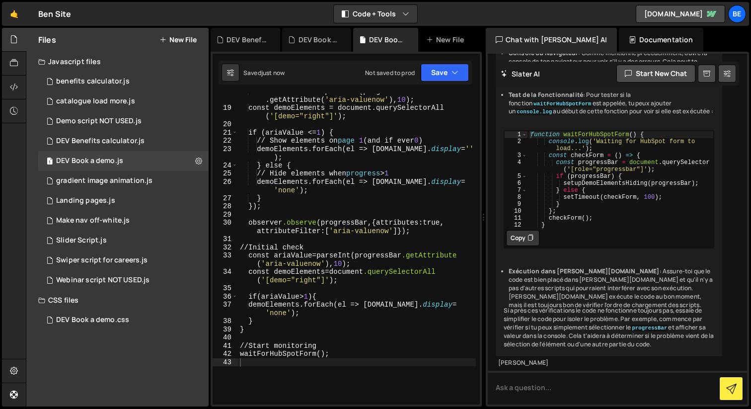
scroll to position [0, 0]
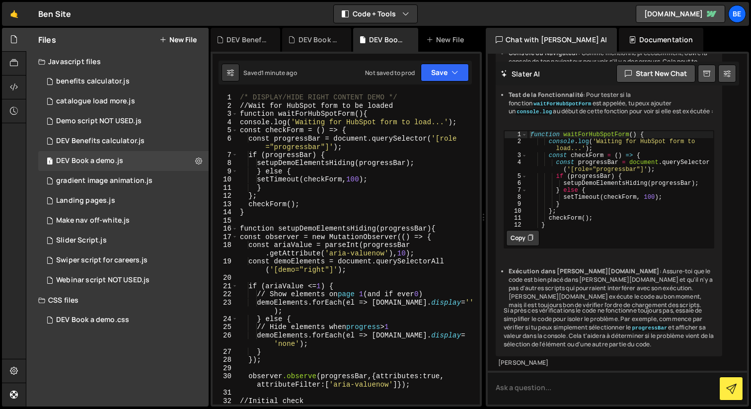
click at [289, 241] on div "/* DISPLAY/HIDE RIGHT CONTENT DEMO */ // Wait for HubSpot form to be loaded fun…" at bounding box center [357, 261] width 238 height 336
type textarea "waitForHubSpotForm();"
paste textarea
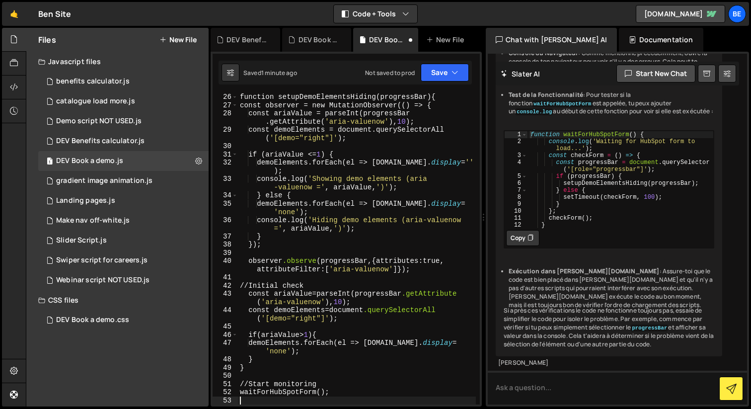
scroll to position [230, 0]
click at [355, 180] on div "function setupDemoElementsHiding ( progressBar ) { const observer = new Mutatio…" at bounding box center [357, 256] width 238 height 327
type textarea "waitForHubSpotForm();"
paste textarea
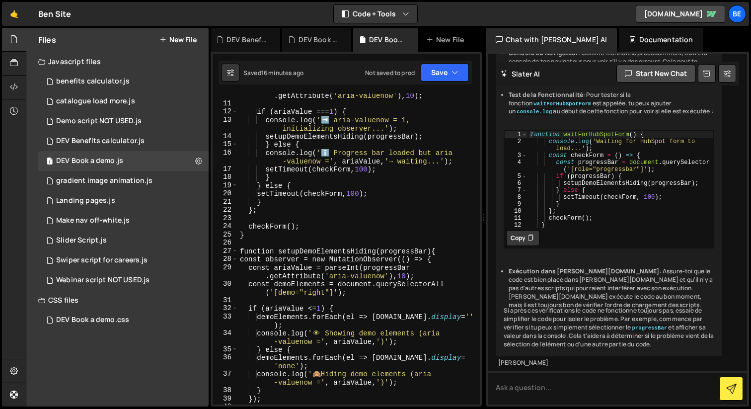
scroll to position [0, 0]
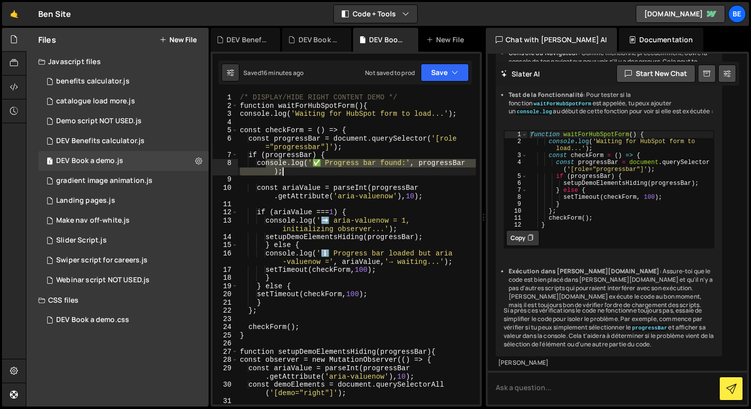
drag, startPoint x: 265, startPoint y: 163, endPoint x: 368, endPoint y: 173, distance: 103.3
click at [368, 173] on div "/* DISPLAY/HIDE RIGHT CONTENT DEMO */ function waitForHubSpotForm () { console.…" at bounding box center [357, 256] width 238 height 327
click at [307, 172] on div "/* DISPLAY/HIDE RIGHT CONTENT DEMO */ function waitForHubSpotForm () { console.…" at bounding box center [357, 248] width 238 height 311
drag, startPoint x: 235, startPoint y: 164, endPoint x: 222, endPoint y: 163, distance: 13.0
click at [222, 163] on div "console.log('✅ Progress bar found:', progressBar); 1 2 3 4 5 6 7 8 9 10 11 12 1…" at bounding box center [346, 248] width 267 height 311
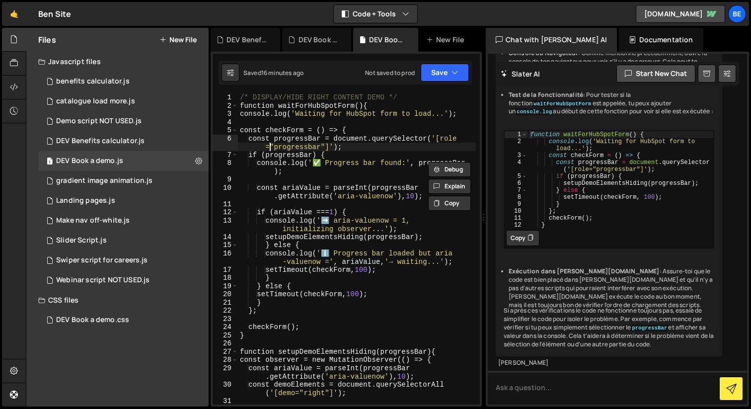
click at [267, 143] on div "/* DISPLAY/HIDE RIGHT CONTENT DEMO */ function waitForHubSpotForm () { console.…" at bounding box center [357, 256] width 238 height 327
type textarea "const progressBar = document.querySelector('[role="progressbar"]');"
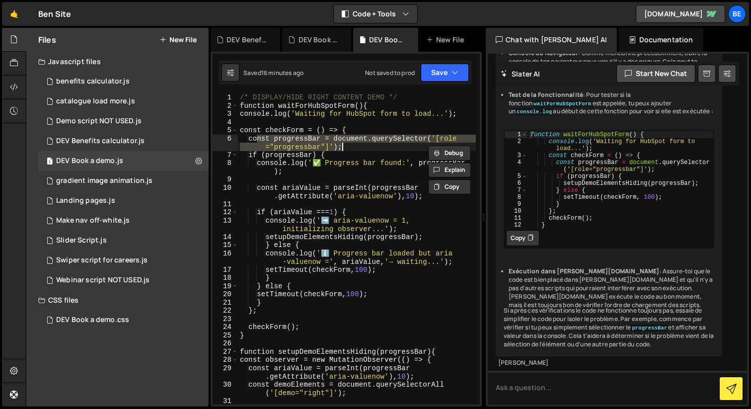
drag, startPoint x: 258, startPoint y: 139, endPoint x: 390, endPoint y: 145, distance: 131.8
click at [390, 145] on div "/* DISPLAY/HIDE RIGHT CONTENT DEMO */ function waitForHubSpotForm () { console.…" at bounding box center [357, 256] width 238 height 327
drag, startPoint x: 425, startPoint y: 322, endPoint x: 433, endPoint y: 314, distance: 11.9
click at [425, 321] on div "/* DISPLAY/HIDE RIGHT CONTENT DEMO */ function waitForHubSpotForm () { console.…" at bounding box center [357, 256] width 238 height 327
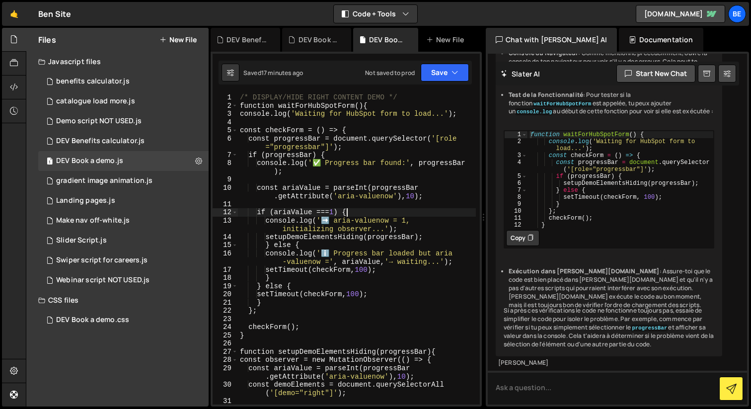
click at [346, 216] on div "/* DISPLAY/HIDE RIGHT CONTENT DEMO */ function waitForHubSpotForm () { console.…" at bounding box center [357, 256] width 238 height 327
type textarea "waitForHubSpotForm();"
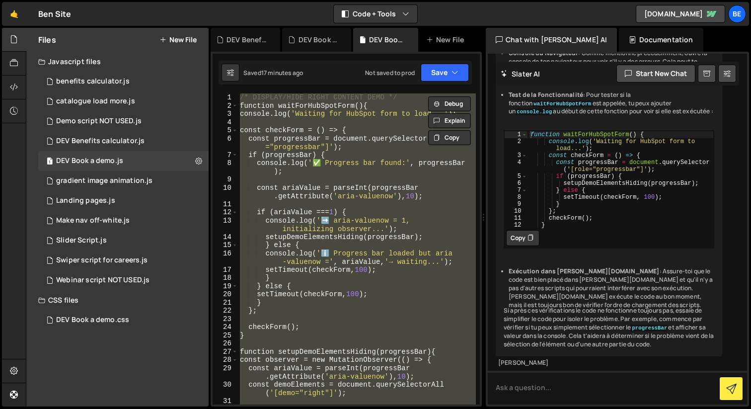
paste textarea
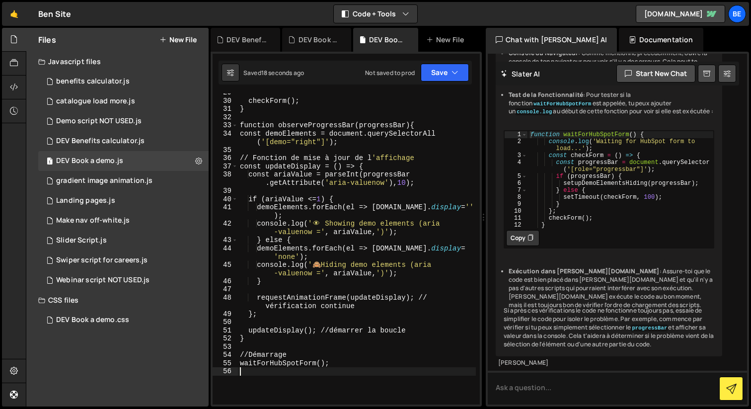
scroll to position [230, 0]
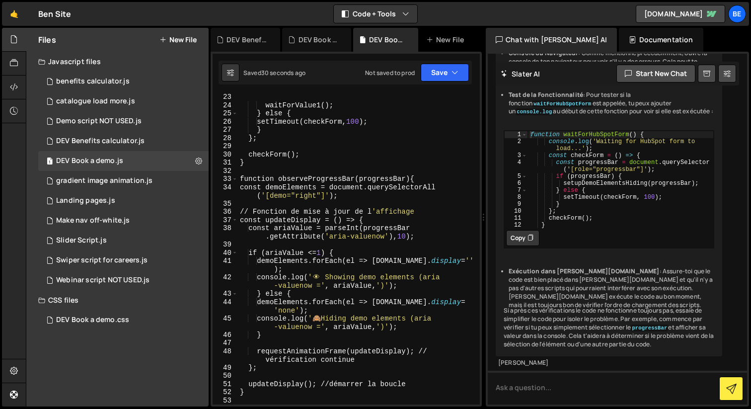
click at [292, 197] on div "waitForValue1 (); } else { setTimeout(checkForm, 100 ) ; } } ; checkForm (); } …" at bounding box center [357, 256] width 238 height 327
type textarea "waitForHubSpotForm();"
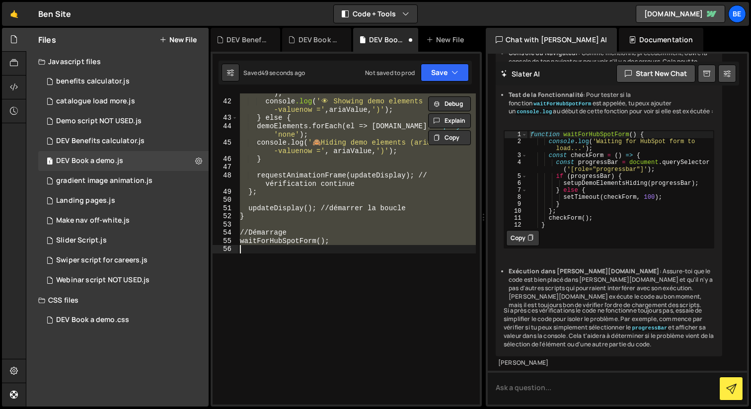
click at [359, 182] on div "demoElements .forEach ( el => el .style.display = ' ' ); console .log ( ' 👁 ️ S…" at bounding box center [357, 248] width 238 height 311
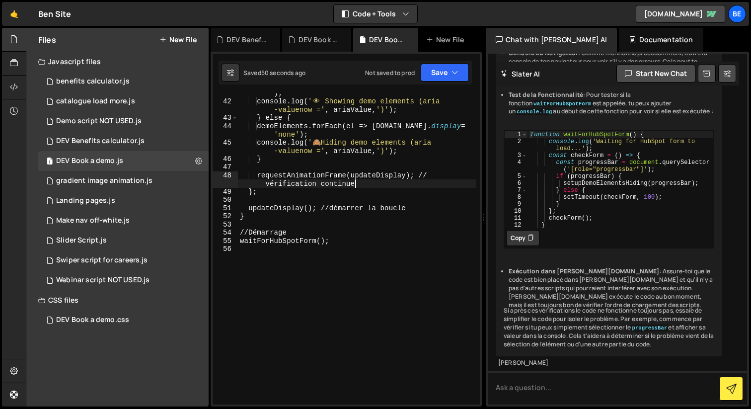
type textarea "waitForHubSpotForm();"
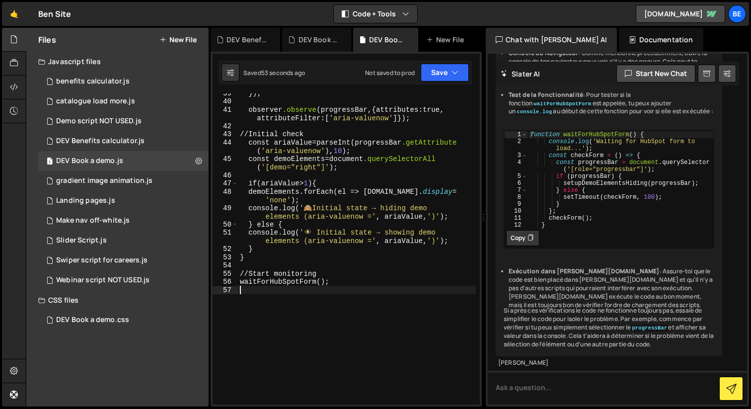
click at [249, 310] on div "} ); observer .observe ( progressBar , { attributes : true, attributeFilter : […" at bounding box center [357, 252] width 238 height 327
type textarea "waitForHubSpotForm();"
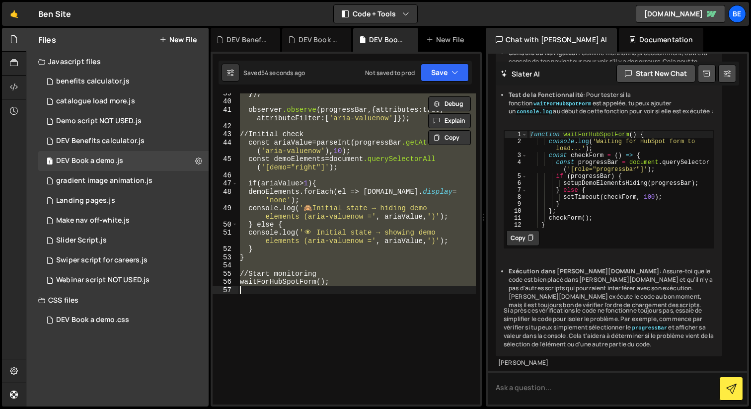
paste textarea
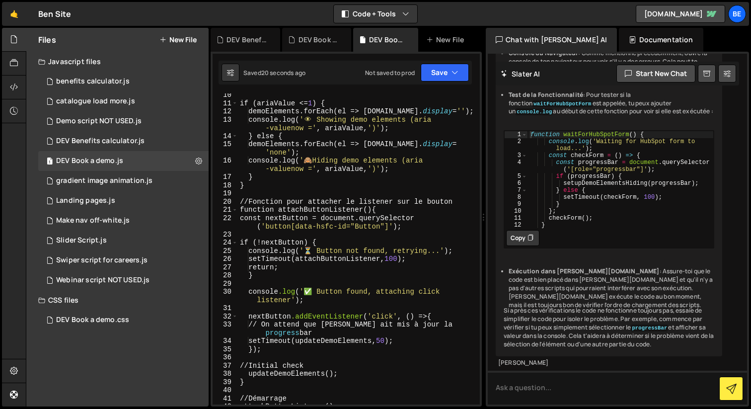
scroll to position [4, 0]
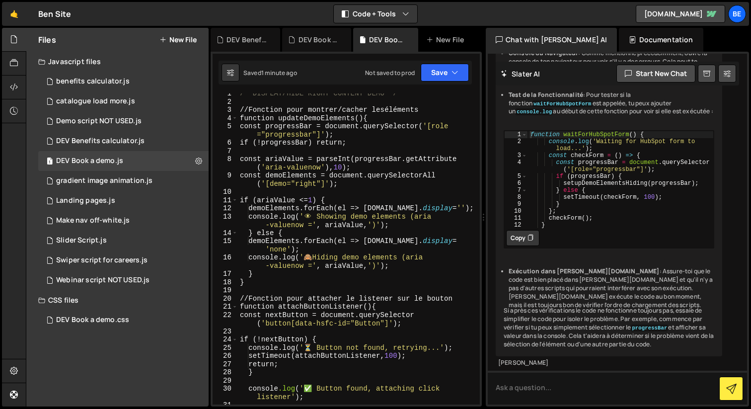
click at [329, 188] on div "/* DISPLAY/HIDE RIGHT CONTENT DEMO */ // Fonction pour montrer / cacher les é l…" at bounding box center [357, 252] width 238 height 327
type textarea "attachButtonListener();"
paste textarea
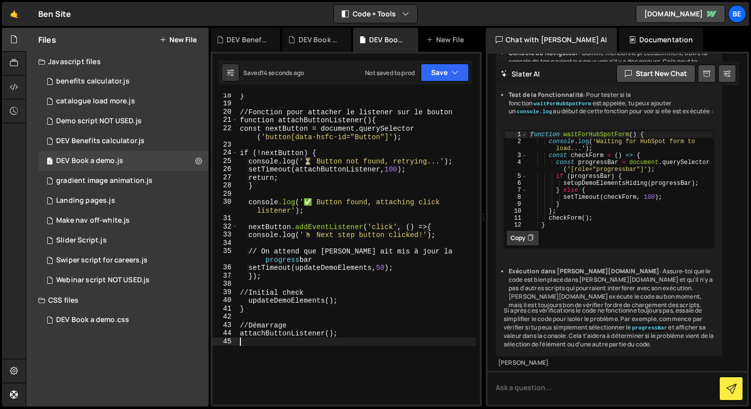
scroll to position [169, 0]
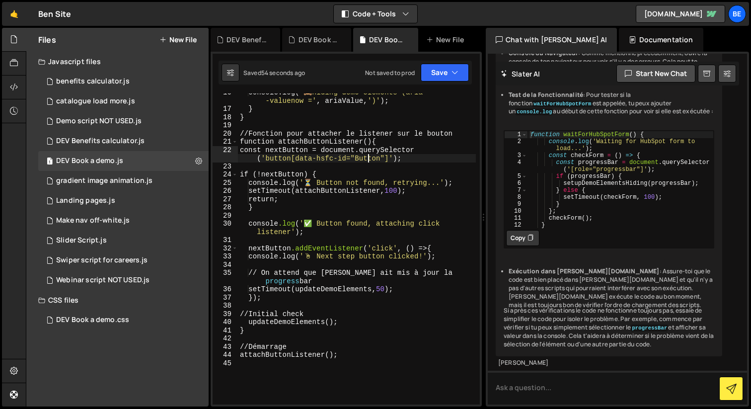
click at [369, 157] on div "console.log( ' 🙈 Hiding demo elements (aria -valuenow = ' , ariaValue, ' ) ' ) …" at bounding box center [357, 256] width 238 height 336
type textarea "attachButtonListener();"
paste textarea
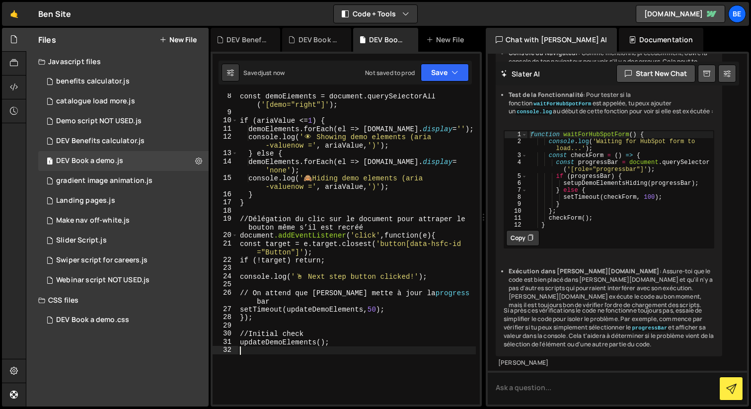
scroll to position [0, 0]
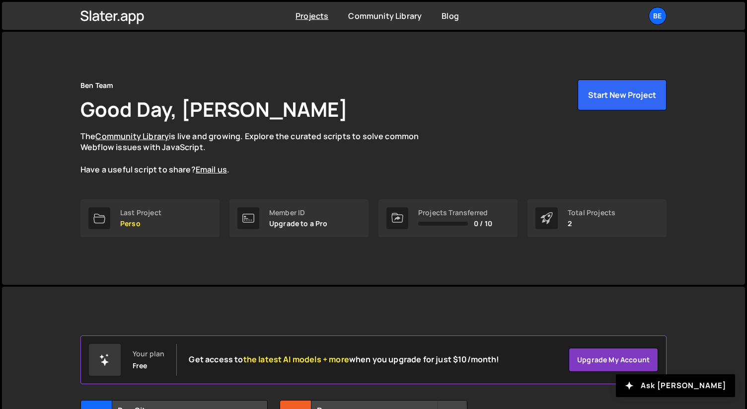
scroll to position [91, 0]
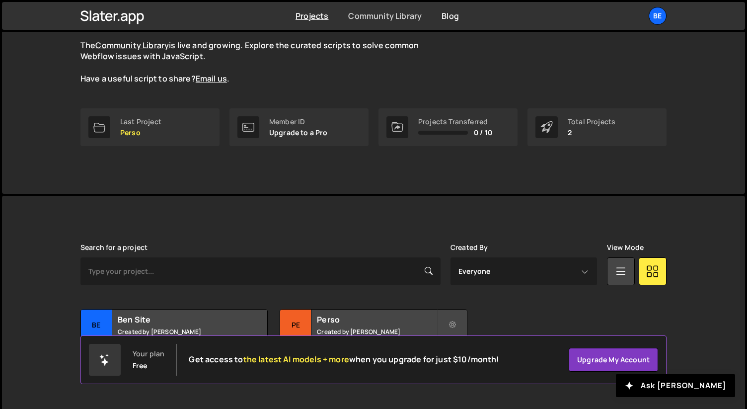
click at [386, 12] on link "Community Library" at bounding box center [385, 15] width 74 height 11
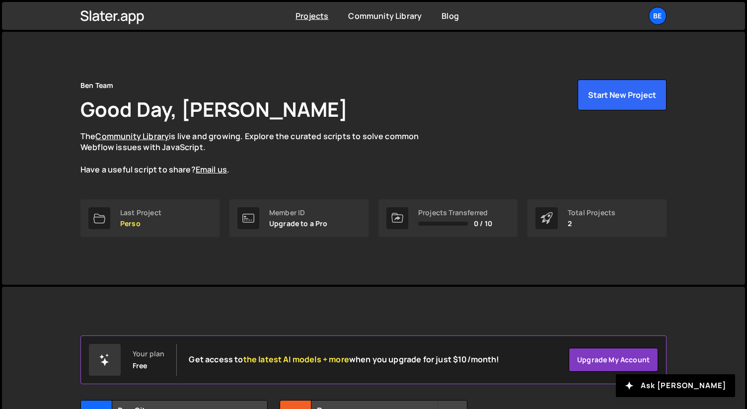
click at [666, 21] on link "Be" at bounding box center [658, 16] width 18 height 18
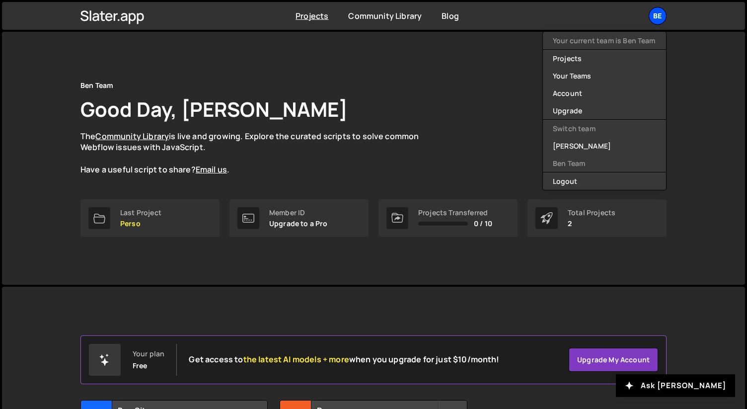
click at [663, 18] on div "Be" at bounding box center [658, 16] width 18 height 18
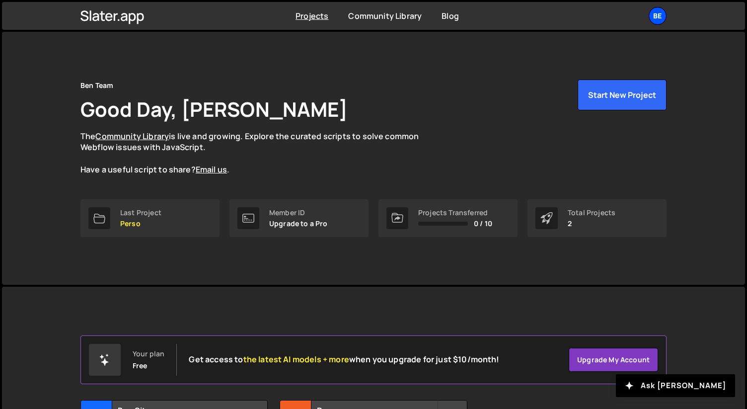
click at [653, 20] on div "Be" at bounding box center [658, 16] width 18 height 18
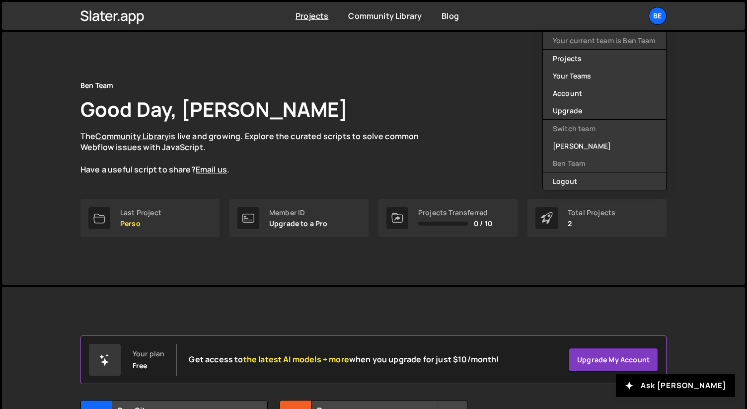
click at [471, 87] on div "Ben Team Good Day, Valentin Geffroy The Community Library is live and growing. …" at bounding box center [373, 128] width 586 height 96
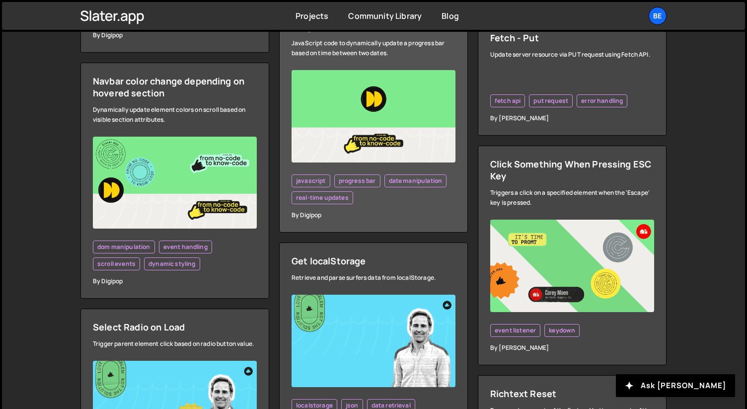
scroll to position [468, 0]
